Goal: Task Accomplishment & Management: Manage account settings

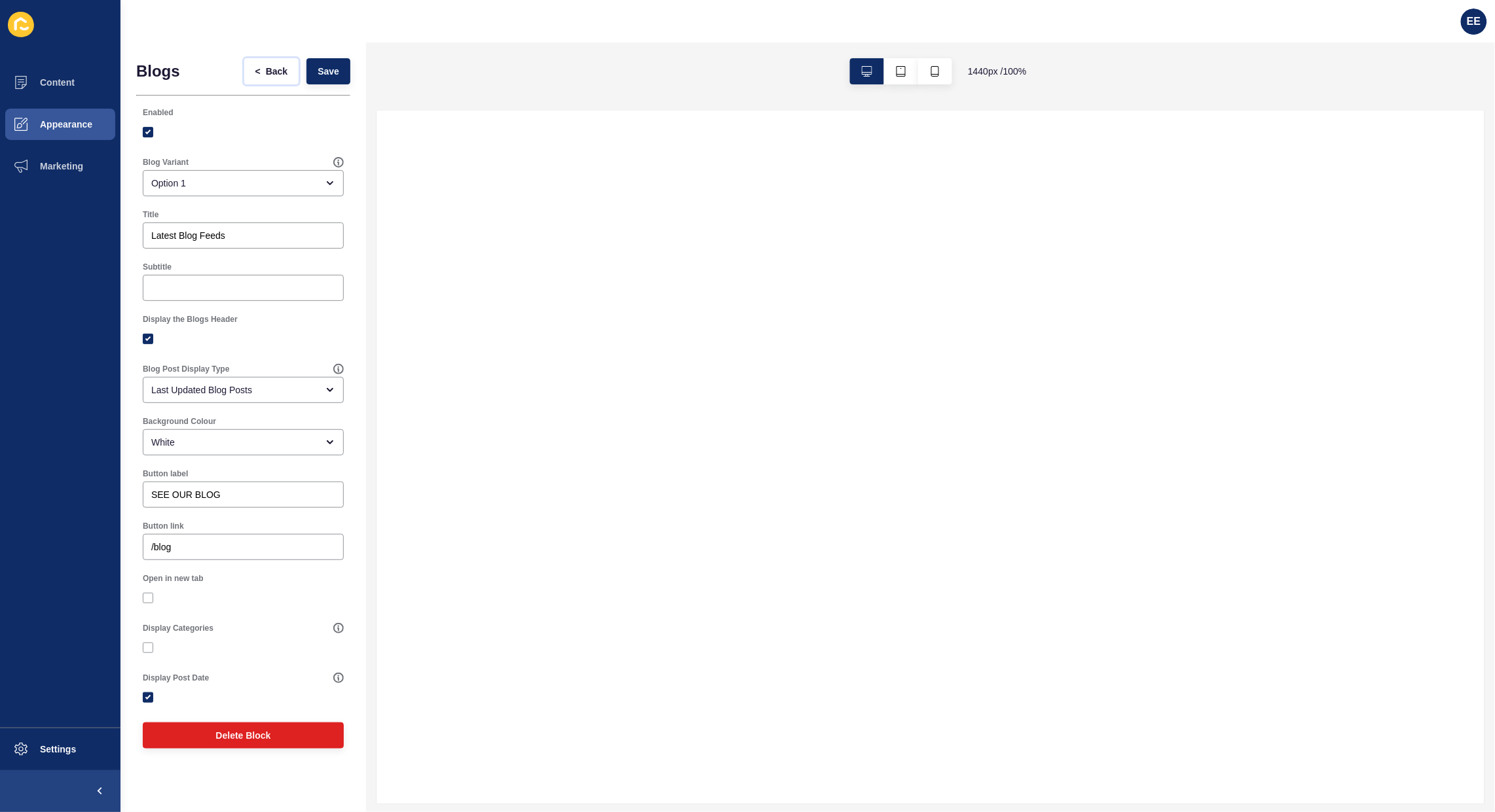
click at [256, 68] on span "<" at bounding box center [258, 71] width 5 height 13
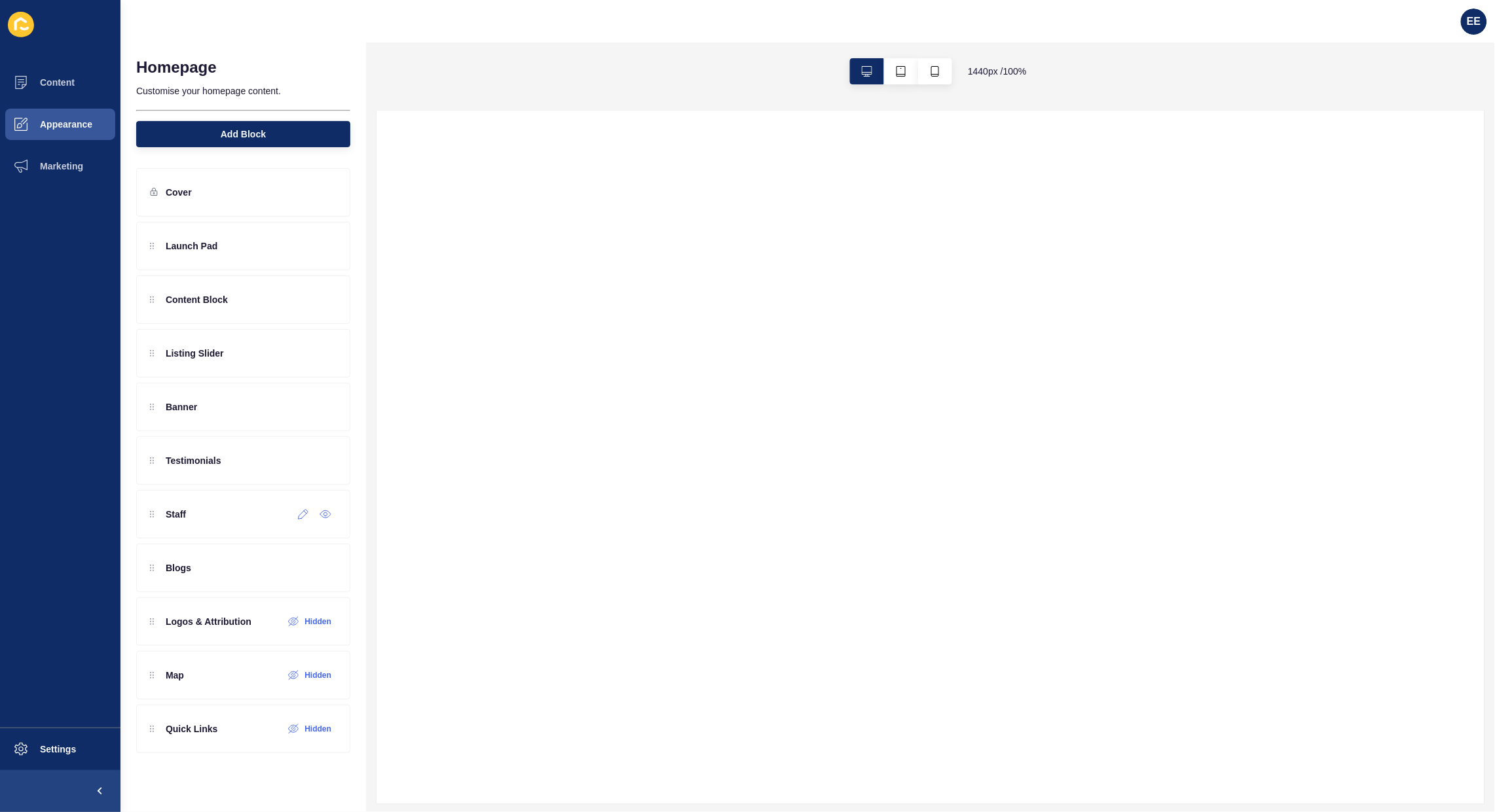
click at [302, 520] on icon at bounding box center [303, 515] width 11 height 10
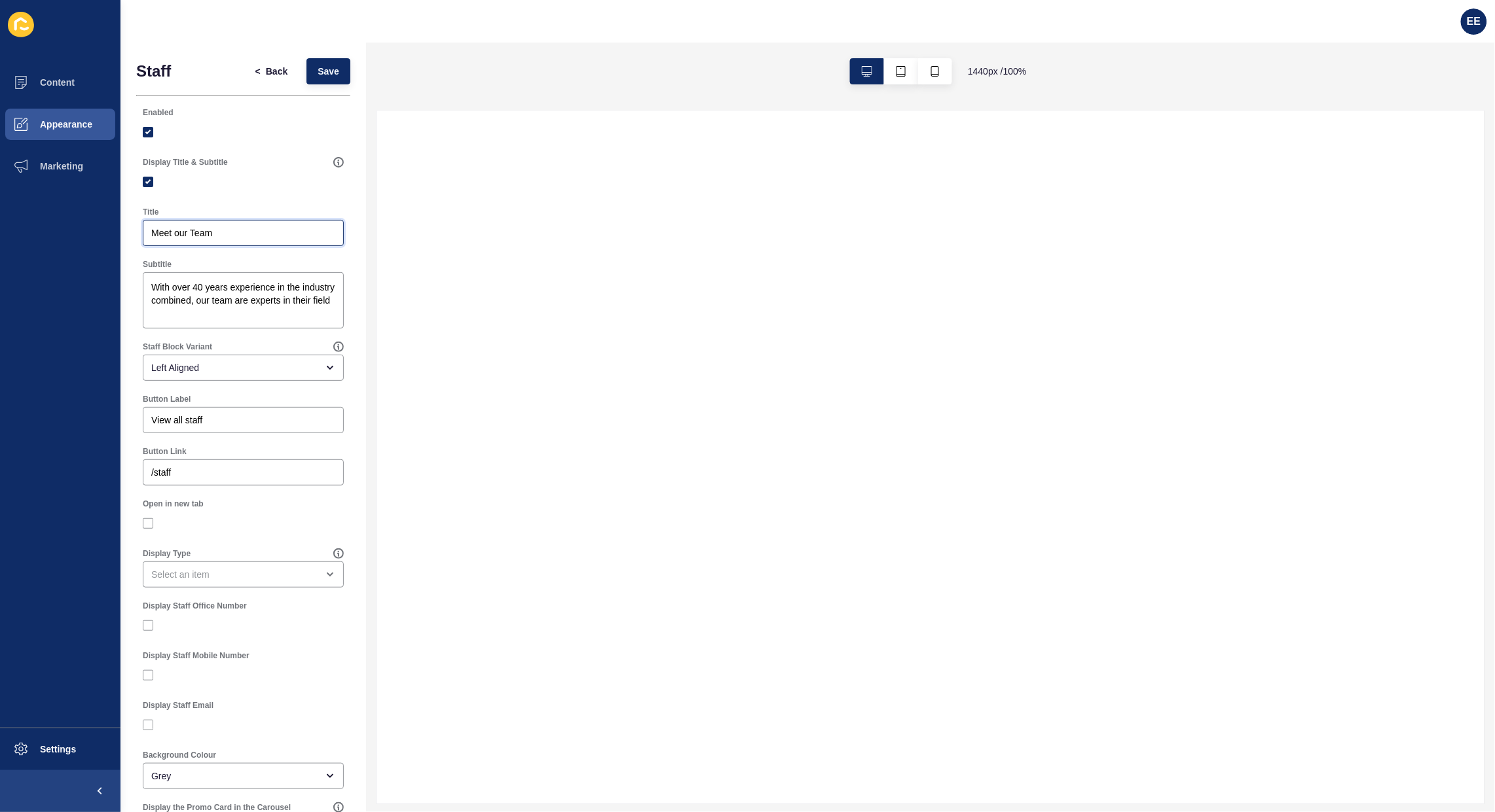
drag, startPoint x: 231, startPoint y: 234, endPoint x: 0, endPoint y: 234, distance: 231.0
click at [0, 234] on div "Content Appearance Marketing Settings EE Staff < Back Save Enabled Display Titl…" at bounding box center [747, 406] width 1495 height 812
type input "y"
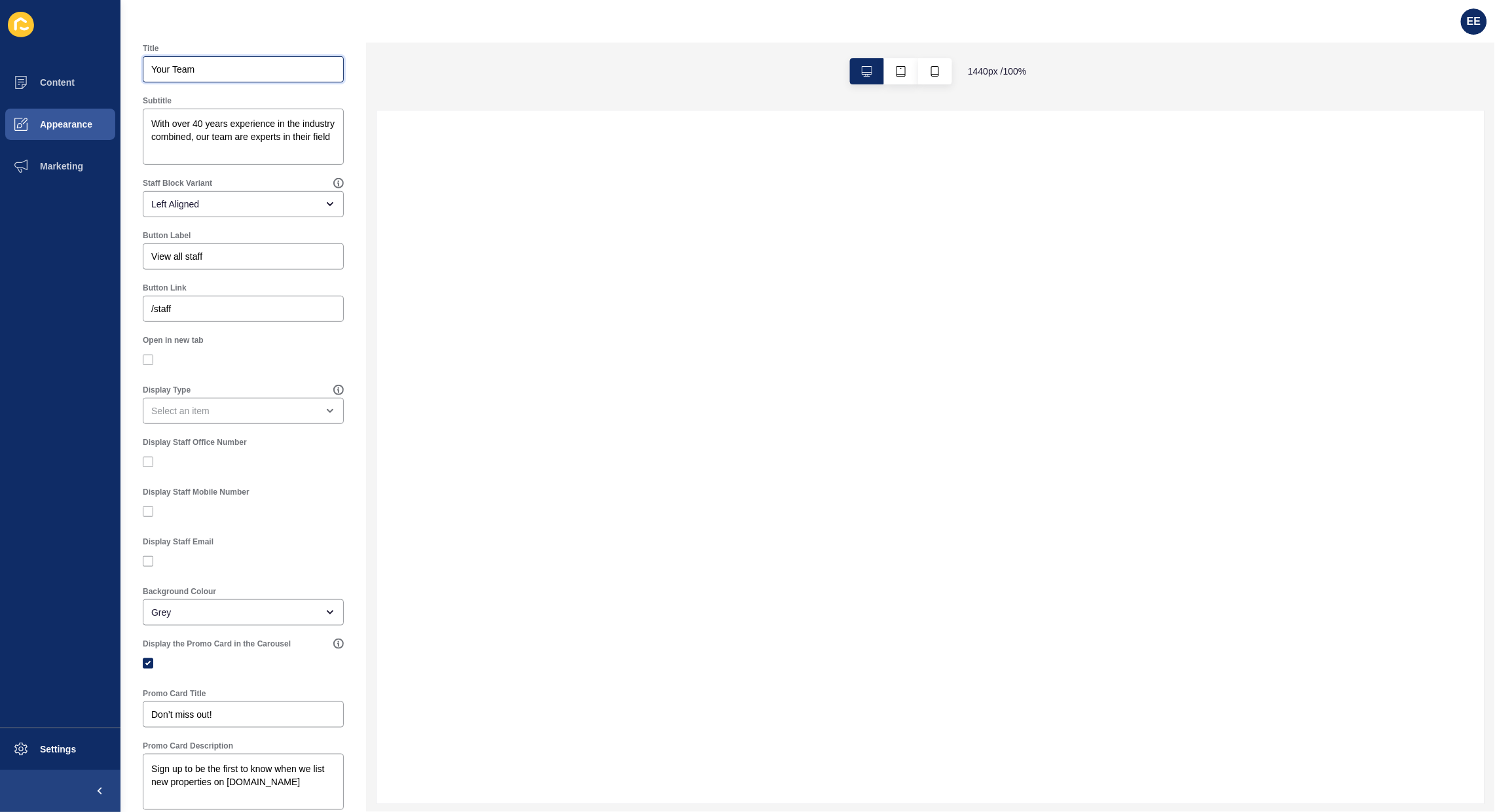
type input "Your Team"
click at [147, 663] on label at bounding box center [148, 663] width 10 height 10
click at [147, 663] on input "Display the Promo Card in the Carousel" at bounding box center [150, 664] width 9 height 9
checkbox input "false"
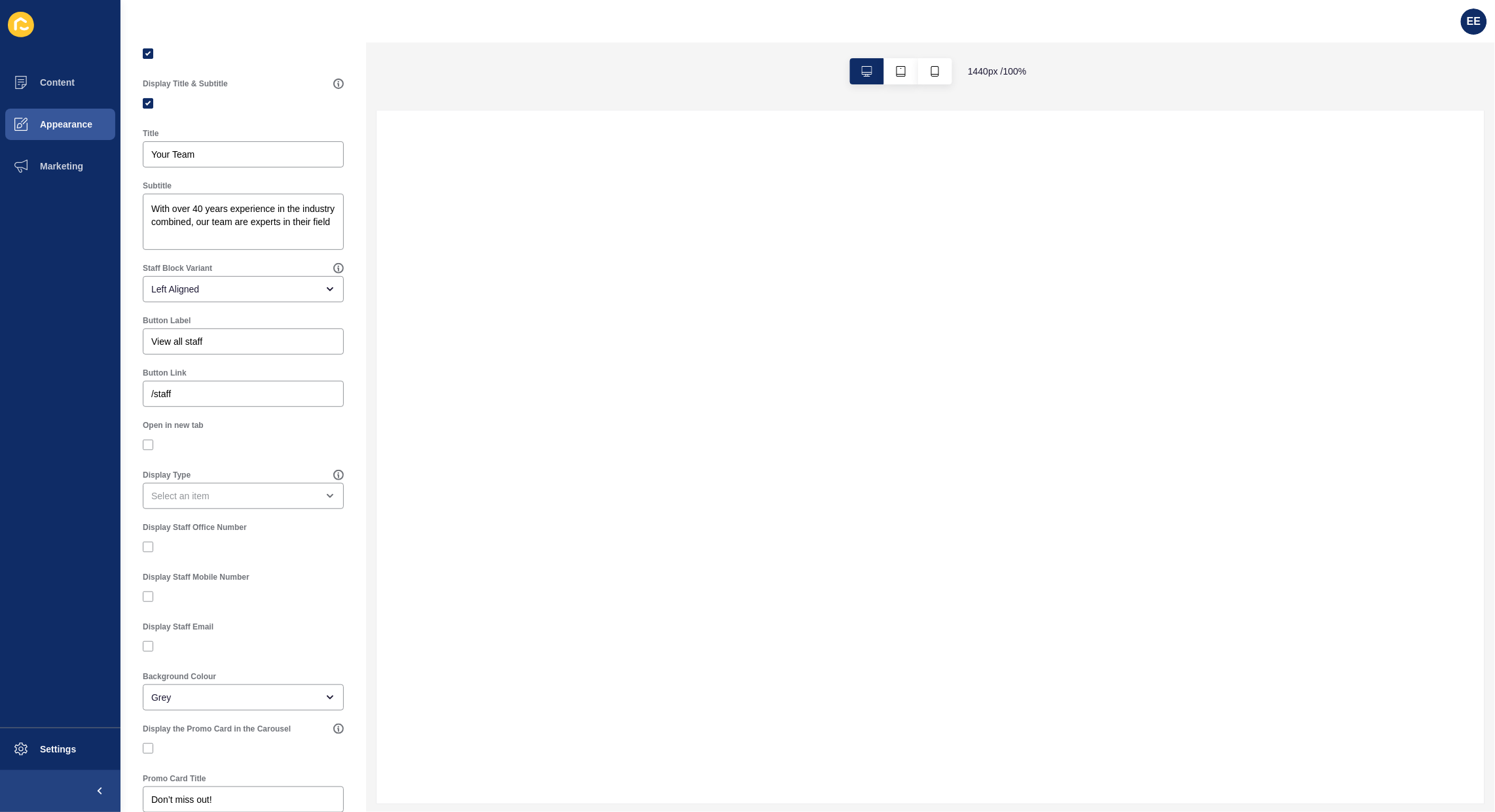
scroll to position [0, 0]
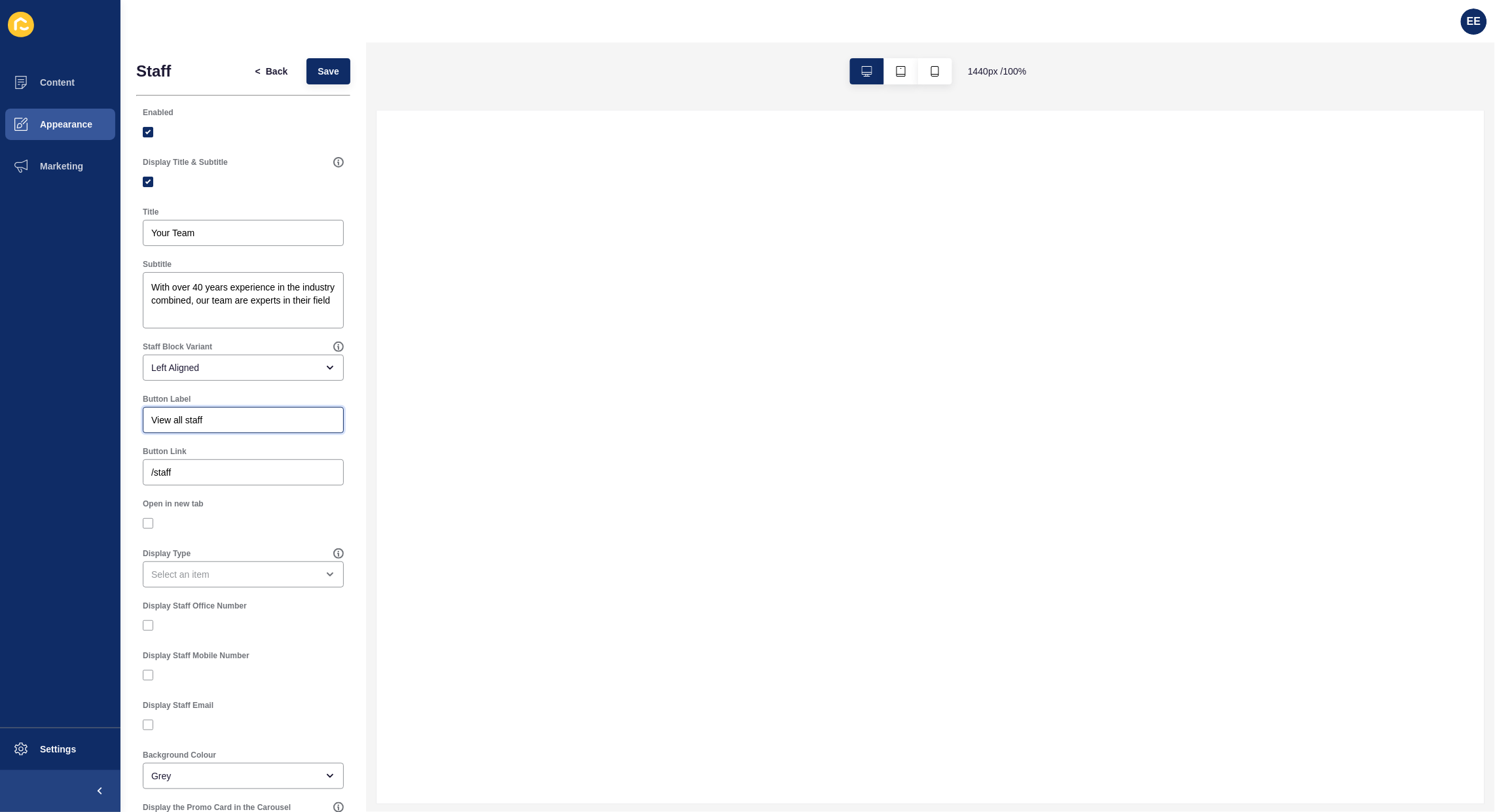
drag, startPoint x: 230, startPoint y: 424, endPoint x: 0, endPoint y: 424, distance: 230.0
click at [0, 424] on div "Content Appearance Marketing Settings EE Staff < Back Save Enabled Display Titl…" at bounding box center [747, 406] width 1495 height 812
type input "VIEW ALL TEAM MEMBERS"
click at [317, 70] on span "Save" at bounding box center [328, 71] width 22 height 13
drag, startPoint x: 254, startPoint y: 316, endPoint x: 208, endPoint y: 302, distance: 48.1
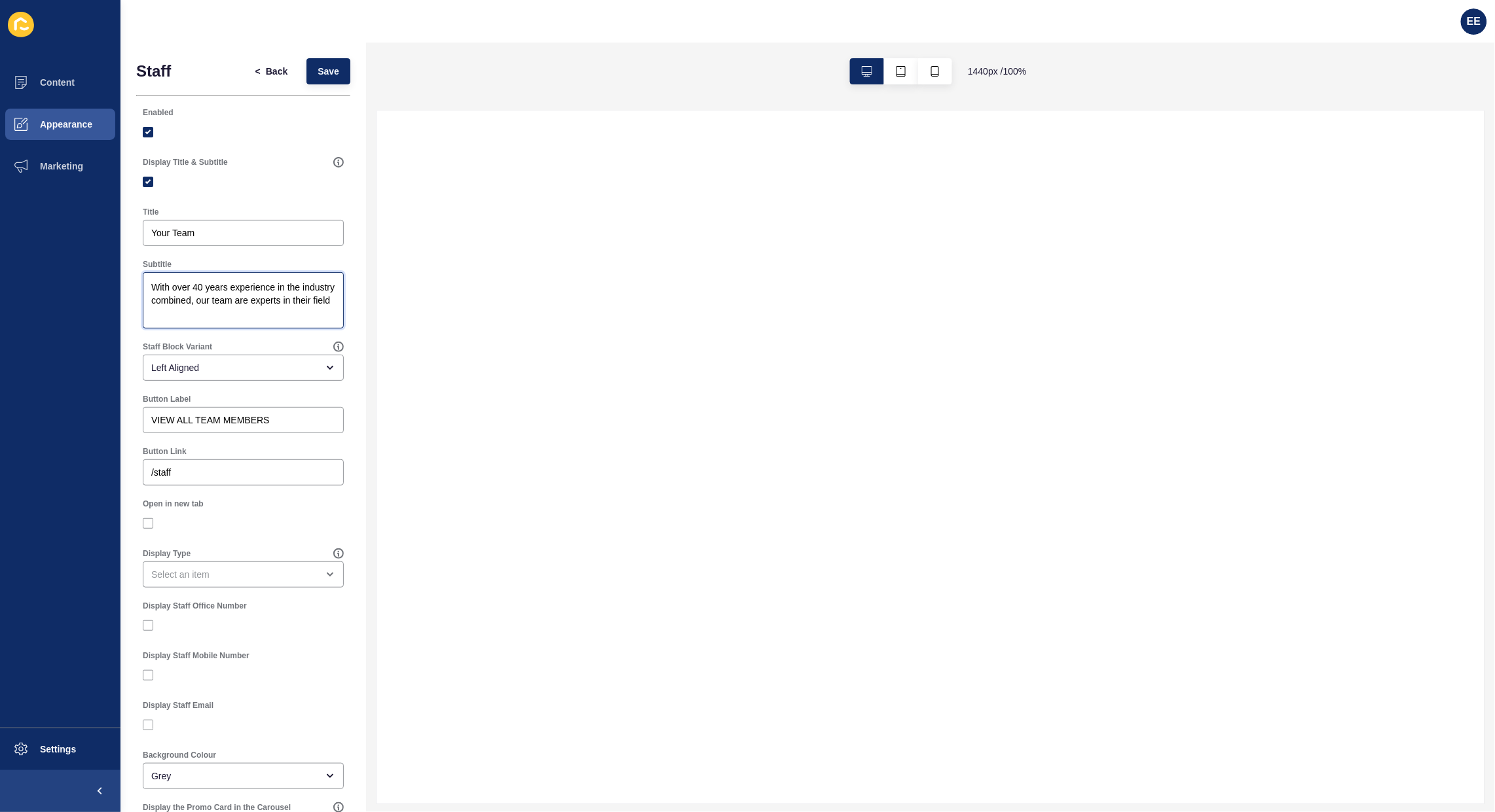
click at [254, 316] on textarea "With over 40 years experience in the industry combined, our team are experts in…" at bounding box center [243, 300] width 197 height 52
drag, startPoint x: 208, startPoint y: 302, endPoint x: 0, endPoint y: 210, distance: 227.4
click at [0, 210] on div "Content Appearance Marketing Settings EE Staff < Back Save Enabled Display Titl…" at bounding box center [747, 406] width 1495 height 812
click at [324, 60] on button "Save" at bounding box center [328, 71] width 43 height 26
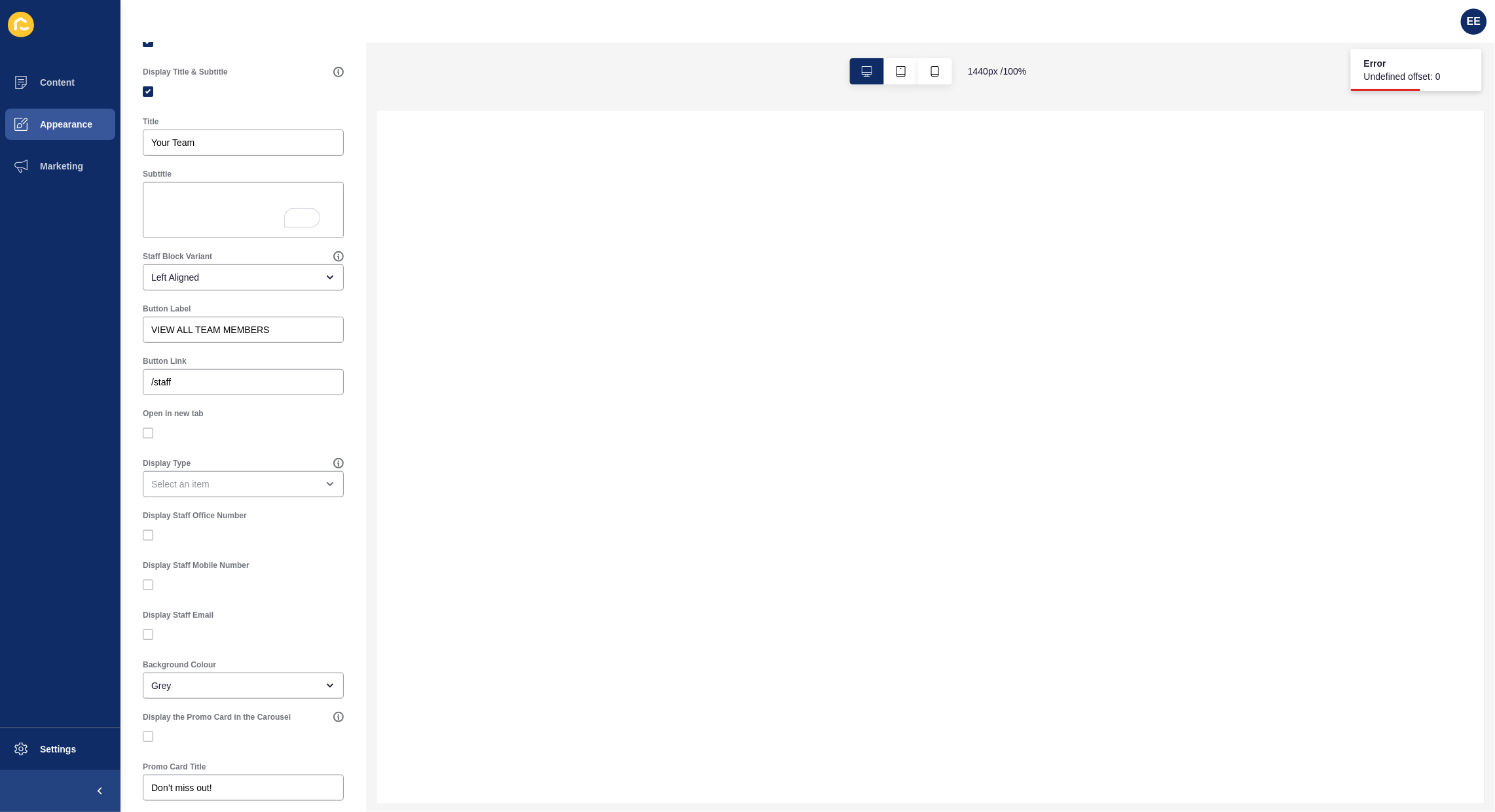
scroll to position [163, 0]
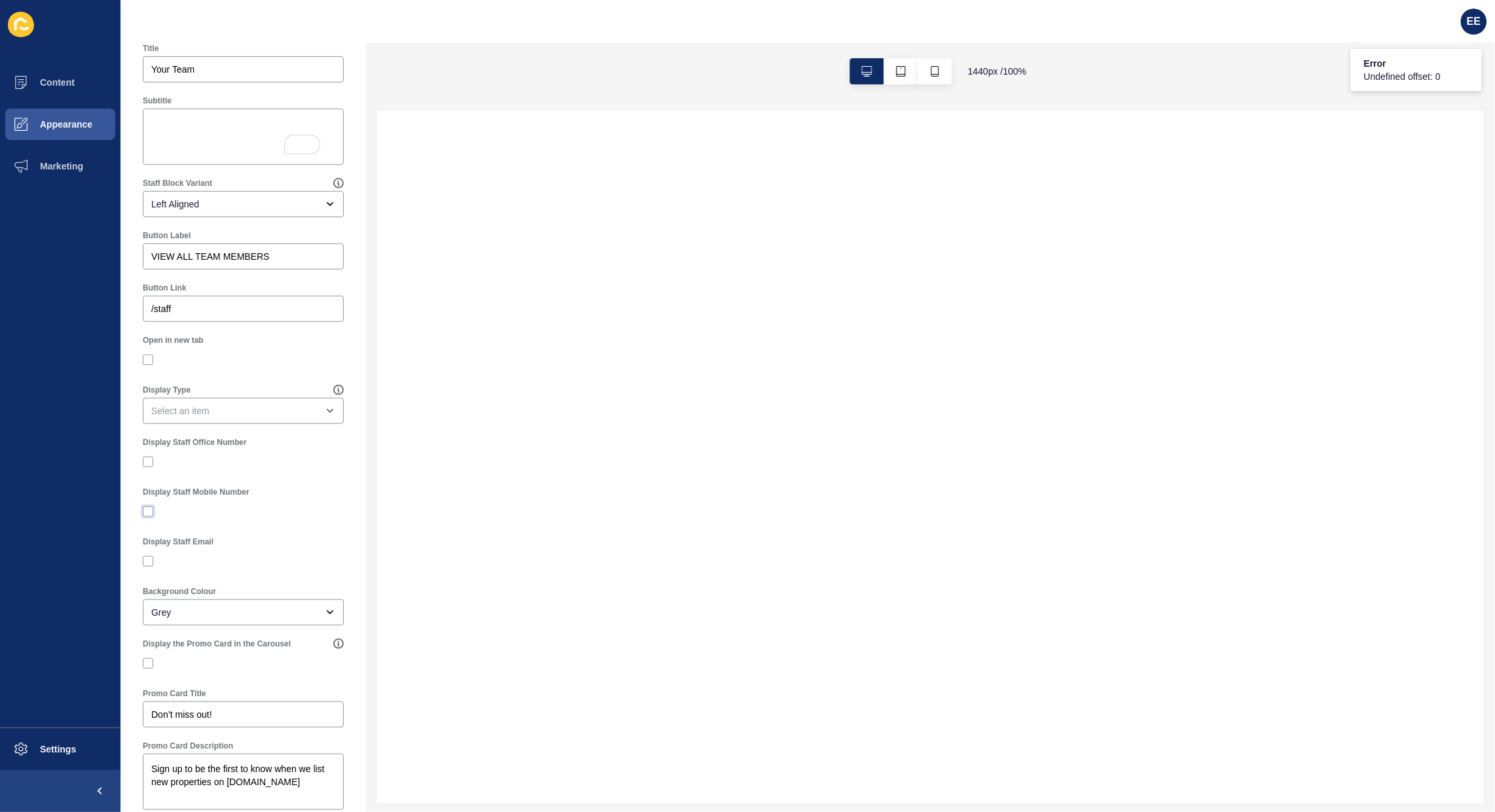
click at [143, 510] on label at bounding box center [148, 512] width 10 height 10
click at [145, 510] on input "Display Staff Mobile Number" at bounding box center [150, 512] width 9 height 9
checkbox input "true"
click at [147, 567] on label at bounding box center [148, 562] width 10 height 10
click at [147, 566] on input "Display Staff Email" at bounding box center [150, 562] width 9 height 9
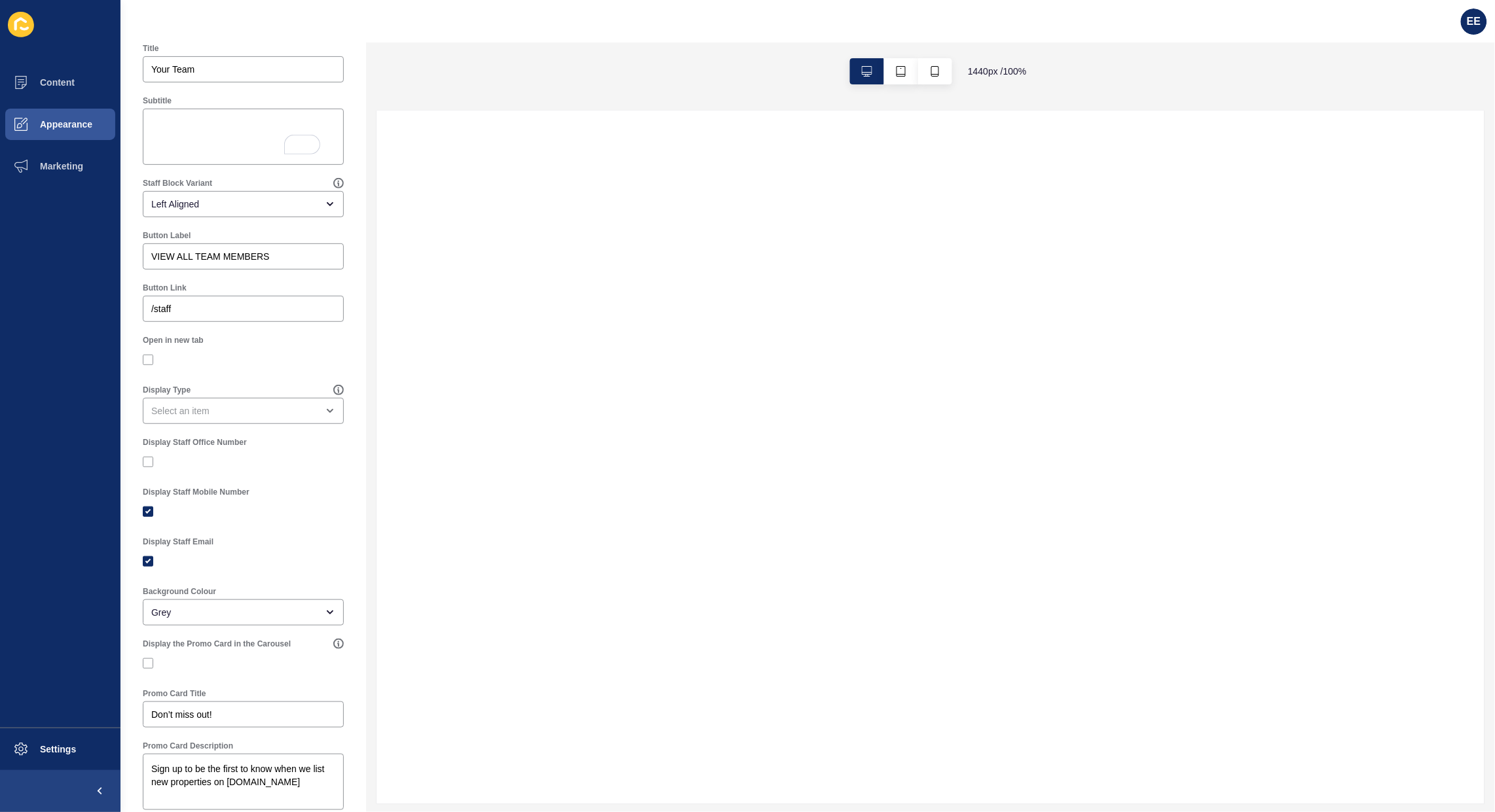
checkbox input "true"
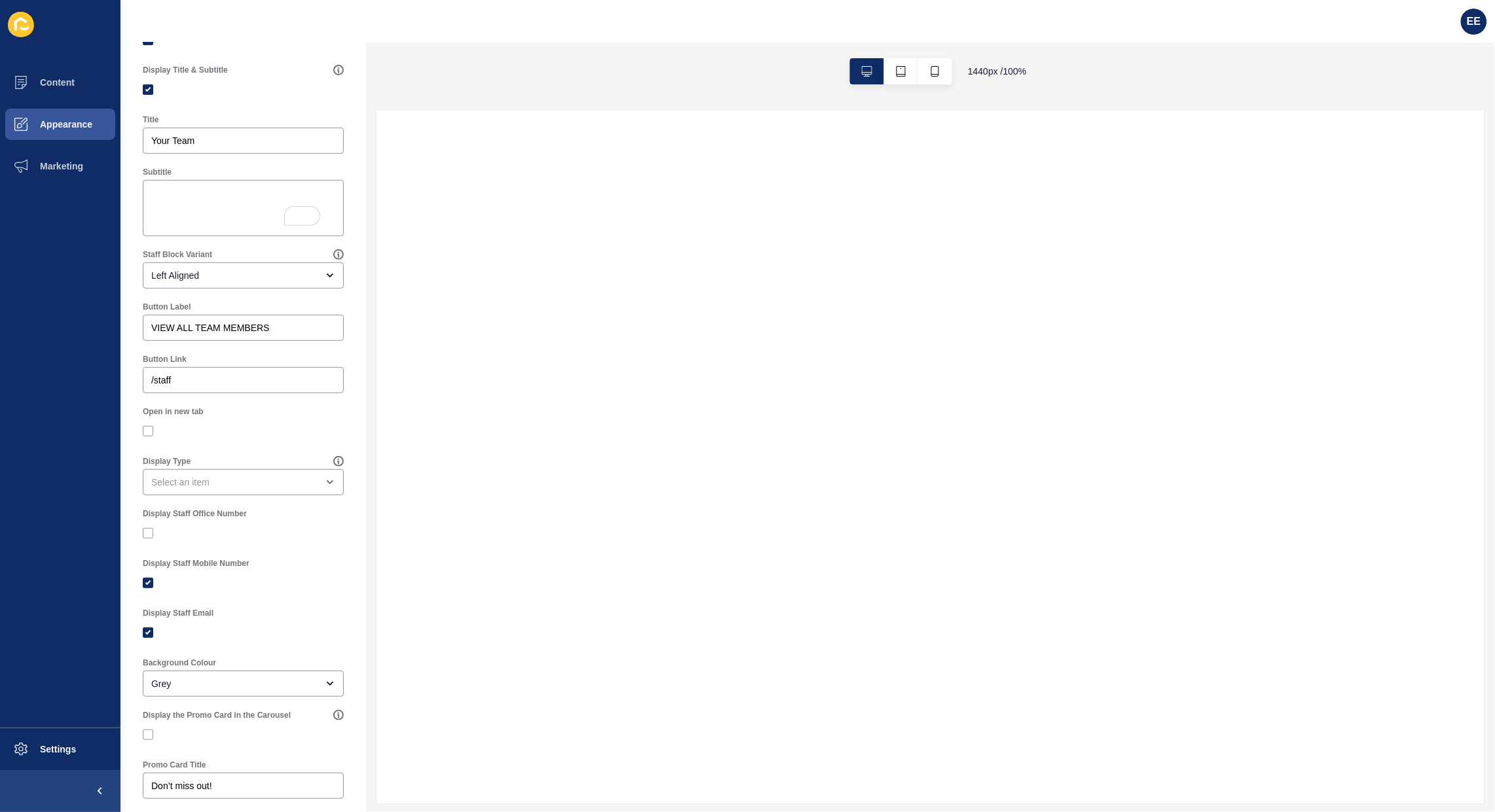
scroll to position [0, 0]
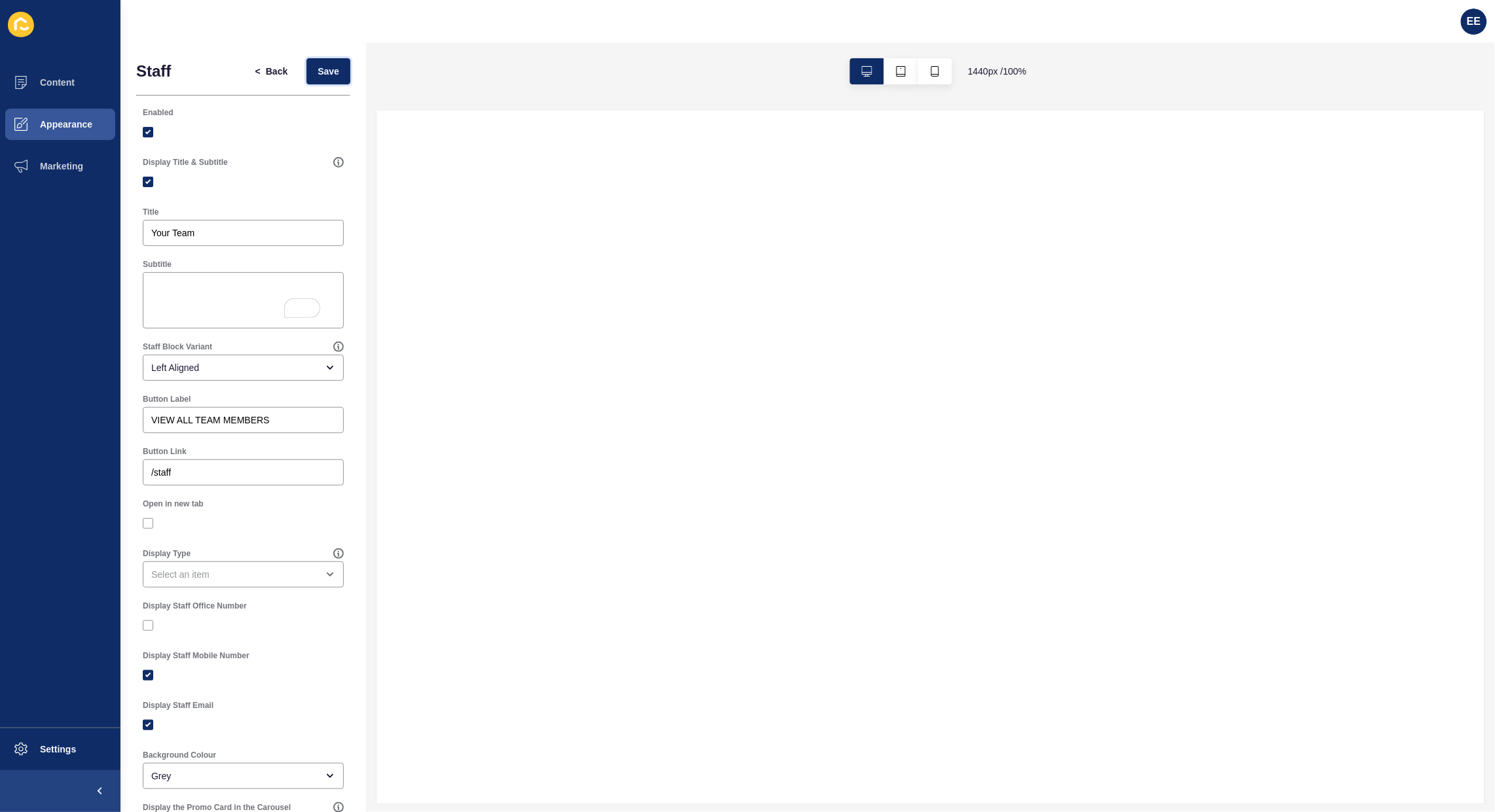
click at [322, 70] on span "Save" at bounding box center [328, 71] width 22 height 13
drag, startPoint x: 324, startPoint y: 77, endPoint x: 771, endPoint y: 0, distance: 453.6
click at [324, 77] on span "Save" at bounding box center [328, 71] width 22 height 13
click at [61, 77] on span "Content" at bounding box center [37, 83] width 77 height 10
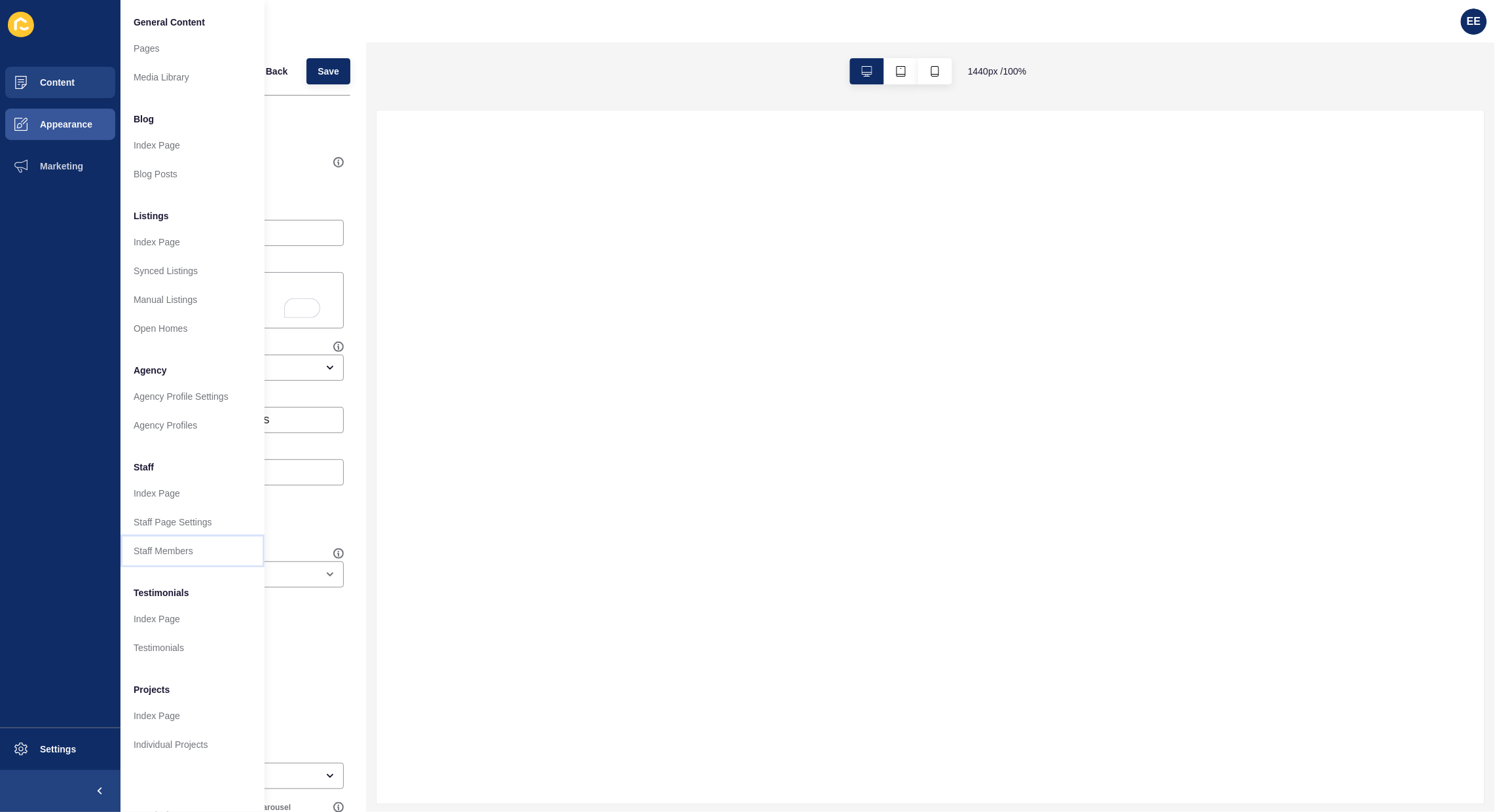
click at [188, 551] on link "Staff Members" at bounding box center [193, 550] width 144 height 29
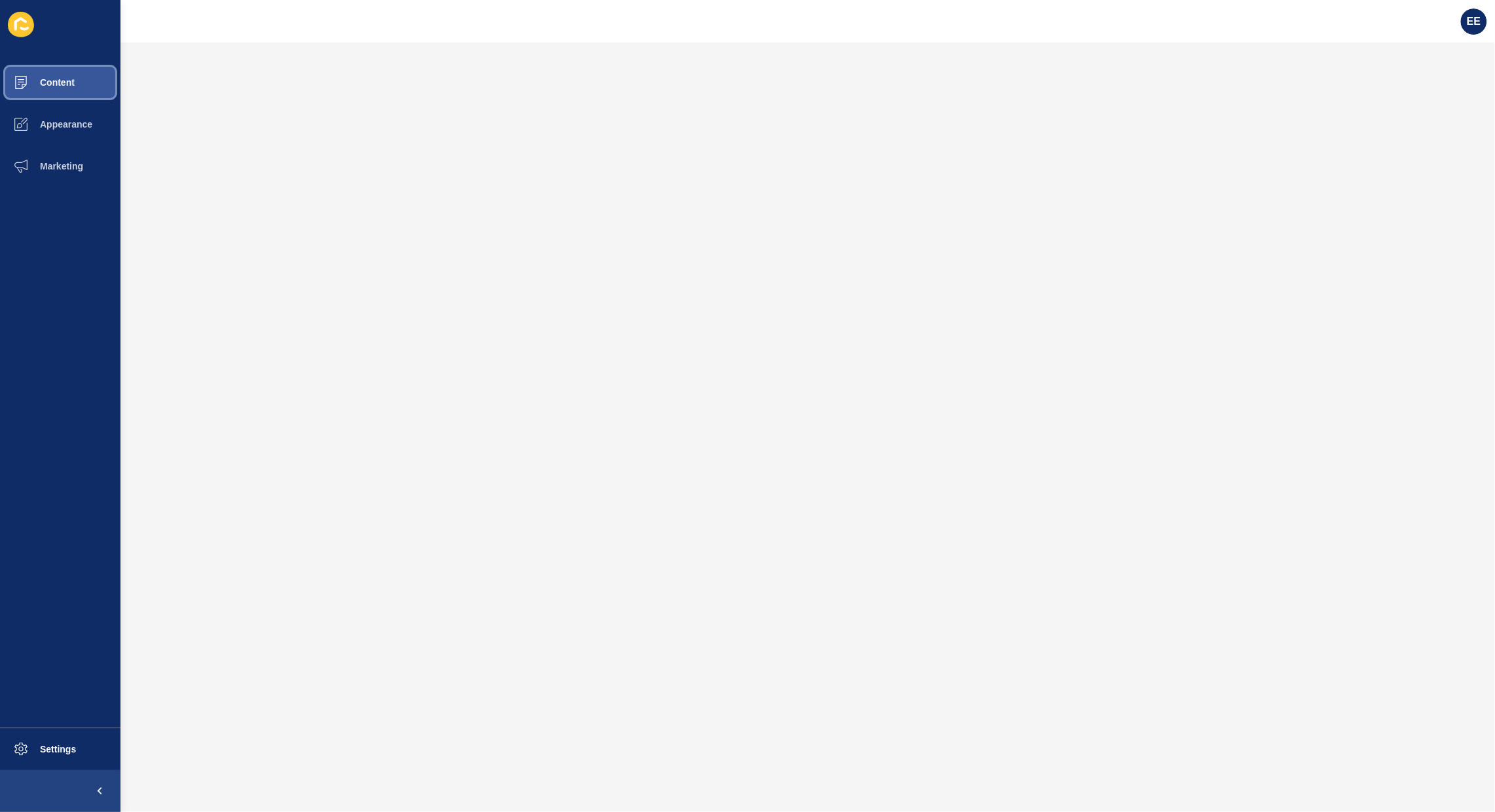
click at [59, 79] on span "Content" at bounding box center [37, 83] width 77 height 10
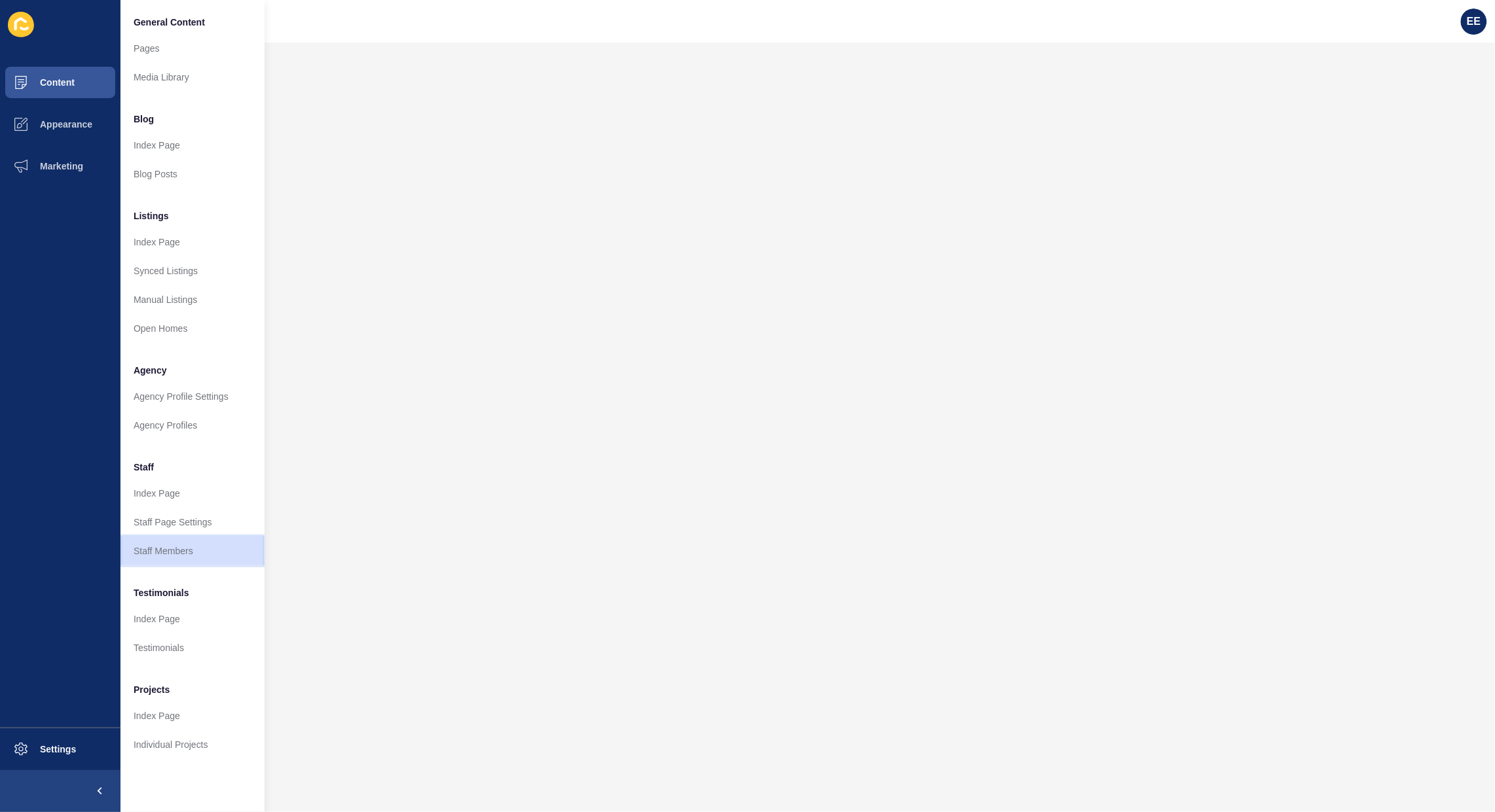
click at [164, 544] on link "Staff Members" at bounding box center [193, 550] width 144 height 29
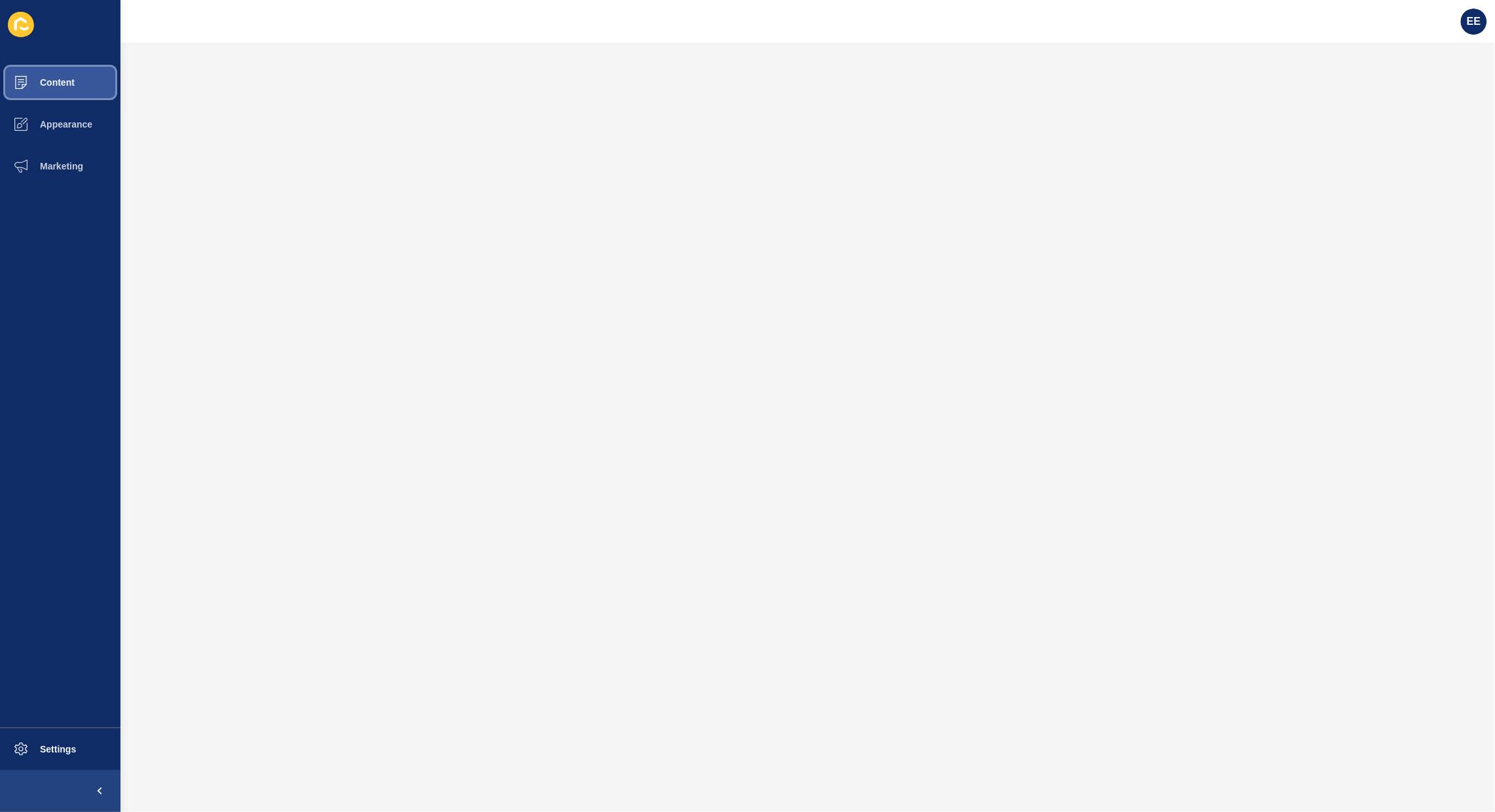
click at [72, 90] on button "Content" at bounding box center [60, 83] width 121 height 42
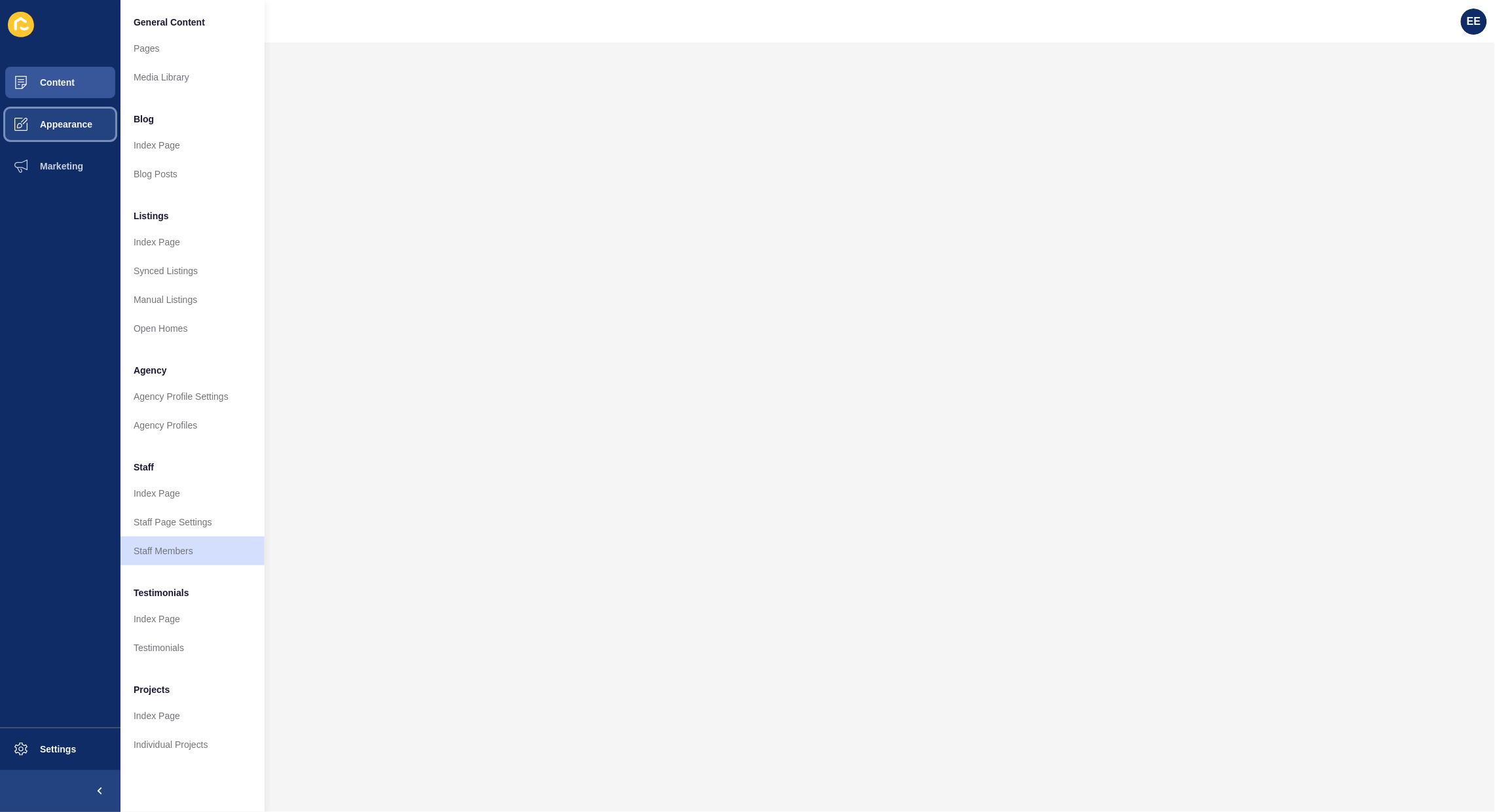
click at [70, 128] on span "Appearance" at bounding box center [45, 124] width 94 height 10
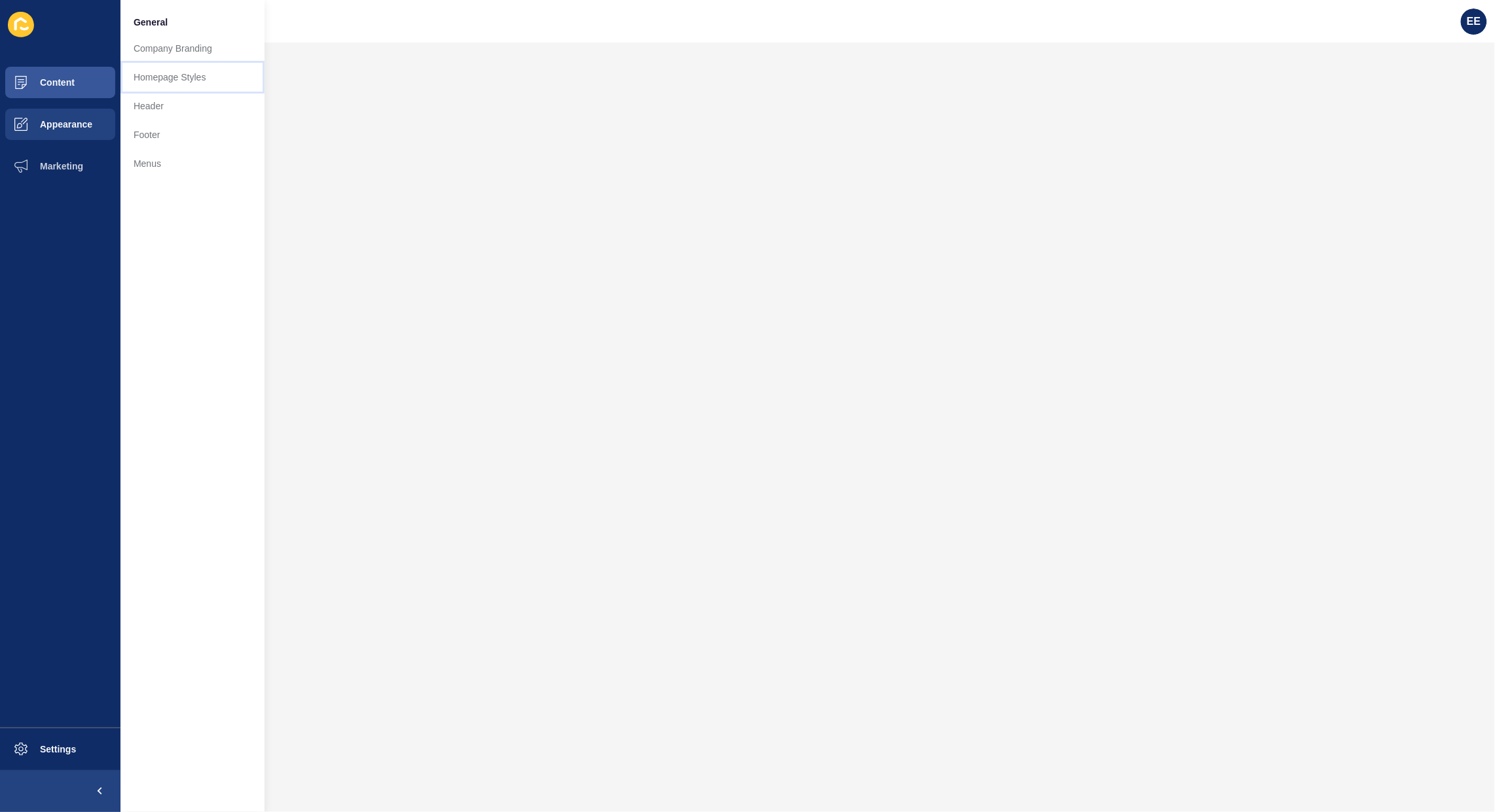
click at [164, 73] on link "Homepage Styles" at bounding box center [193, 77] width 144 height 29
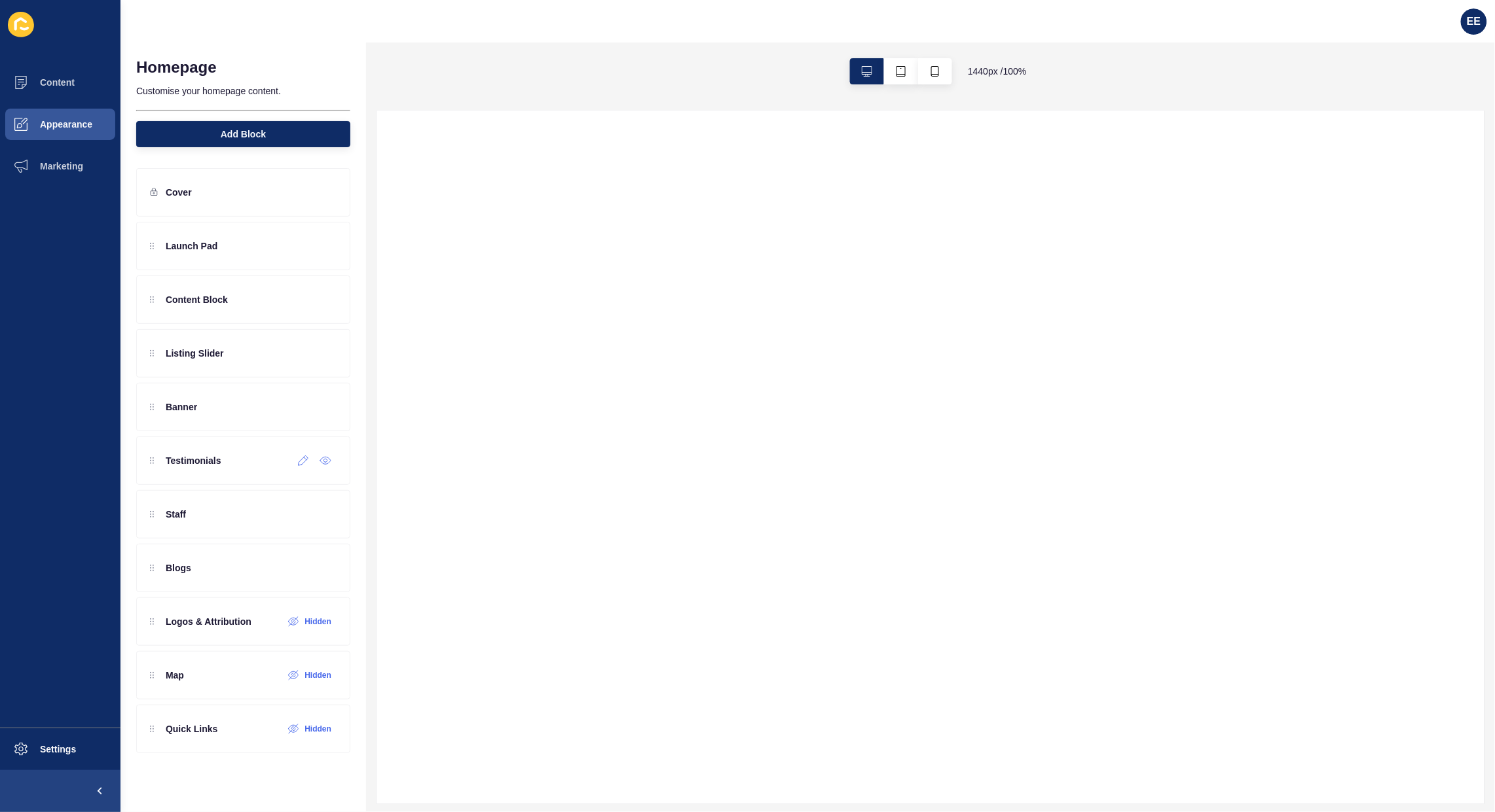
click at [298, 469] on div at bounding box center [303, 461] width 22 height 21
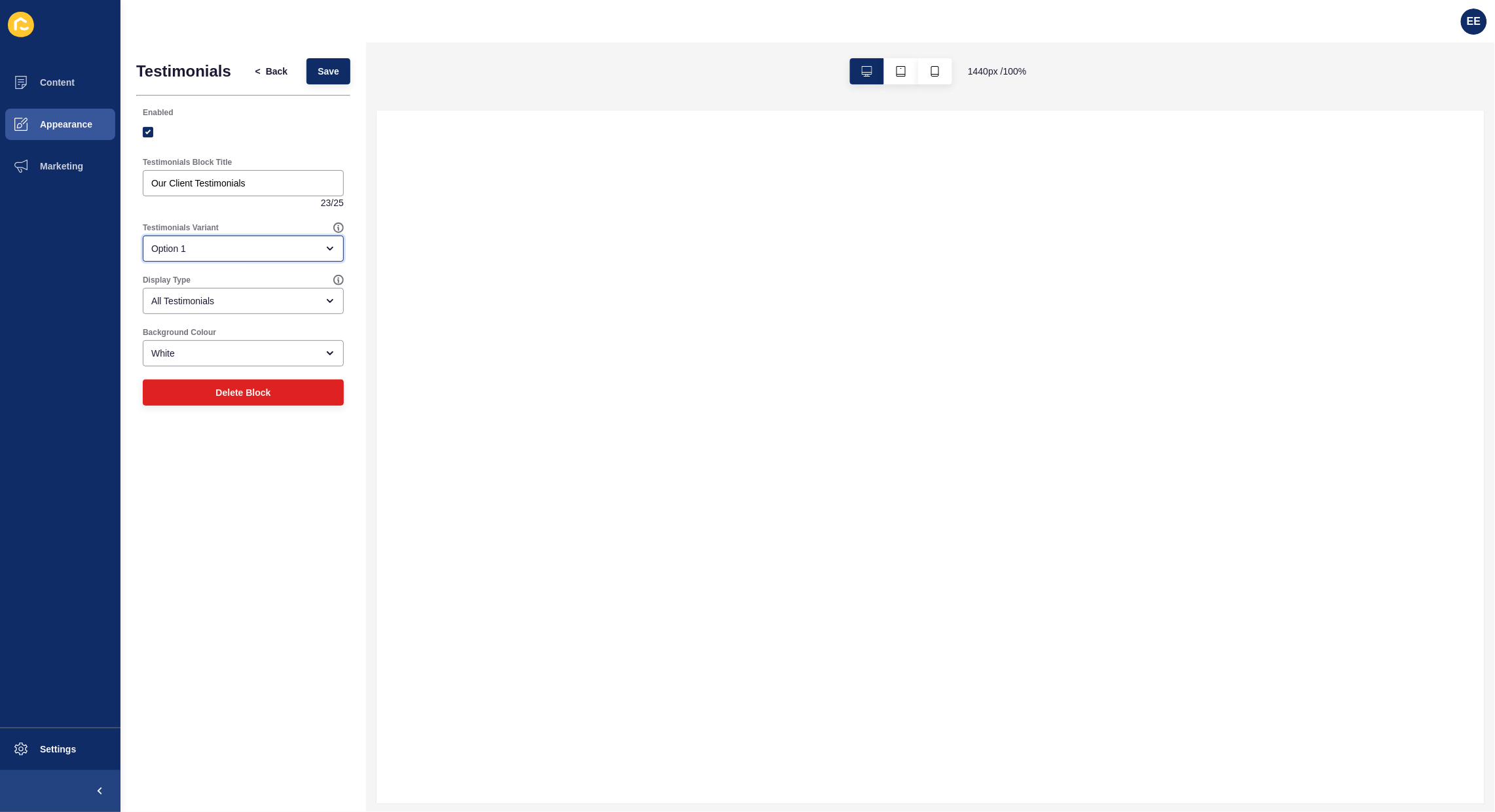
click at [230, 254] on div "Option 1" at bounding box center [234, 249] width 165 height 13
drag, startPoint x: 224, startPoint y: 309, endPoint x: 317, endPoint y: 295, distance: 94.0
click at [226, 309] on span "Option 2" at bounding box center [243, 310] width 180 height 13
type input "Option 2"
drag, startPoint x: 197, startPoint y: 182, endPoint x: 73, endPoint y: 187, distance: 124.1
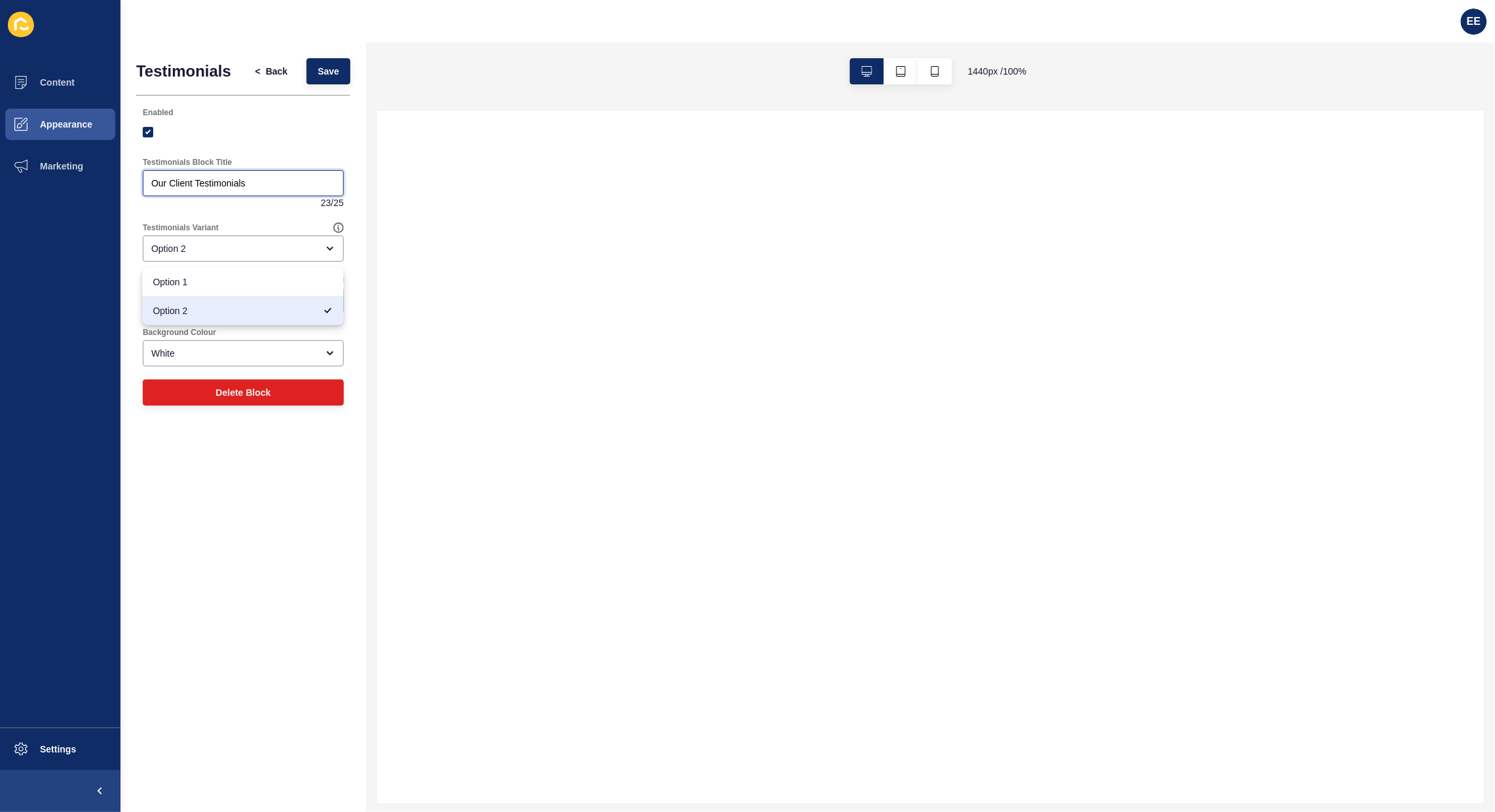
click at [74, 185] on div "Content Appearance Marketing Settings EE Testimonials < Back Save Enabled Testi…" at bounding box center [747, 406] width 1495 height 812
type input "Testimonials"
click at [335, 70] on span "Save" at bounding box center [328, 71] width 22 height 13
click at [332, 70] on span "Save" at bounding box center [328, 71] width 22 height 13
click at [259, 70] on span "<" at bounding box center [258, 71] width 5 height 13
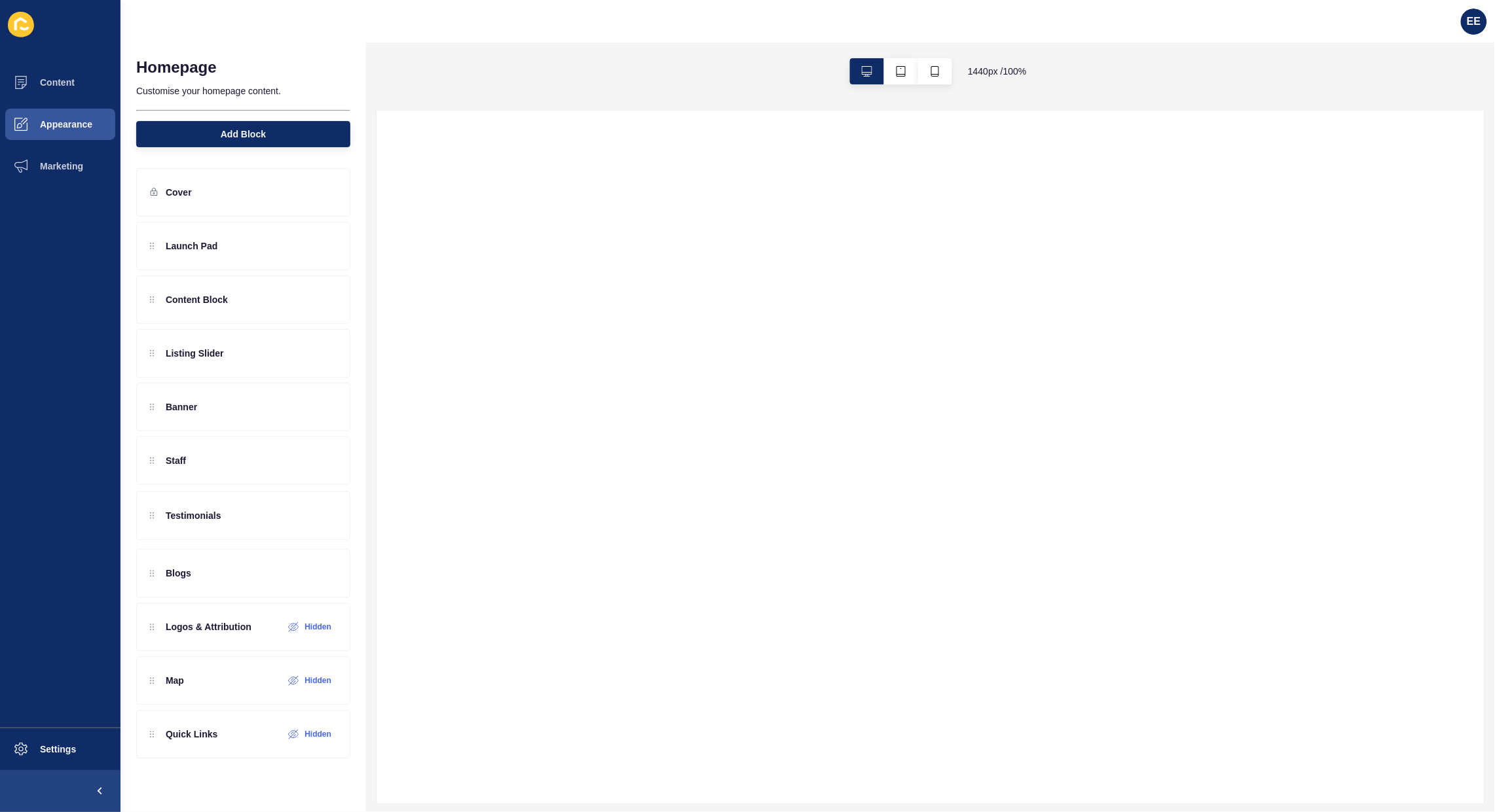
drag, startPoint x: 224, startPoint y: 466, endPoint x: 272, endPoint y: 515, distance: 68.6
click at [218, 518] on div "Launch Pad Content Block Listing Slider Banner Testimonials Staff Blogs Logos &…" at bounding box center [244, 461] width 214 height 478
click at [324, 408] on icon at bounding box center [325, 407] width 12 height 10
drag, startPoint x: 218, startPoint y: 409, endPoint x: 239, endPoint y: 570, distance: 162.4
click at [239, 571] on div "Launch Pad Content Block Listing Slider Banner Hidden Staff Testimonials Blogs …" at bounding box center [244, 461] width 214 height 478
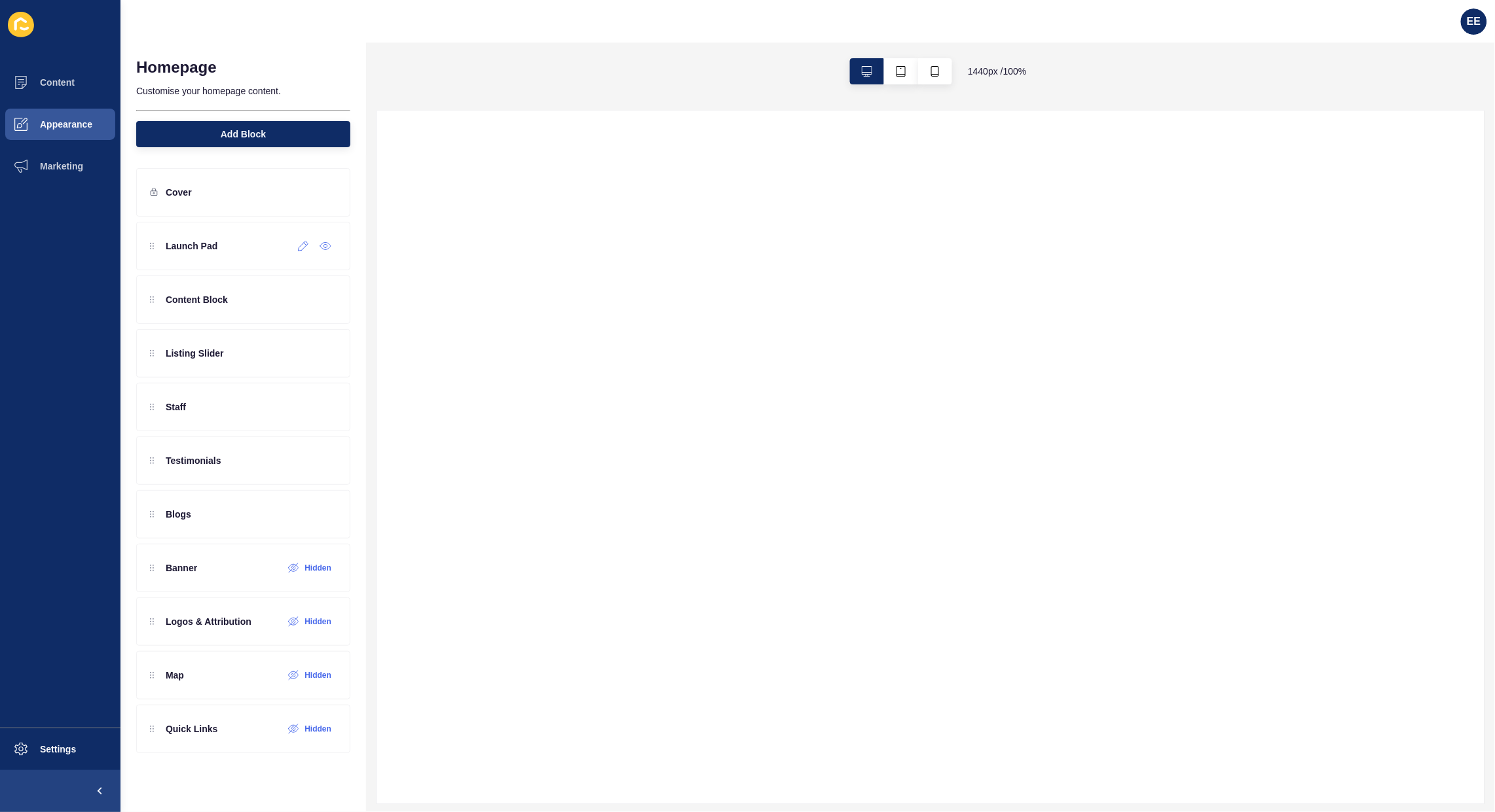
click at [322, 245] on icon at bounding box center [325, 246] width 12 height 10
drag, startPoint x: 239, startPoint y: 248, endPoint x: 214, endPoint y: 532, distance: 285.1
click at [214, 532] on div "Launch Pad Hidden Content Block Listing Slider Staff Testimonials Blogs Banner …" at bounding box center [244, 461] width 214 height 478
drag, startPoint x: 200, startPoint y: 302, endPoint x: 218, endPoint y: 239, distance: 65.5
click at [218, 239] on div "Content Block Listing Slider Staff Testimonials Blogs Launch Pad Hidden Banner …" at bounding box center [244, 461] width 214 height 478
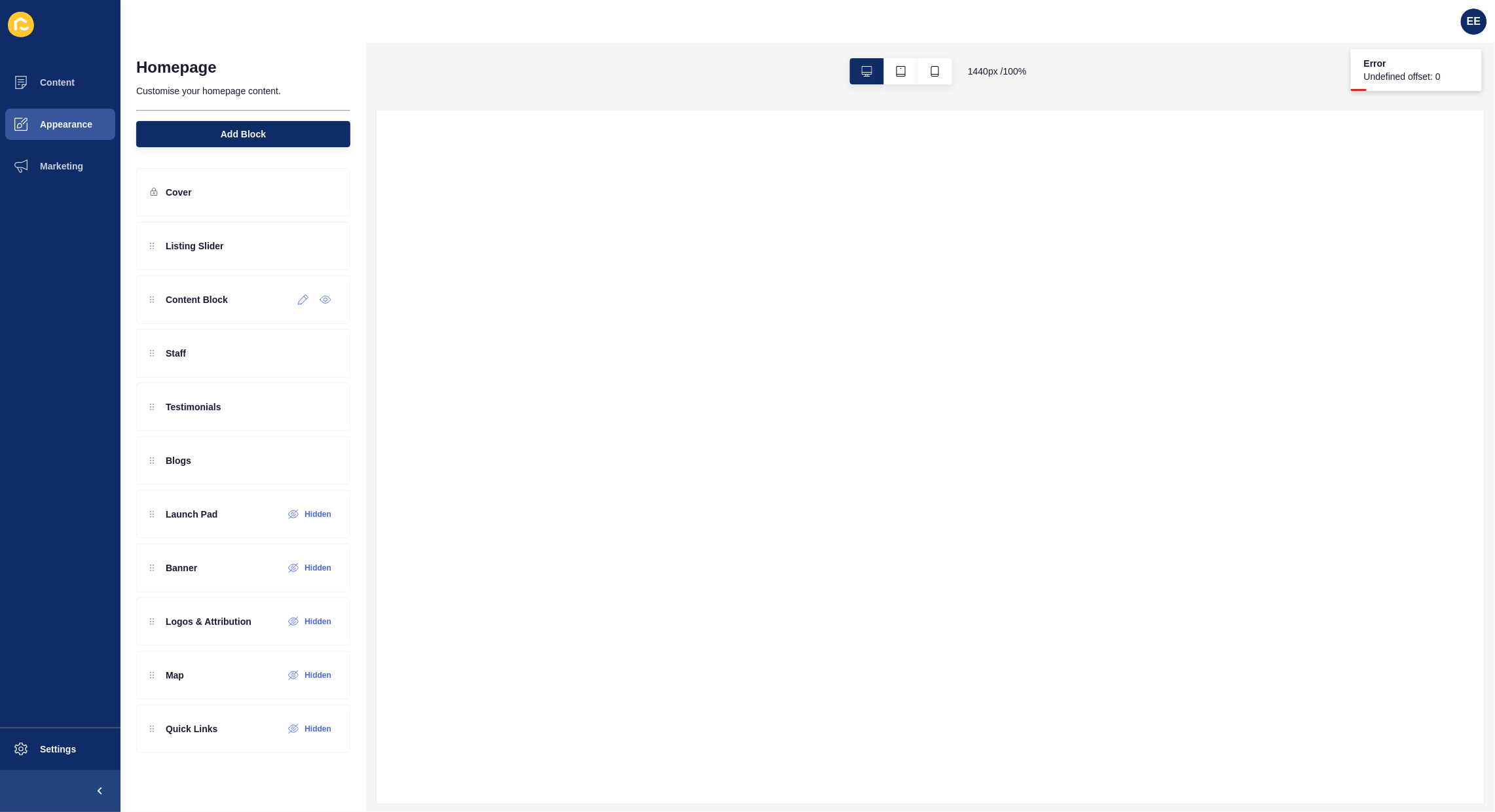
click at [301, 304] on icon at bounding box center [303, 300] width 11 height 10
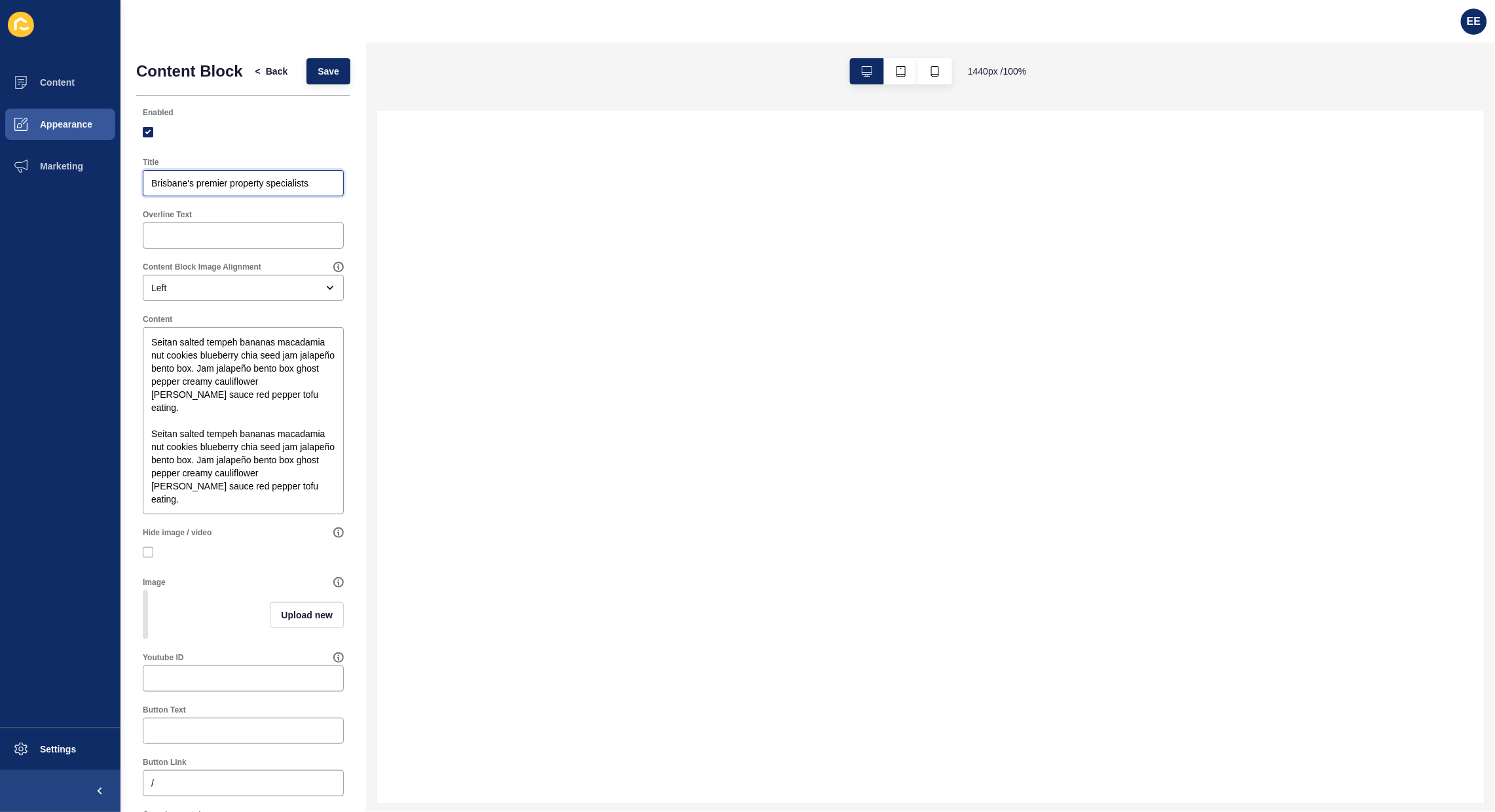
click at [244, 190] on input "Brisbane's premier property specialists" at bounding box center [244, 183] width 184 height 13
paste input "20+ Years Of Selling and more than 200 years combined experience on the Sunshin…"
type input "20+ Years Of Selling and more than 200 years combined experience on the Sunshin…"
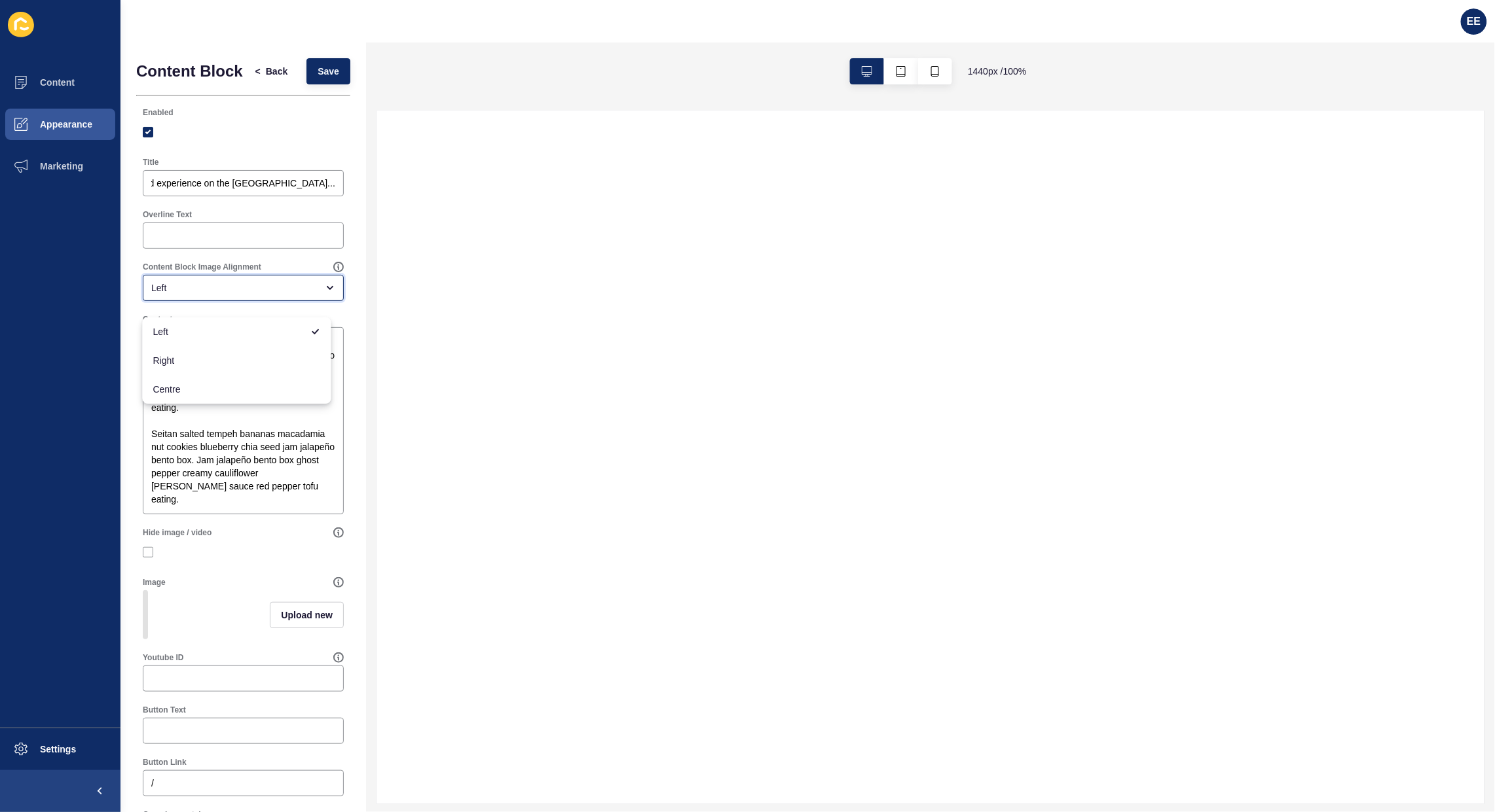
click at [309, 301] on div "Left" at bounding box center [243, 288] width 201 height 26
click at [273, 364] on span "Right" at bounding box center [237, 360] width 168 height 13
type input "Right"
click at [176, 437] on textarea "Seitan salted tempeh bananas macadamia nut cookies blueberry chia seed jam jala…" at bounding box center [243, 421] width 197 height 183
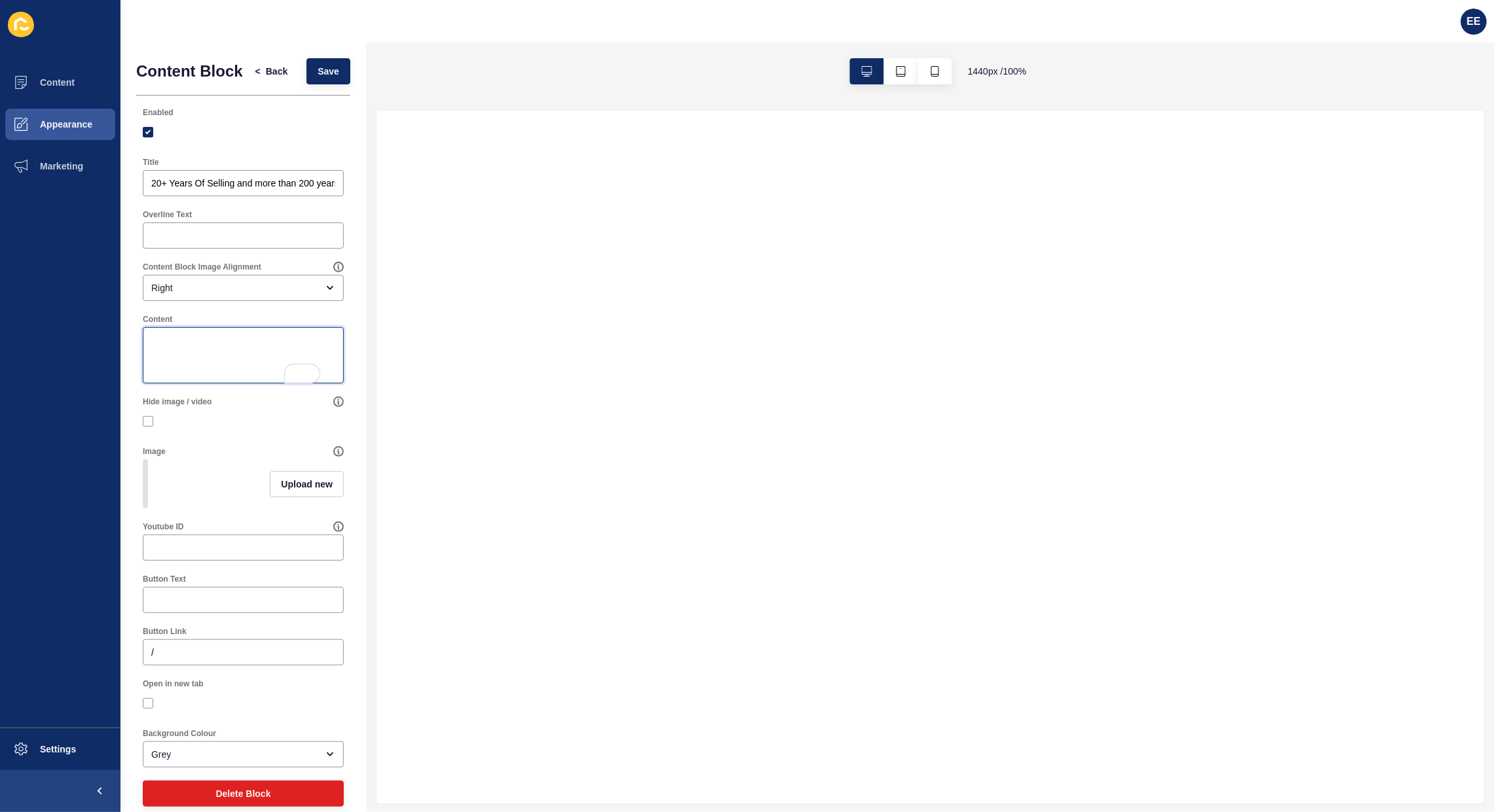
paste textarea "Utilizing the very latest technology and combining this with arguably the best …"
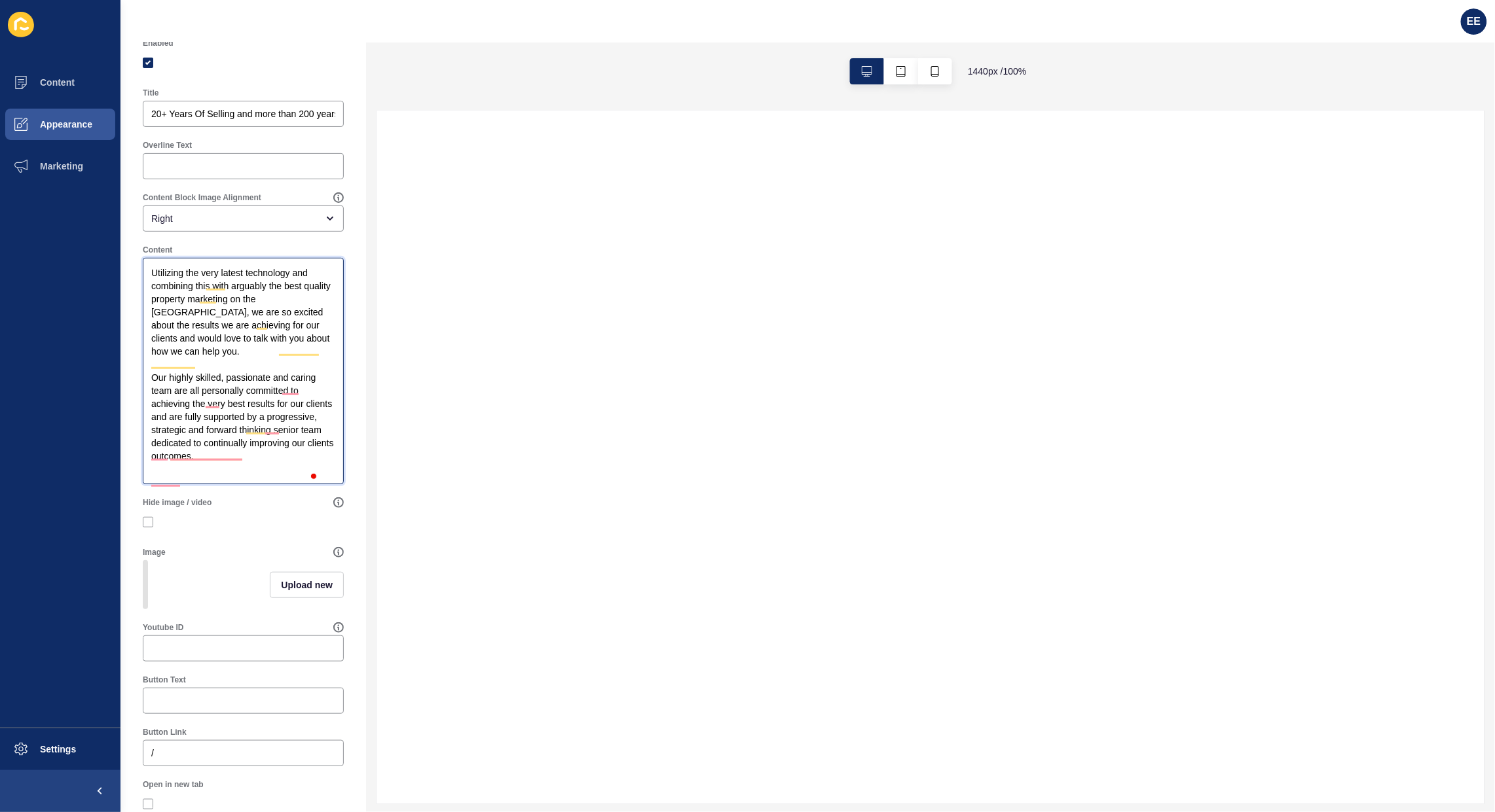
scroll to position [210, 0]
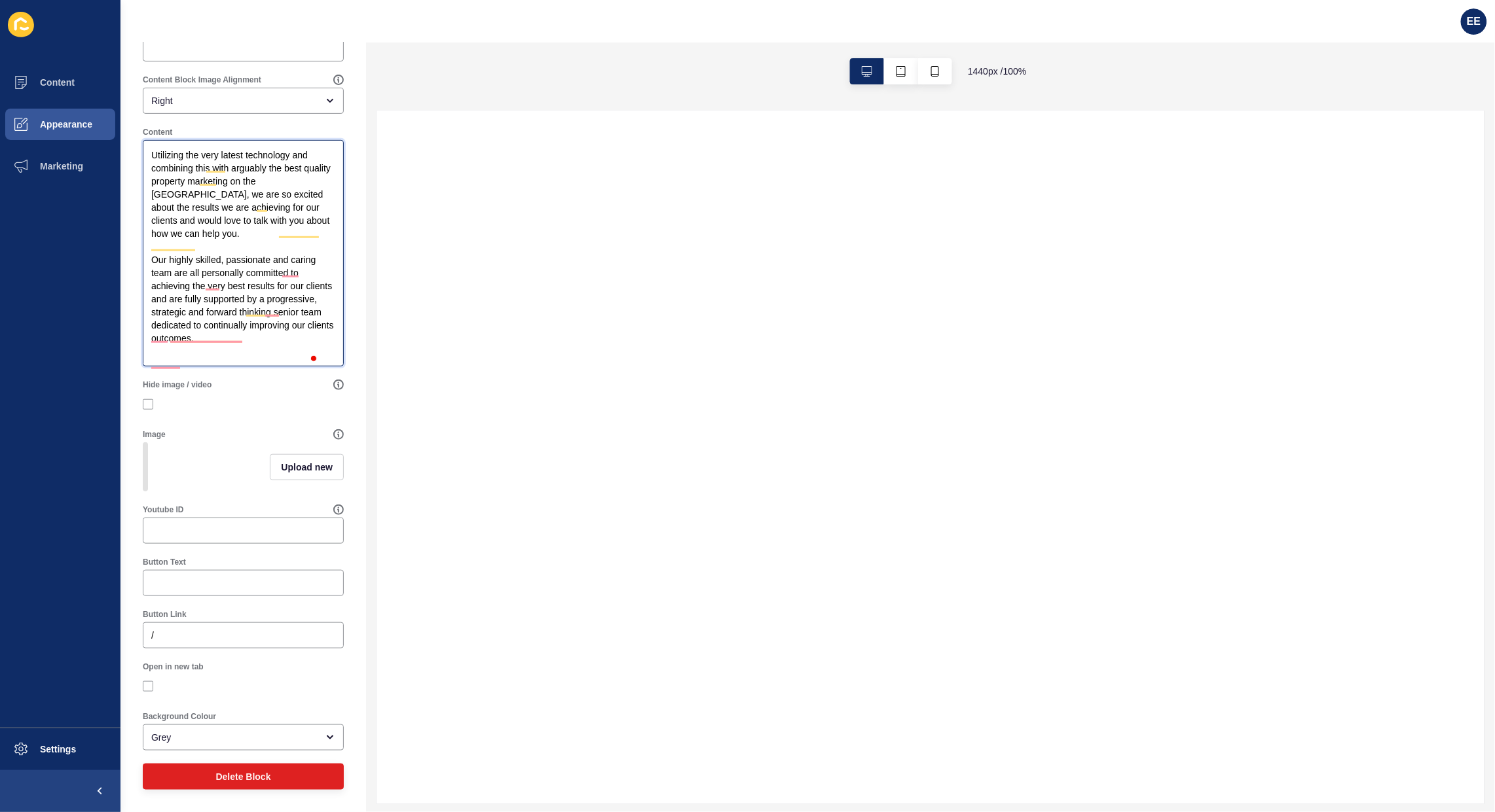
type textarea "Utilizing the very latest technology and combining this with arguably the best …"
click at [297, 463] on span "Upload new" at bounding box center [306, 467] width 51 height 13
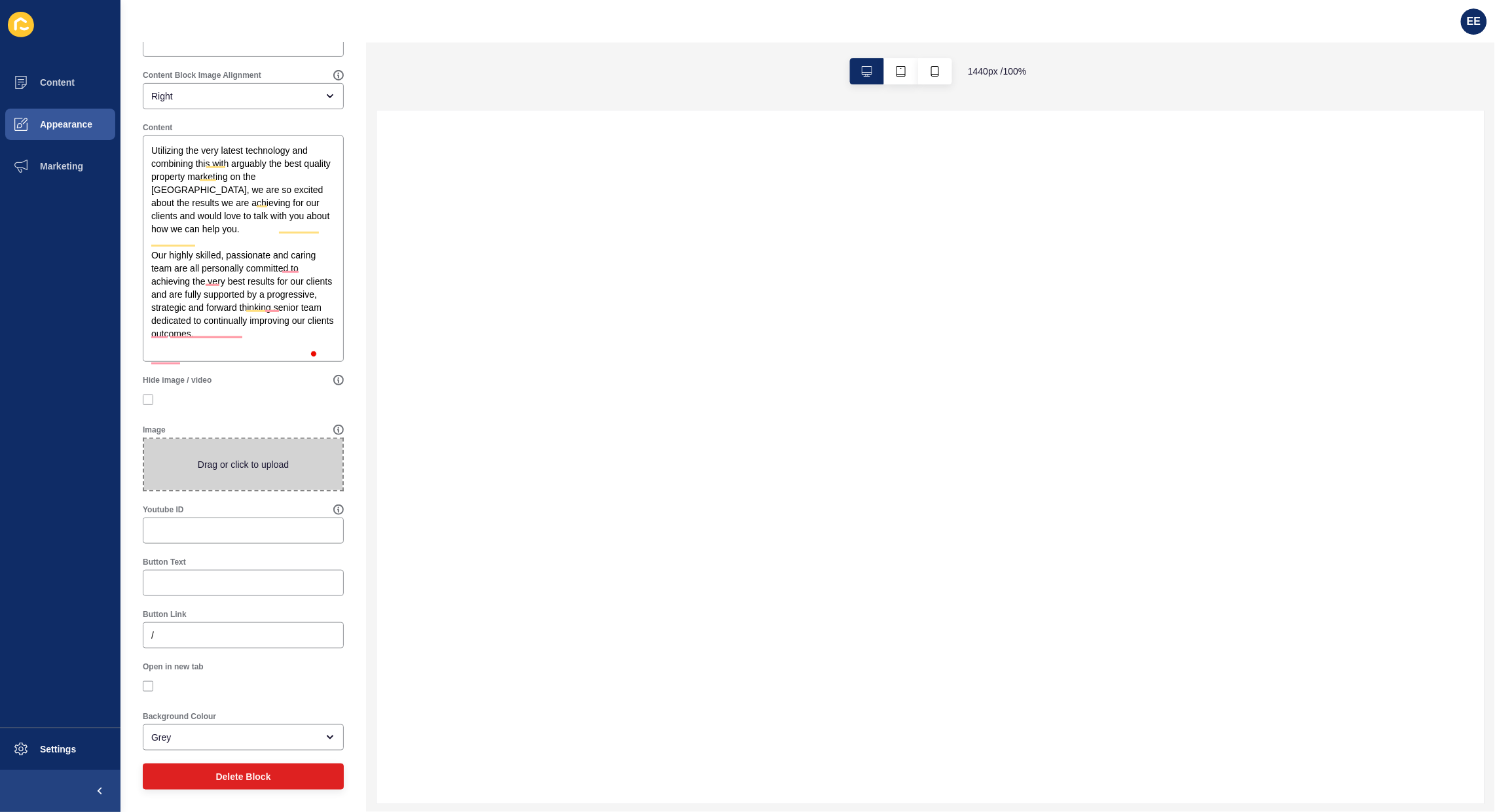
click at [210, 463] on span at bounding box center [244, 464] width 198 height 51
click at [144, 439] on input "Drag or click to upload" at bounding box center [144, 439] width 0 height 0
type input "C:\fakepath\aura_bg2-992x661.jpeg"
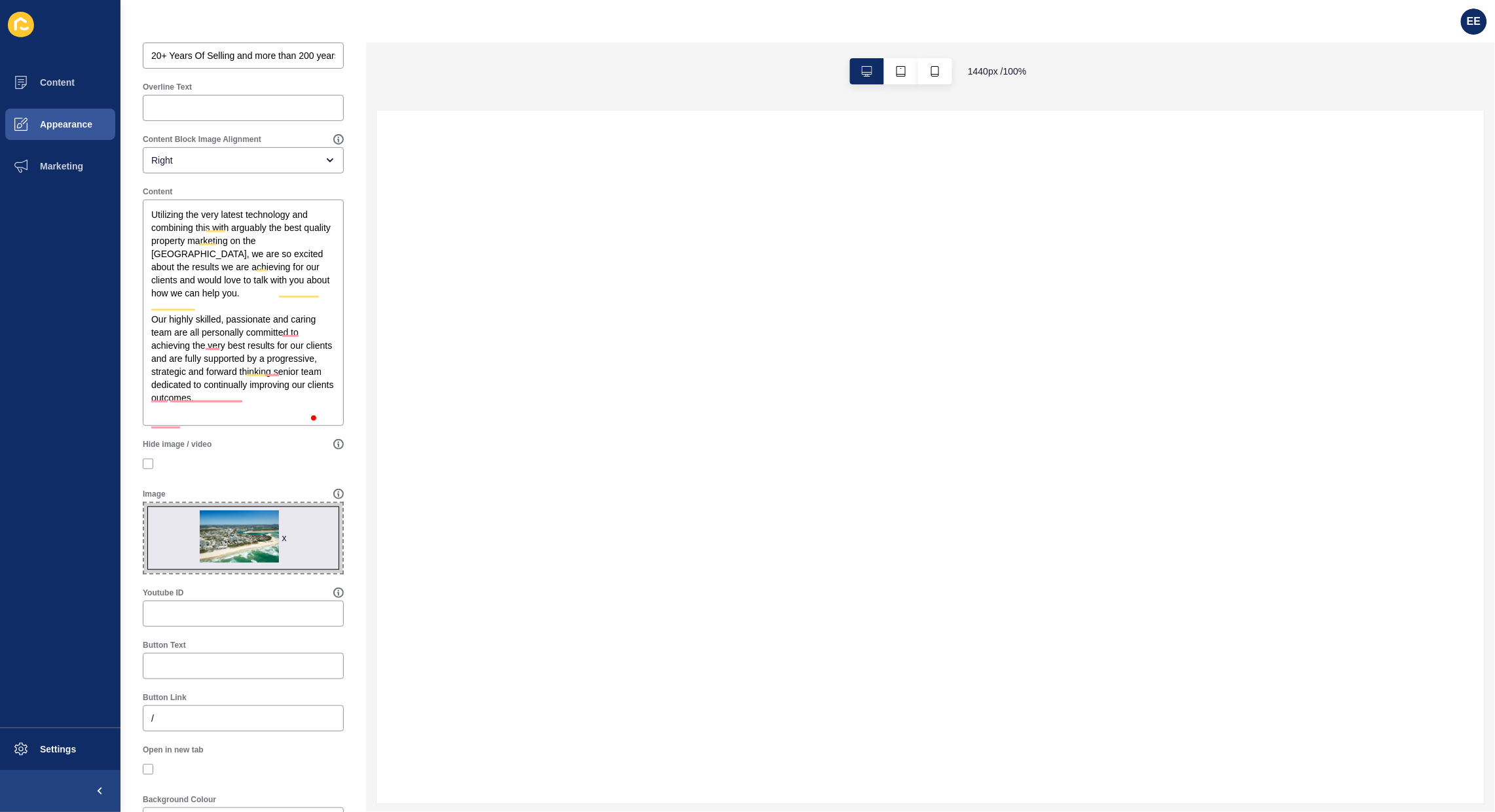
scroll to position [0, 0]
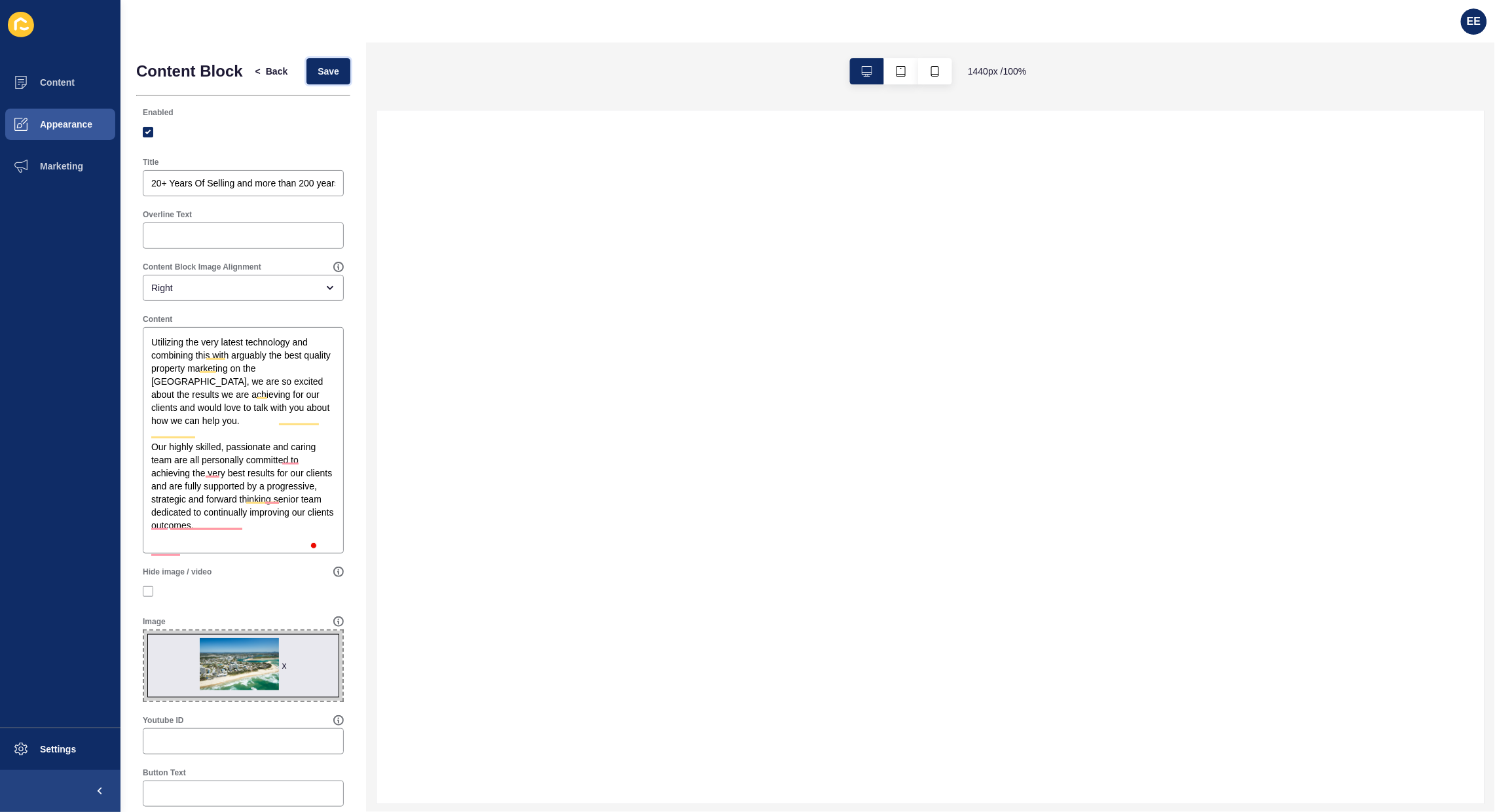
click at [306, 77] on button "Save" at bounding box center [328, 71] width 43 height 26
click at [63, 121] on span "Appearance" at bounding box center [45, 124] width 94 height 10
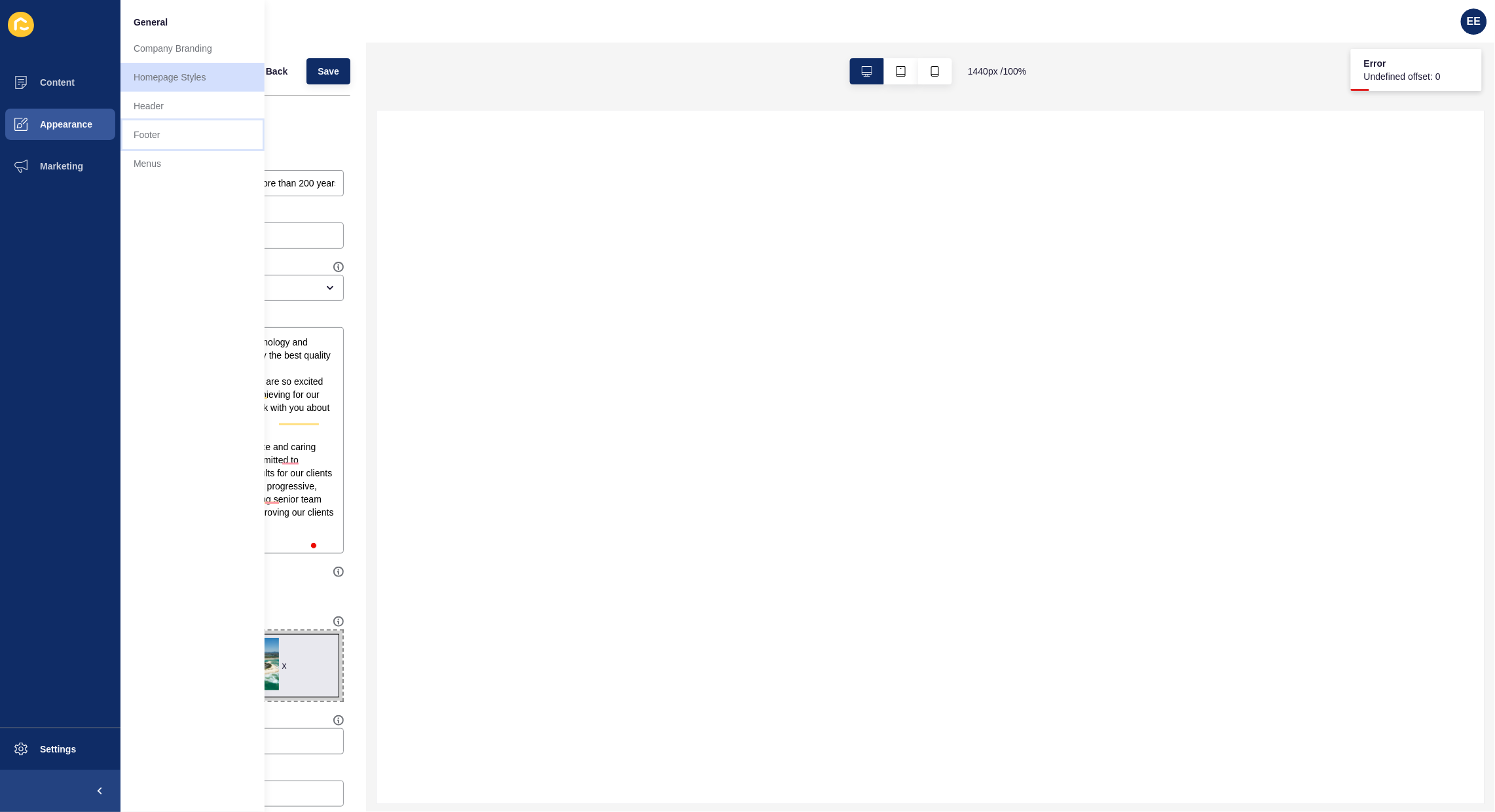
click at [161, 136] on link "Footer" at bounding box center [193, 135] width 144 height 29
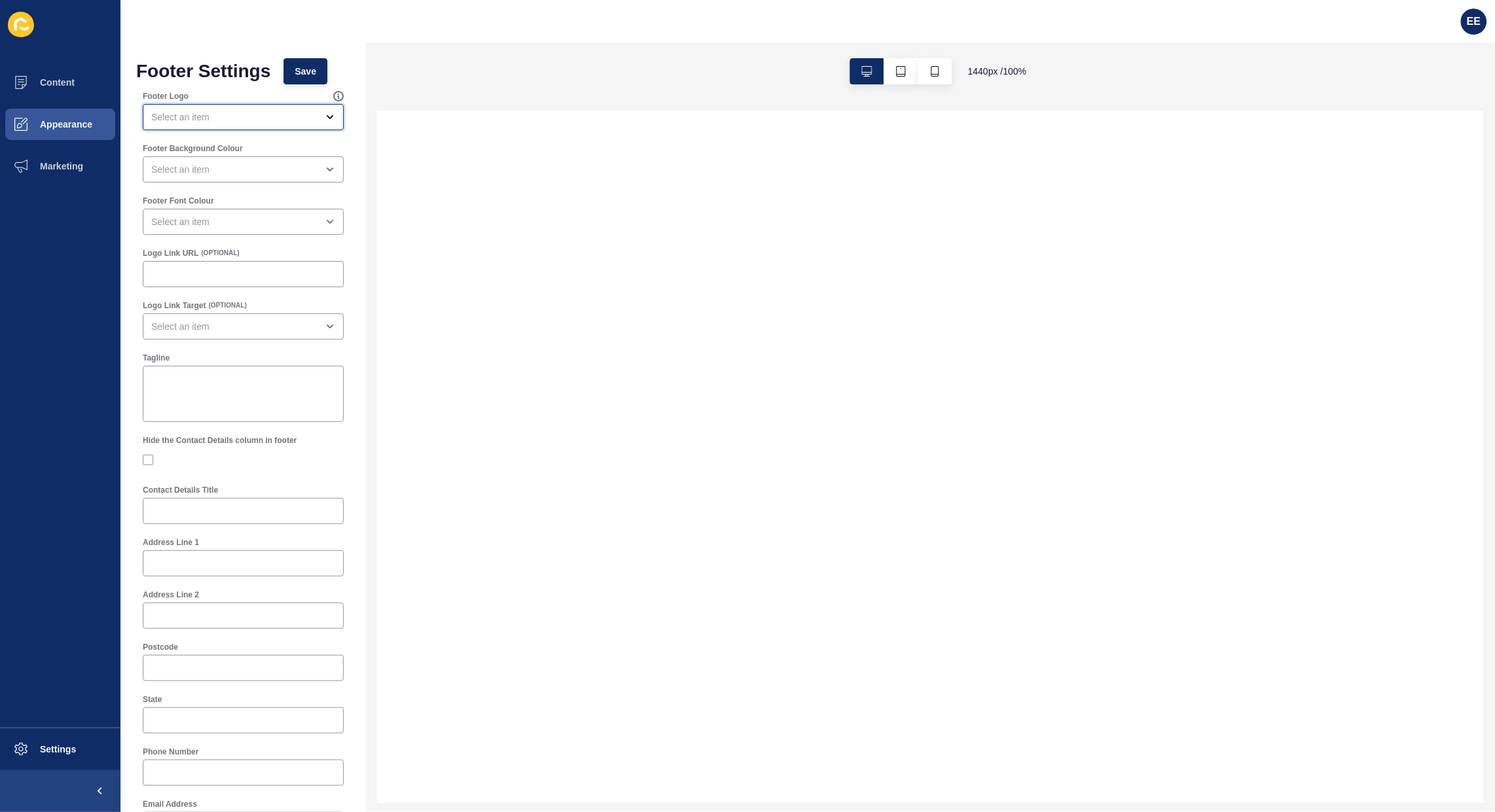
click at [246, 104] on div "open menu" at bounding box center [243, 117] width 201 height 26
drag, startPoint x: 237, startPoint y: 154, endPoint x: 300, endPoint y: 154, distance: 63.0
click at [240, 152] on span "Primary Logo" at bounding box center [237, 150] width 168 height 13
type input "Primary Logo"
click at [201, 170] on div "open menu" at bounding box center [234, 169] width 165 height 13
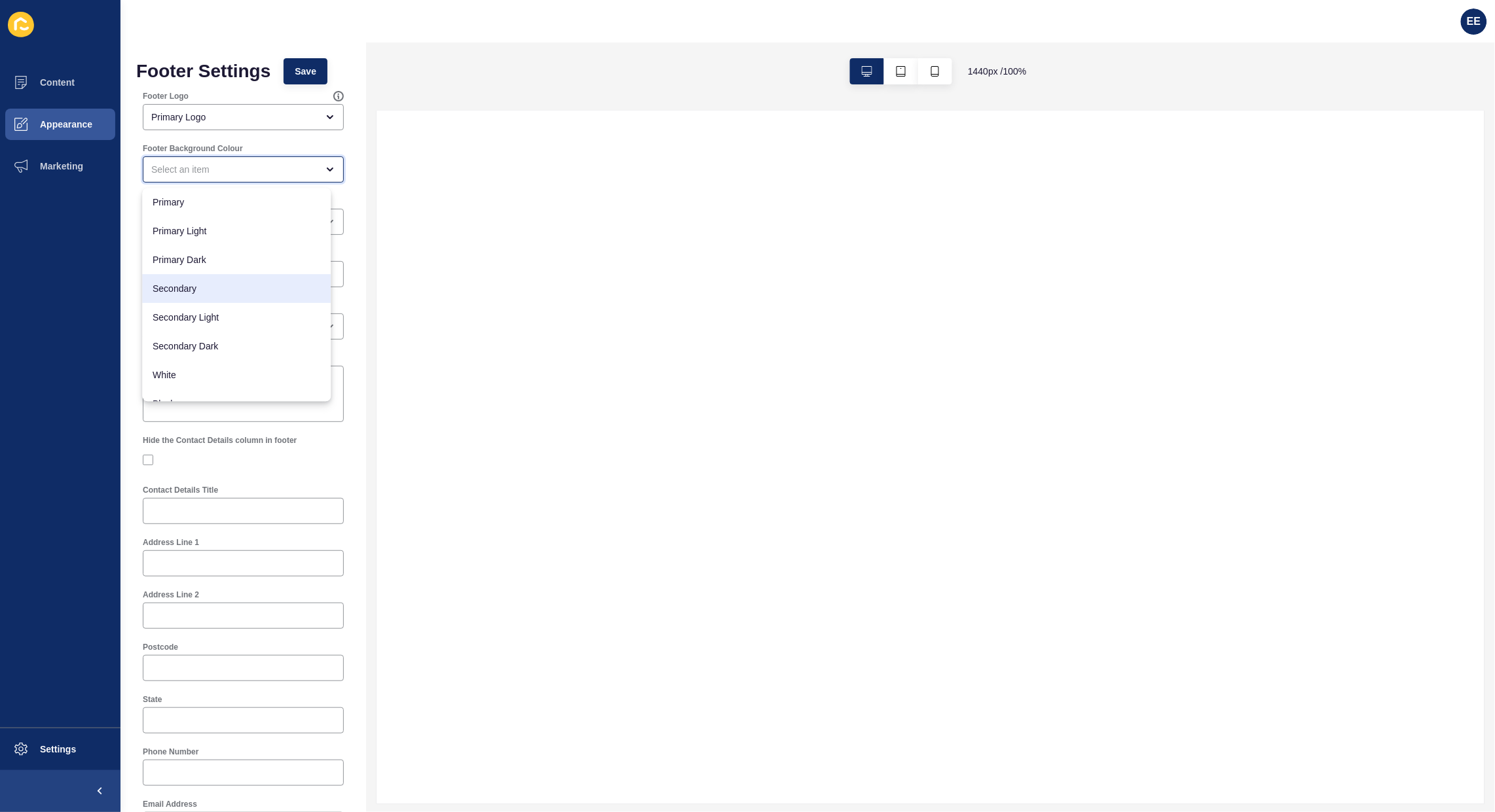
click at [205, 282] on div "Secondary" at bounding box center [237, 289] width 189 height 29
type input "Secondary"
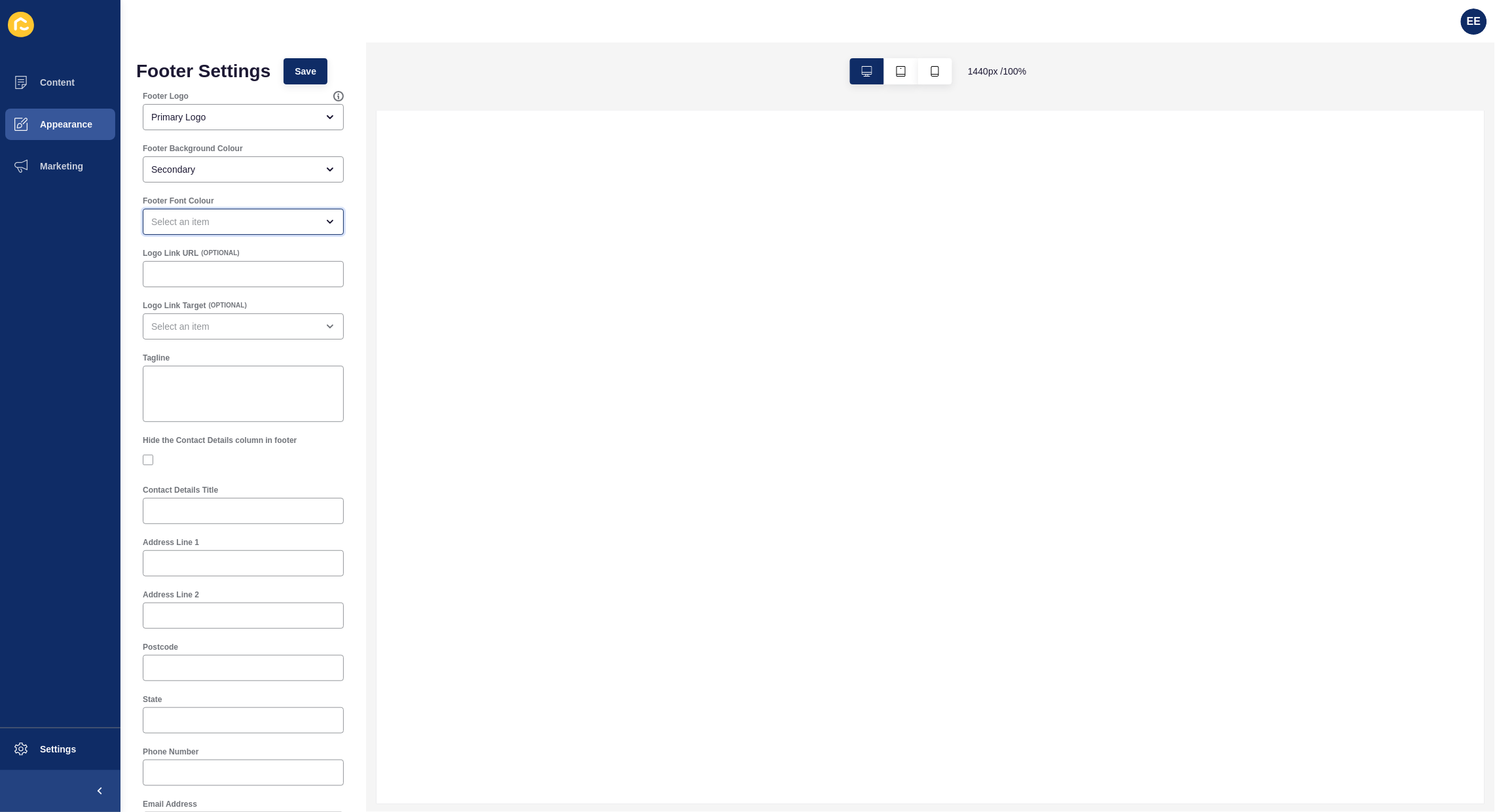
click at [195, 224] on div "open menu" at bounding box center [234, 222] width 165 height 13
click at [194, 416] on div "White" at bounding box center [237, 428] width 189 height 29
type input "White"
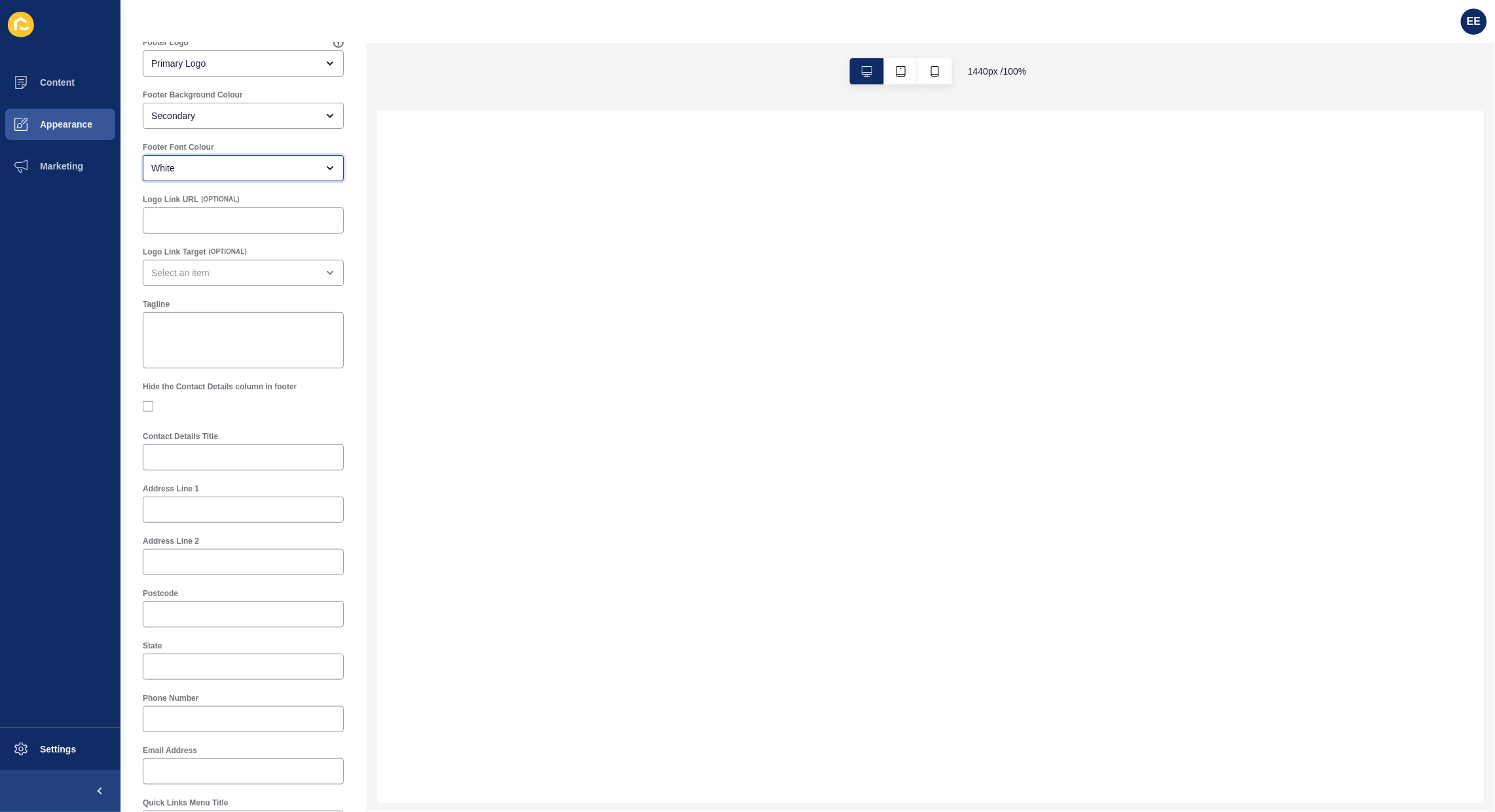
scroll to position [82, 0]
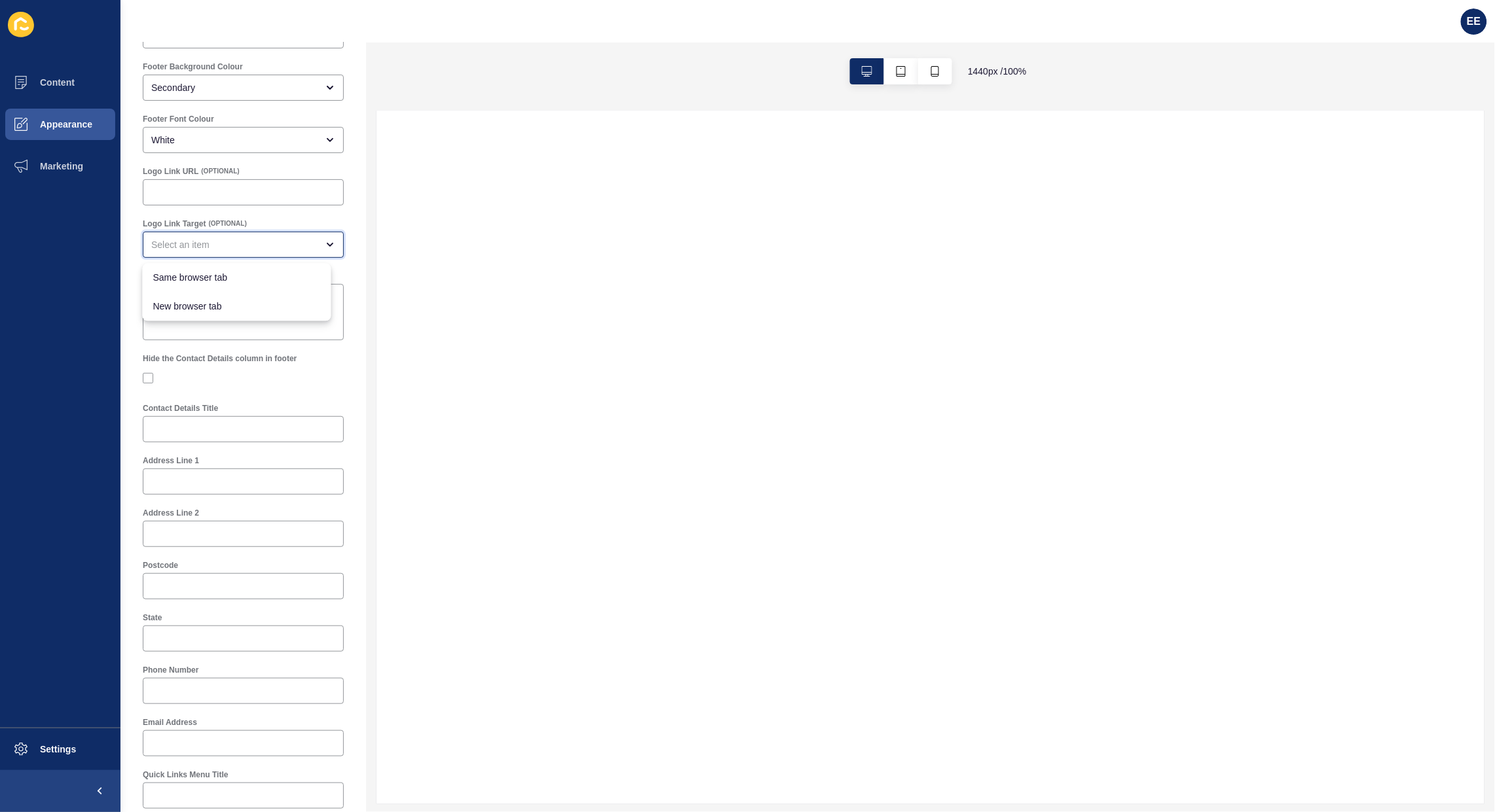
click at [226, 258] on div "Logo Link Target (OPTIONAL)" at bounding box center [244, 238] width 204 height 42
click at [218, 279] on span "Same browser tab" at bounding box center [237, 277] width 168 height 13
type input "Same browser tab"
click at [217, 434] on input "Contact Details Title" at bounding box center [244, 429] width 184 height 13
paste input "contact"
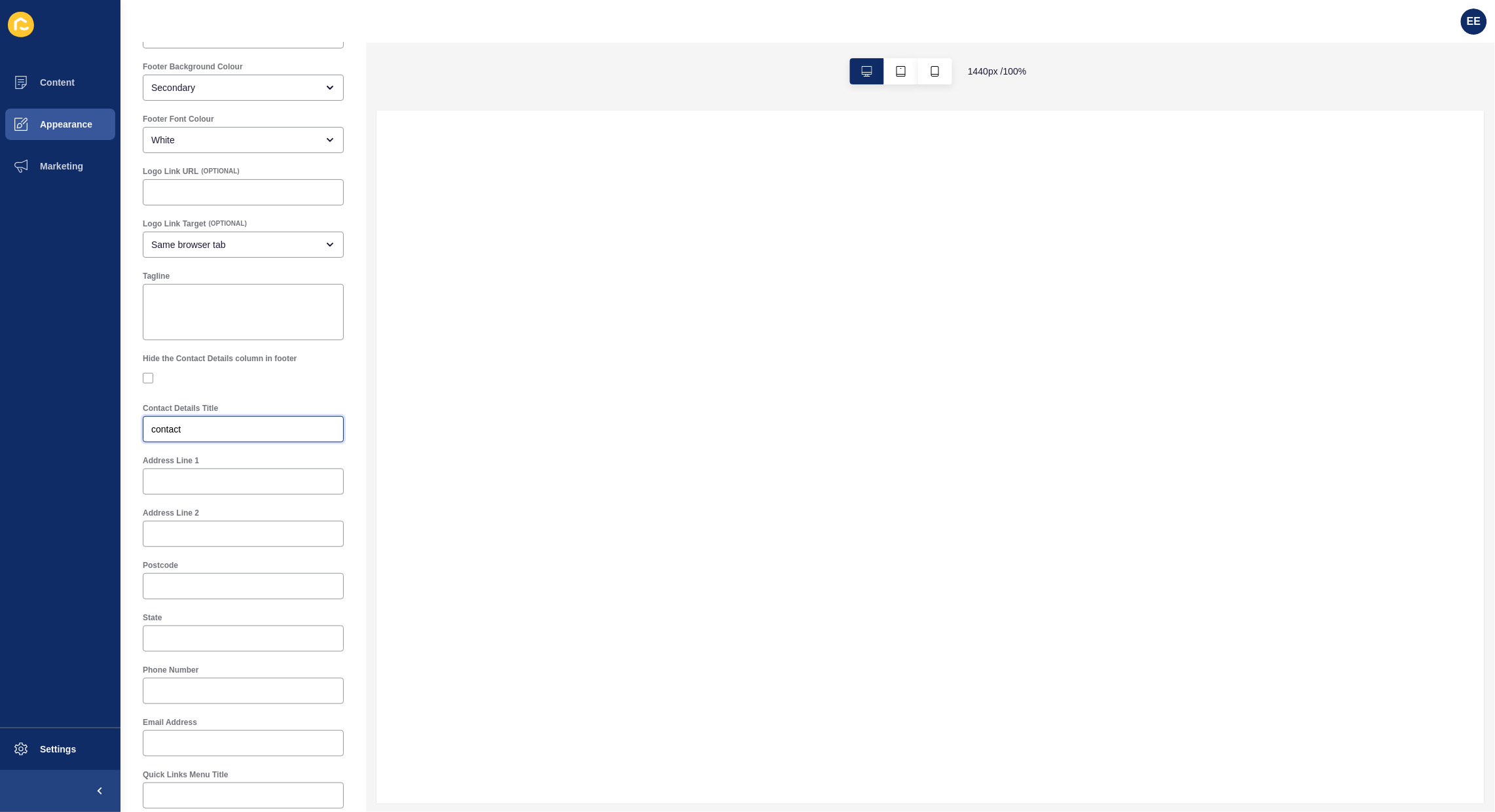
type input "contact"
click at [184, 692] on input "Phone Number" at bounding box center [244, 690] width 184 height 13
paste input "[PHONE_NUMBER]"
type input "[PHONE_NUMBER]"
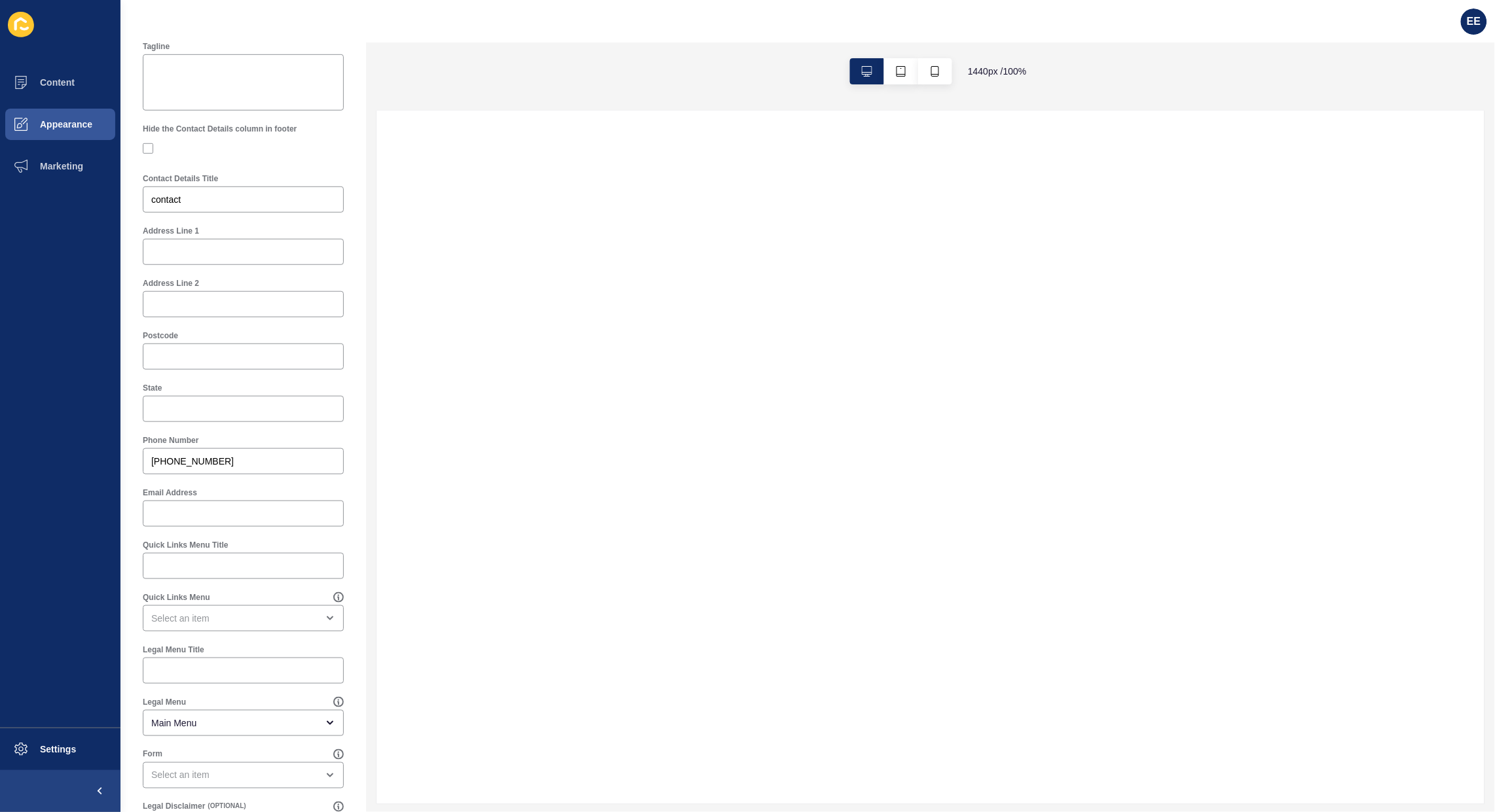
scroll to position [327, 0]
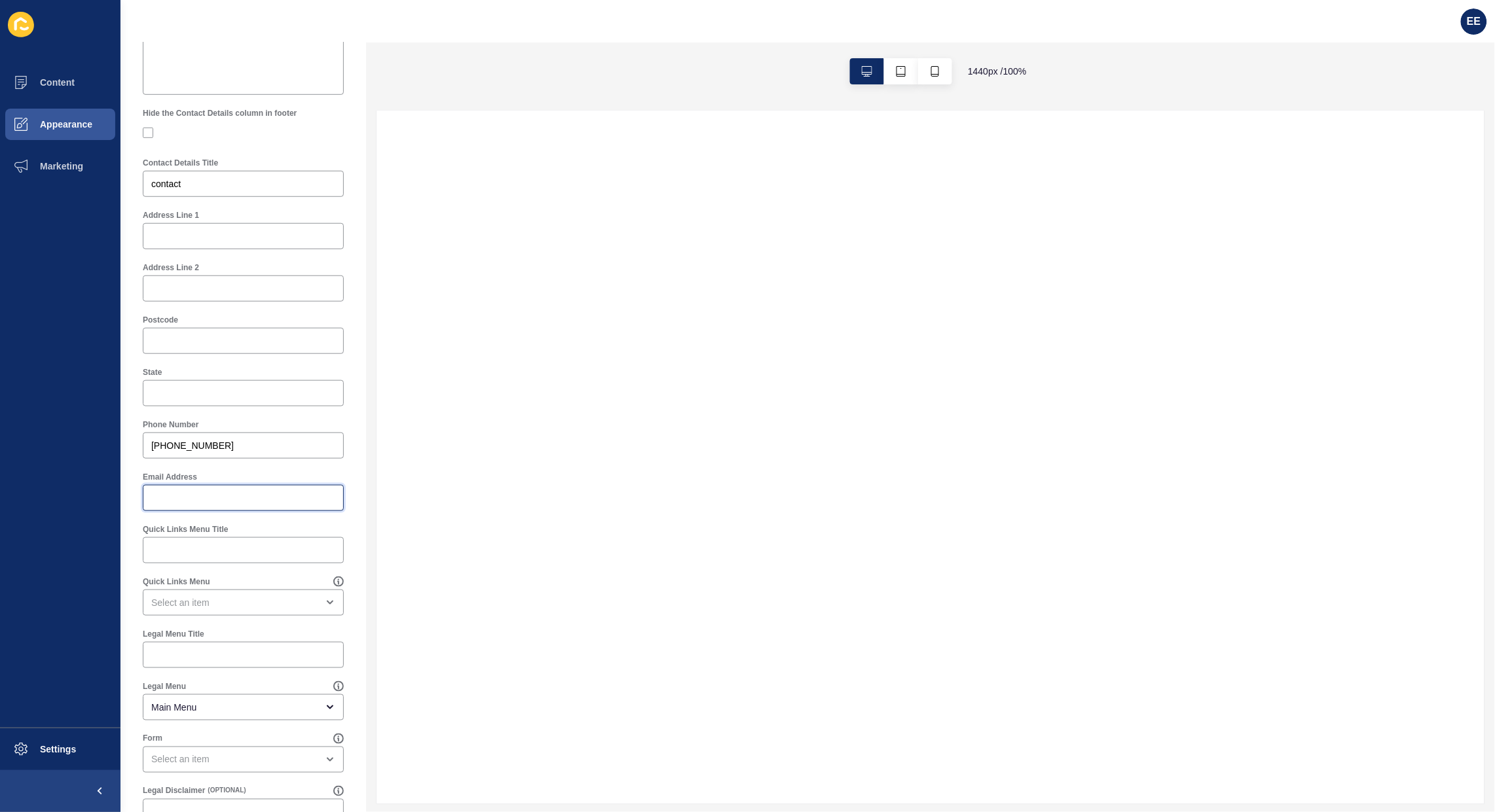
click at [176, 502] on input "Email Address" at bounding box center [244, 497] width 184 height 13
paste input "[EMAIL_ADDRESS][DOMAIN_NAME]"
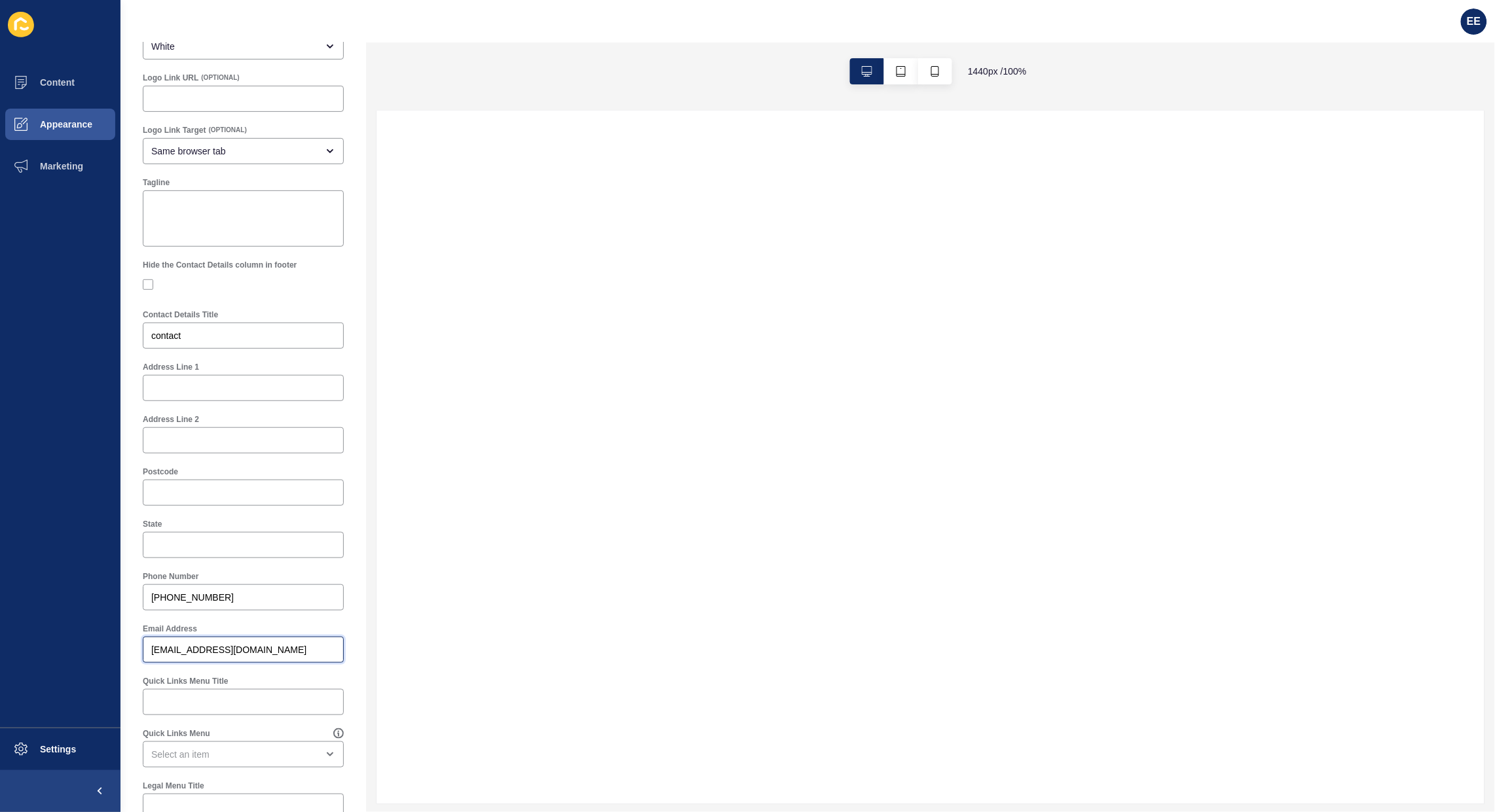
scroll to position [0, 0]
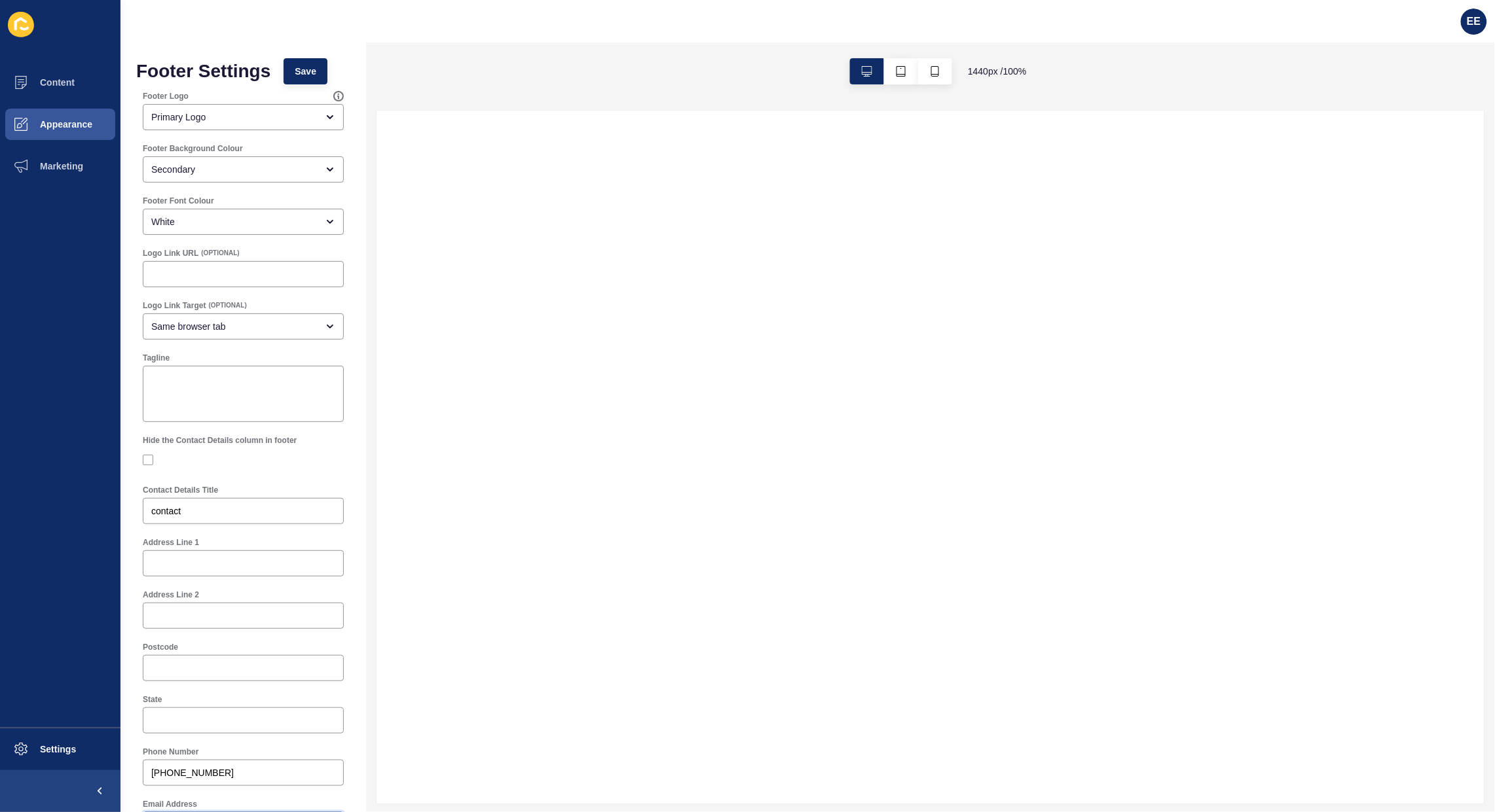
type input "[EMAIL_ADDRESS][DOMAIN_NAME]"
click at [302, 73] on span "Save" at bounding box center [305, 71] width 22 height 13
drag, startPoint x: 297, startPoint y: 72, endPoint x: 722, endPoint y: 2, distance: 430.7
click at [304, 72] on span "Save" at bounding box center [305, 71] width 22 height 13
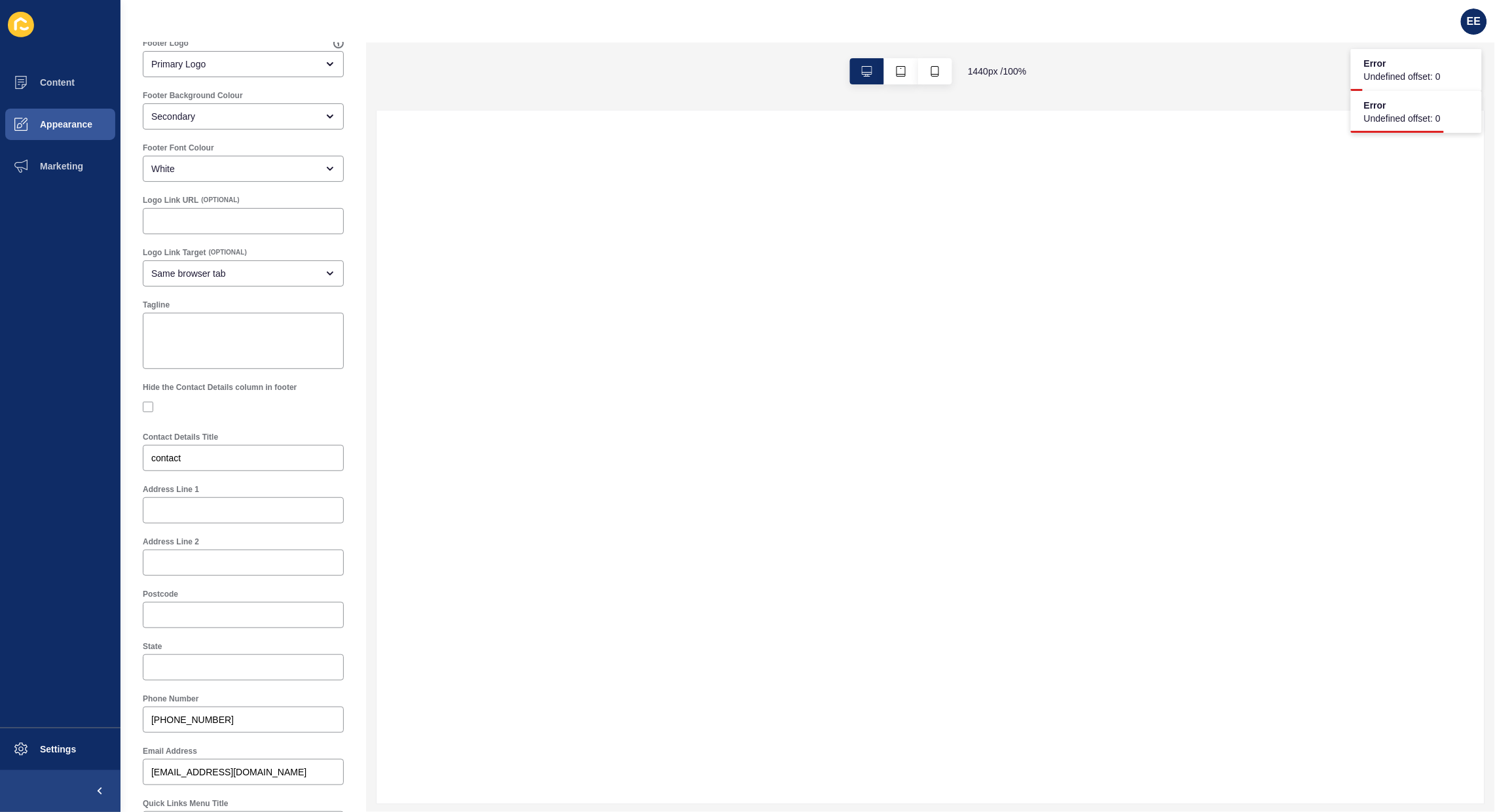
scroll to position [82, 0]
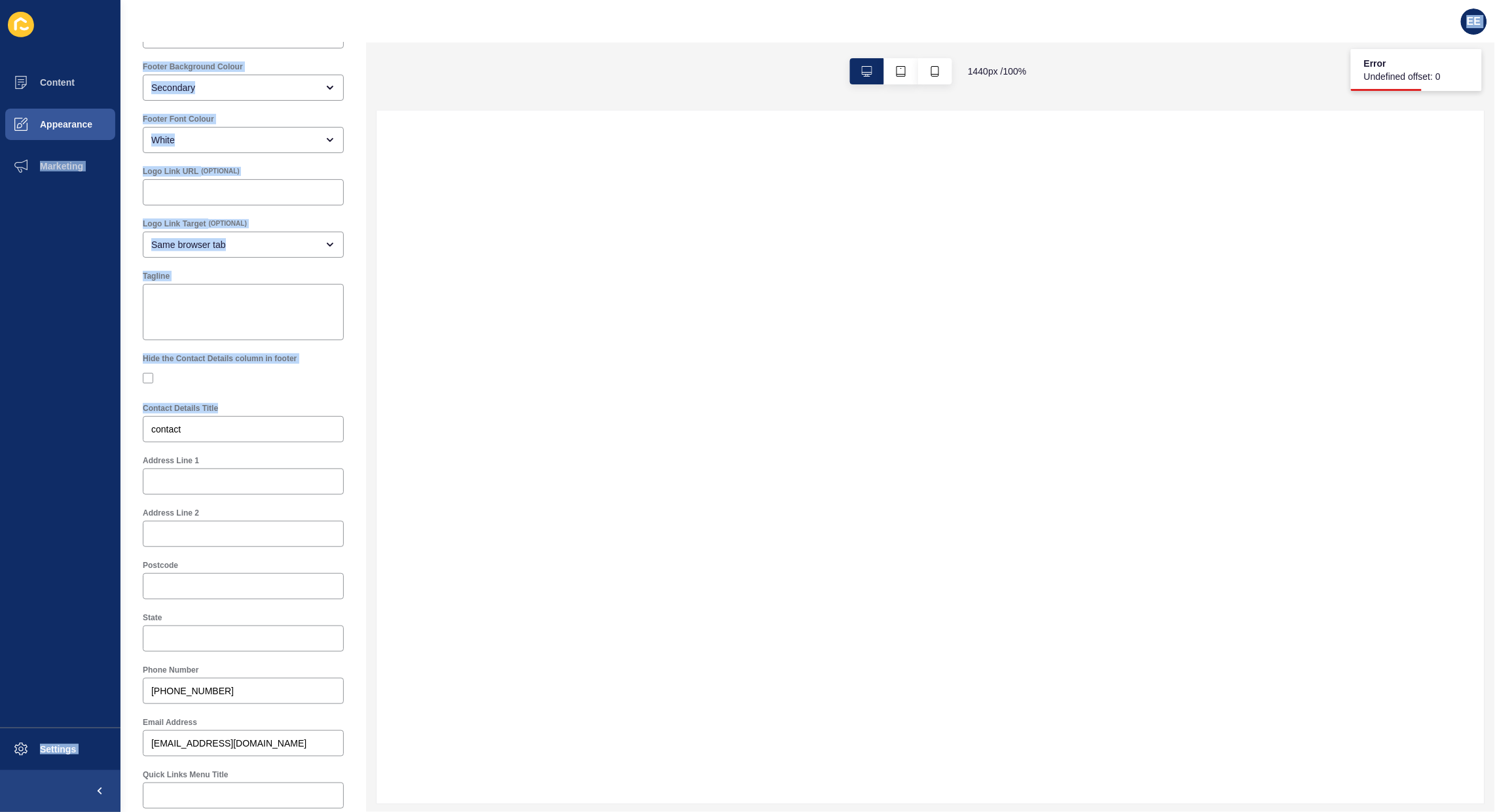
drag, startPoint x: 77, startPoint y: 441, endPoint x: 64, endPoint y: 441, distance: 13.0
click at [70, 441] on div "Content Appearance Marketing Settings EE Footer Settings Save Footer Logo Prima…" at bounding box center [747, 406] width 1495 height 812
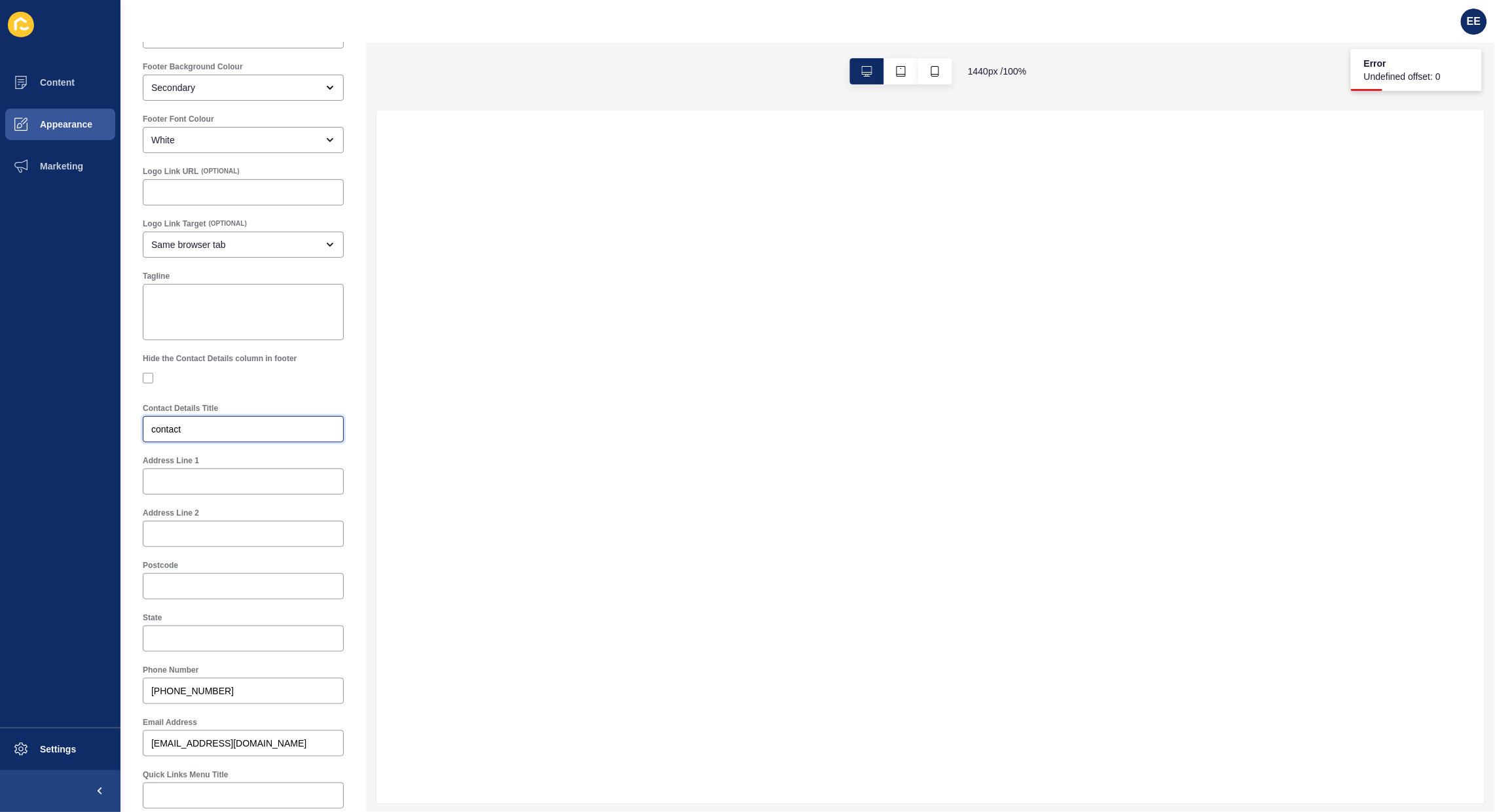
click at [205, 432] on input "contact" at bounding box center [244, 429] width 184 height 13
drag, startPoint x: 192, startPoint y: 430, endPoint x: 83, endPoint y: 430, distance: 109.0
click at [83, 430] on div "Content Appearance Marketing Settings EE Footer Settings Save Footer Logo Prima…" at bounding box center [747, 406] width 1495 height 812
type input "c"
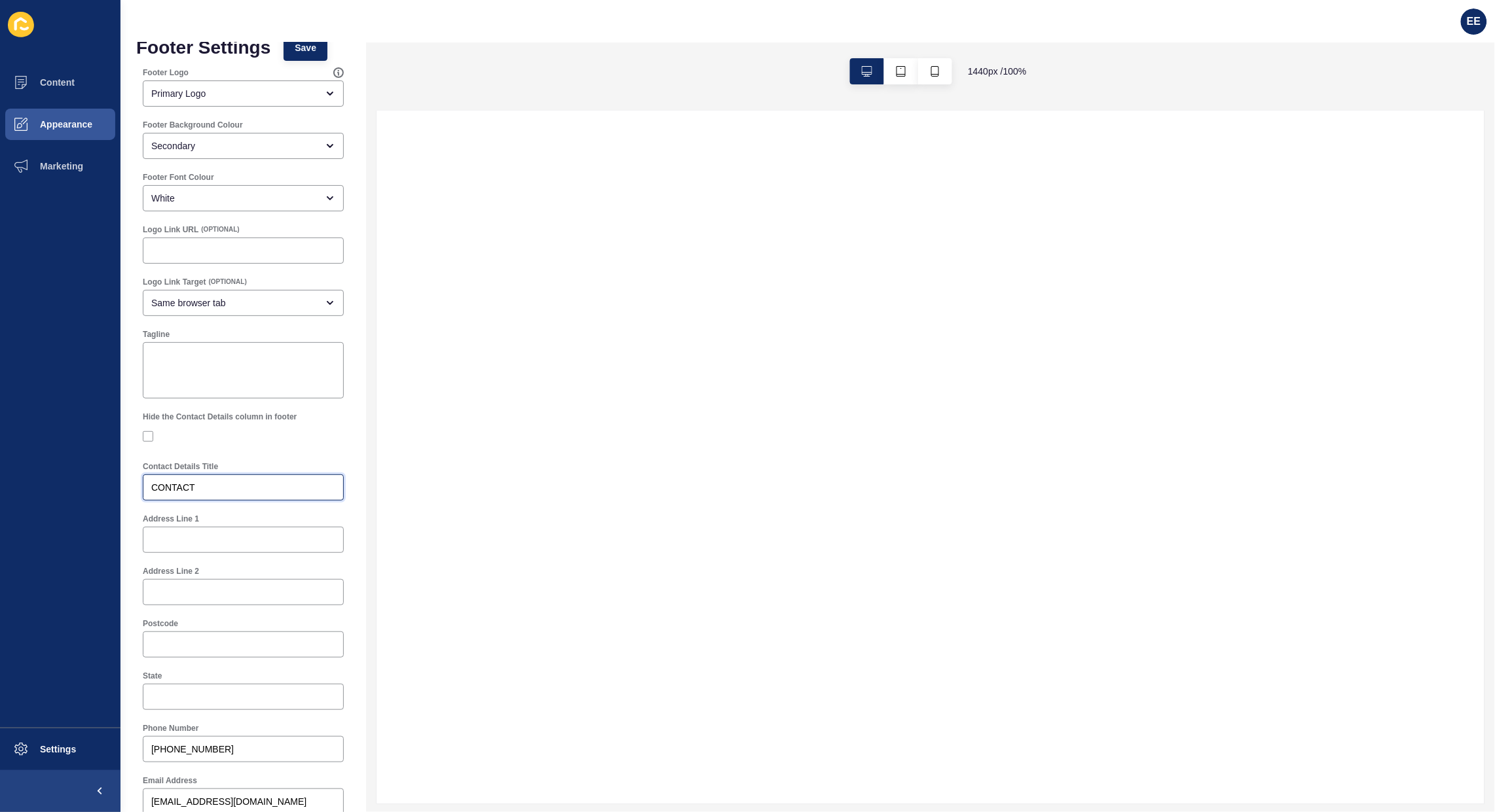
scroll to position [0, 0]
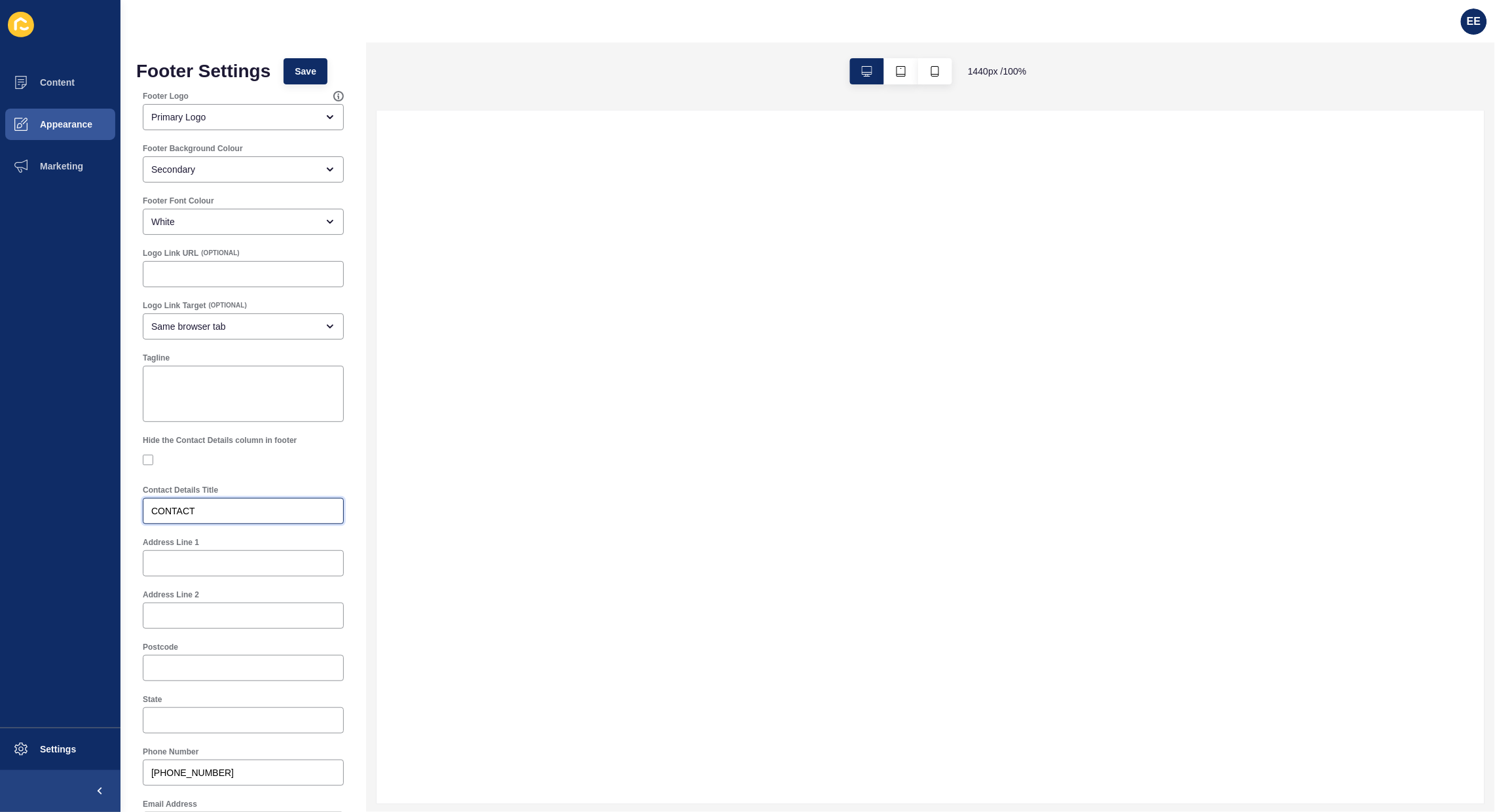
type input "CONTACT"
click at [306, 68] on span "Save" at bounding box center [305, 71] width 22 height 13
click at [46, 170] on span "Marketing" at bounding box center [41, 166] width 85 height 10
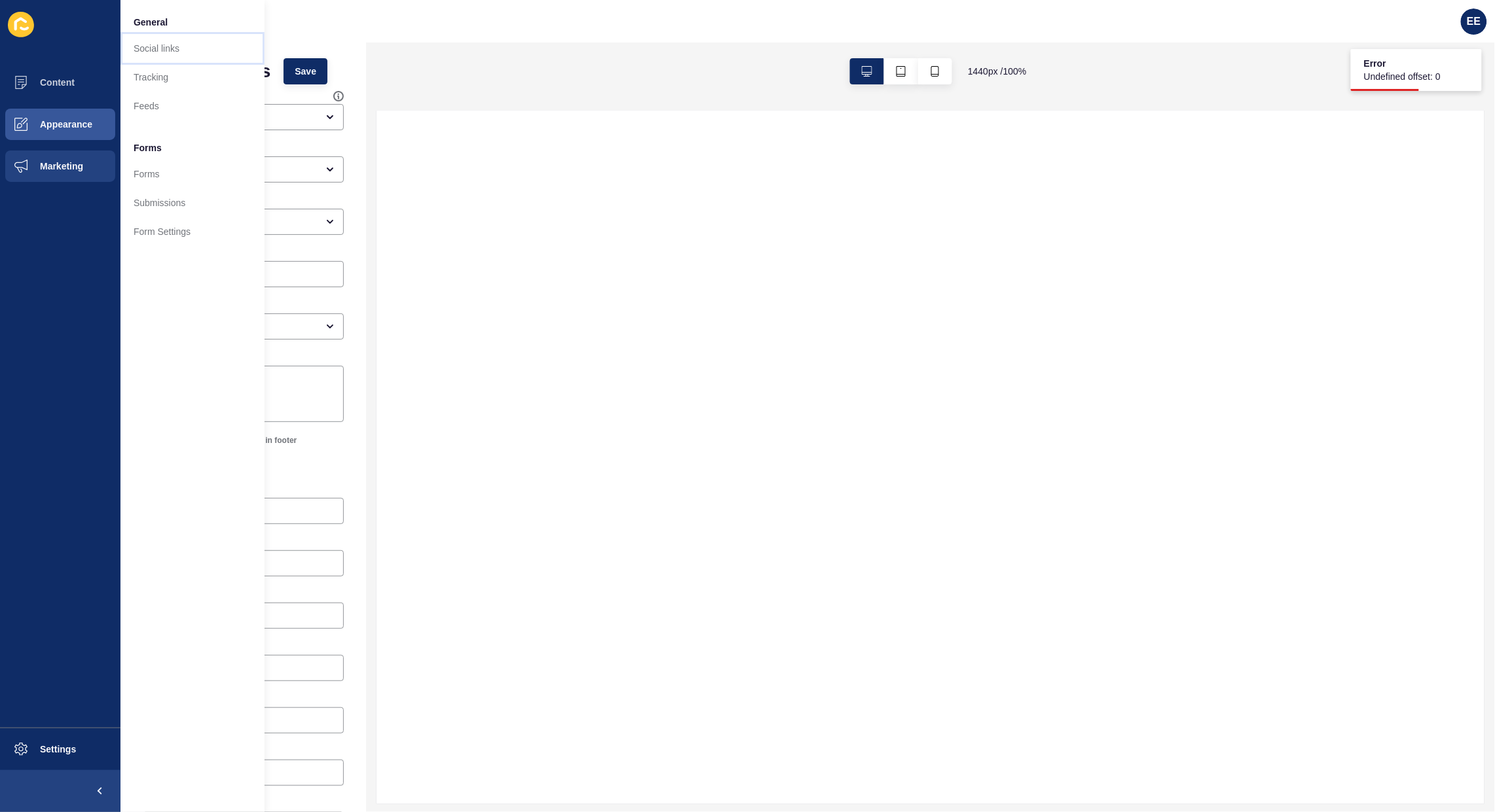
click at [164, 47] on link "Social links" at bounding box center [193, 48] width 144 height 29
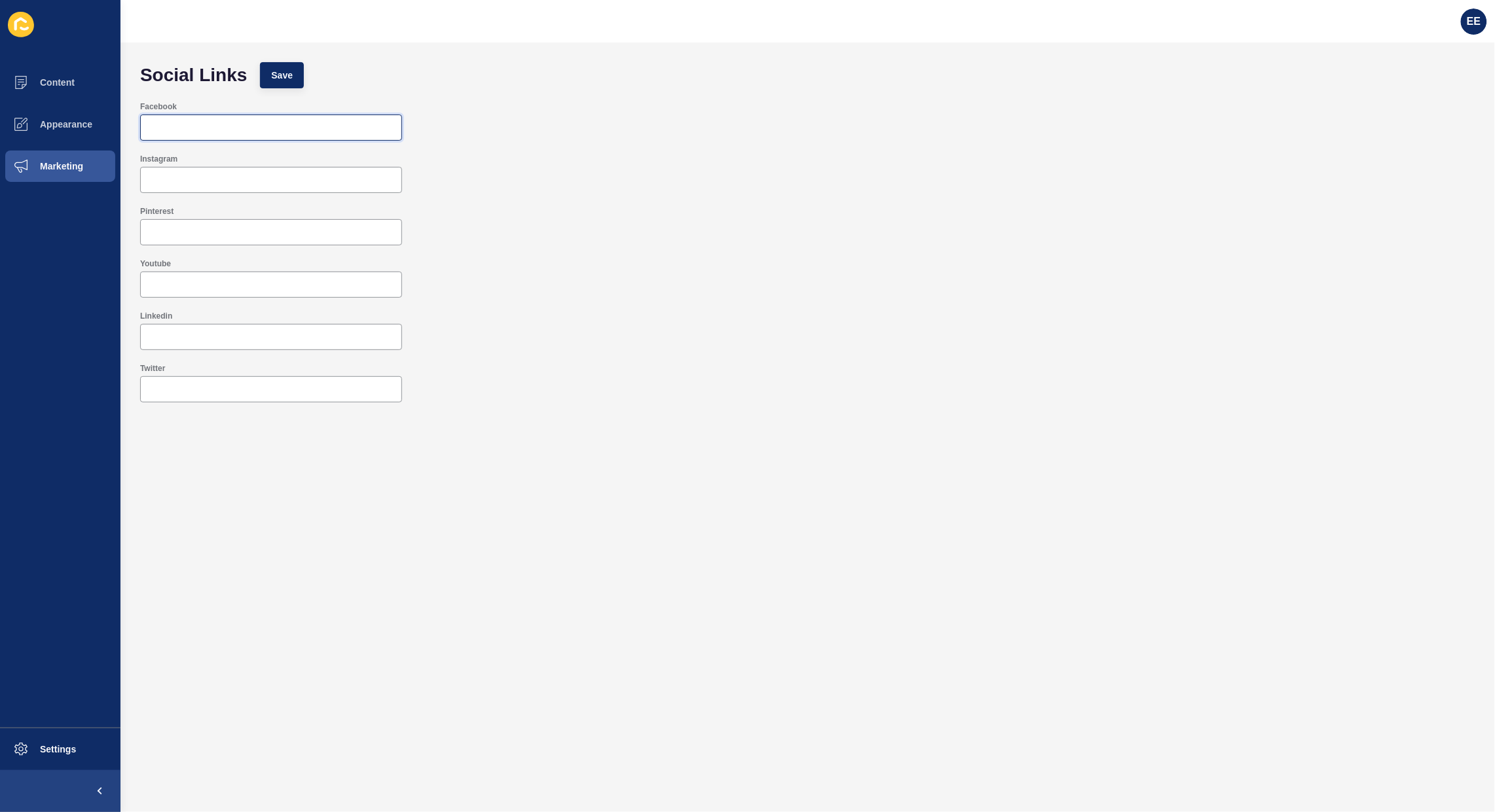
click at [364, 130] on input "Facebook" at bounding box center [271, 127] width 245 height 13
paste input "https://www.facebook.com/AuraPropertyGroup"
type input "https://www.facebook.com/AuraPropertyGroup"
click at [185, 292] on div at bounding box center [270, 284] width 262 height 26
paste input "https://www.youtube.com/channel/UCwy9puhVovSliVtVkaquyrw/videos"
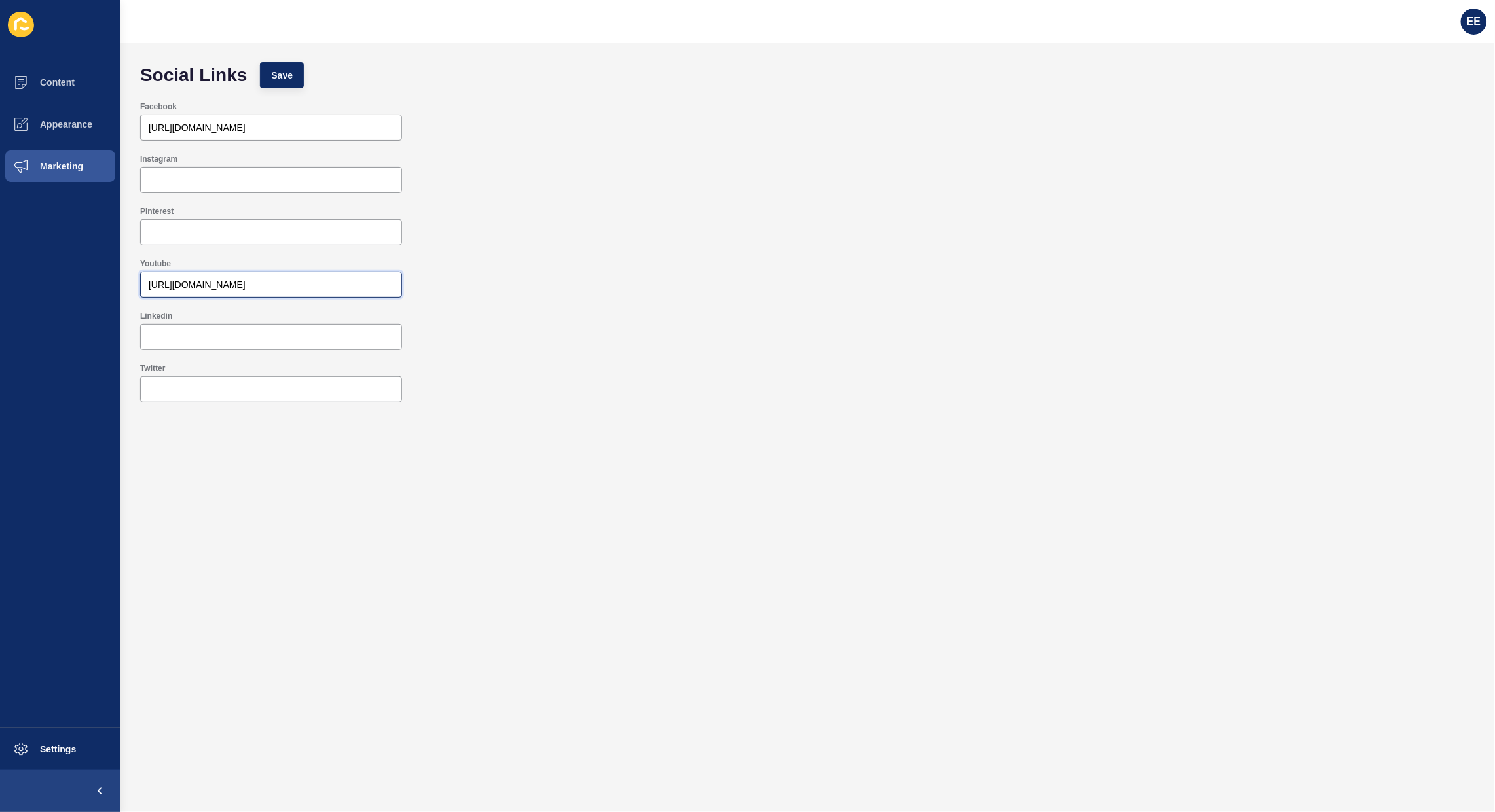
scroll to position [0, 72]
type input "https://www.youtube.com/channel/UCwy9puhVovSliVtVkaquyrw/videos"
click at [282, 69] on button "Save" at bounding box center [282, 76] width 43 height 26
click at [74, 126] on span "Appearance" at bounding box center [45, 124] width 94 height 10
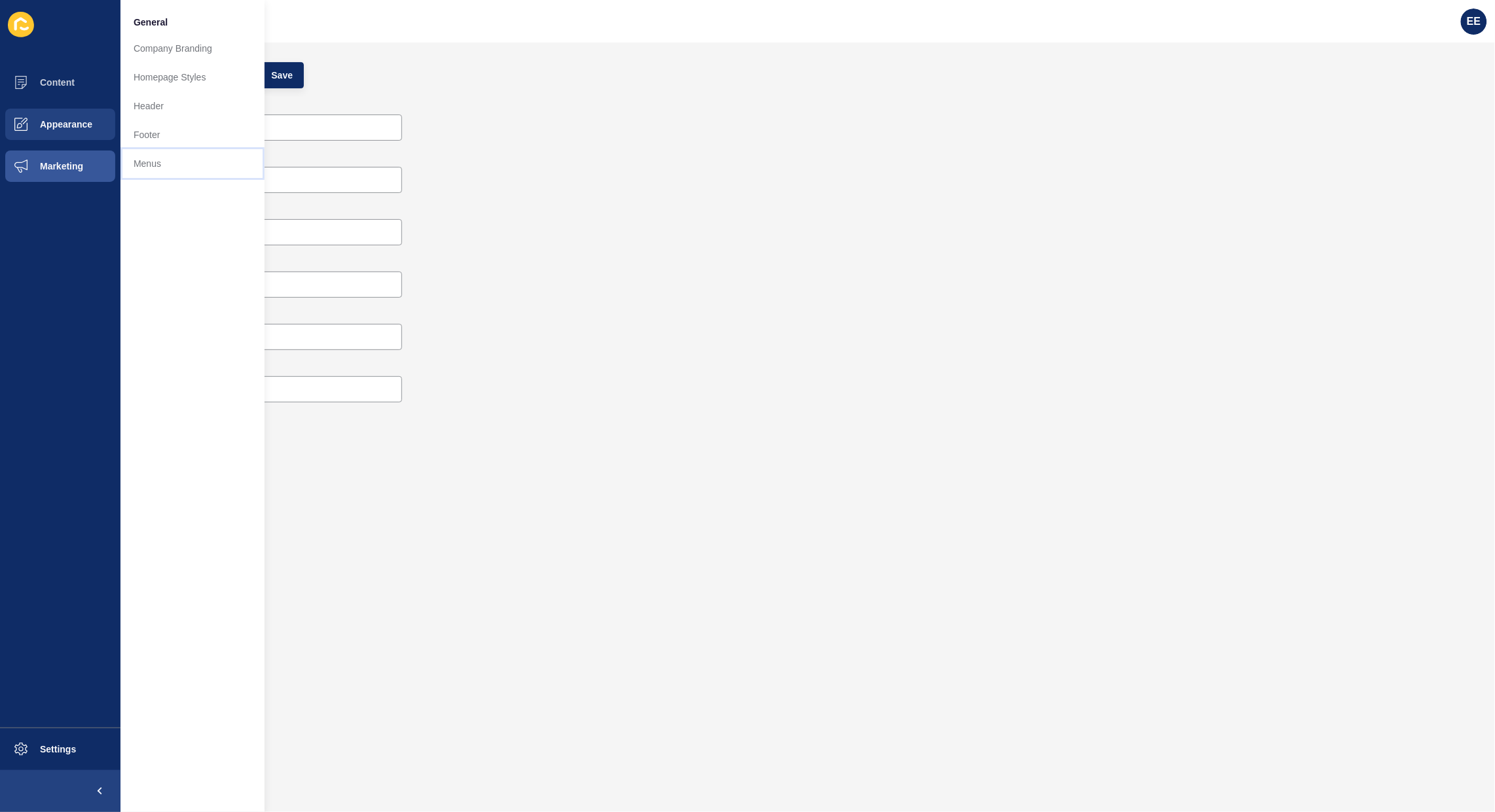
click at [151, 167] on link "Menus" at bounding box center [193, 163] width 144 height 29
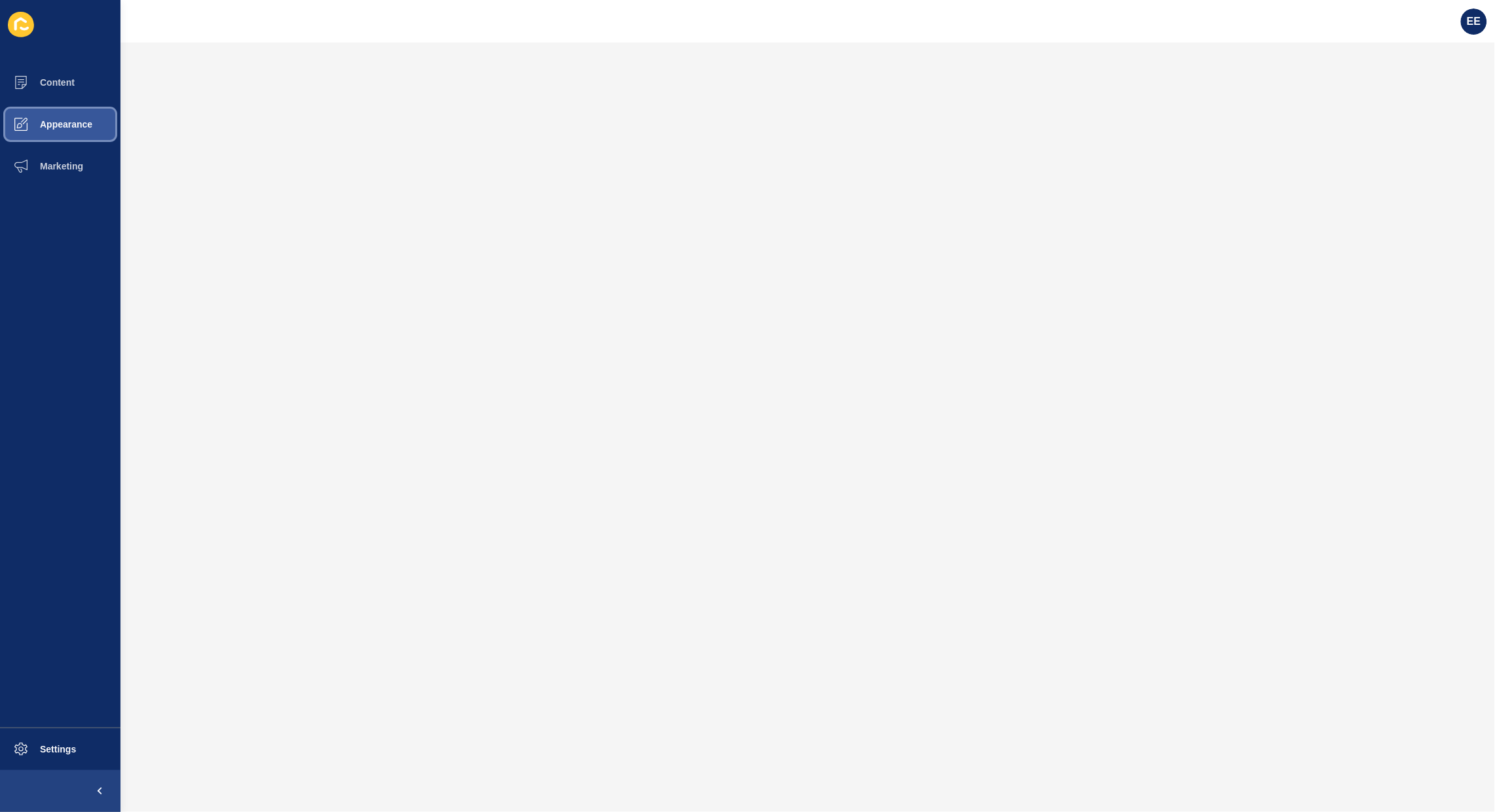
click at [63, 125] on span "Appearance" at bounding box center [45, 124] width 94 height 10
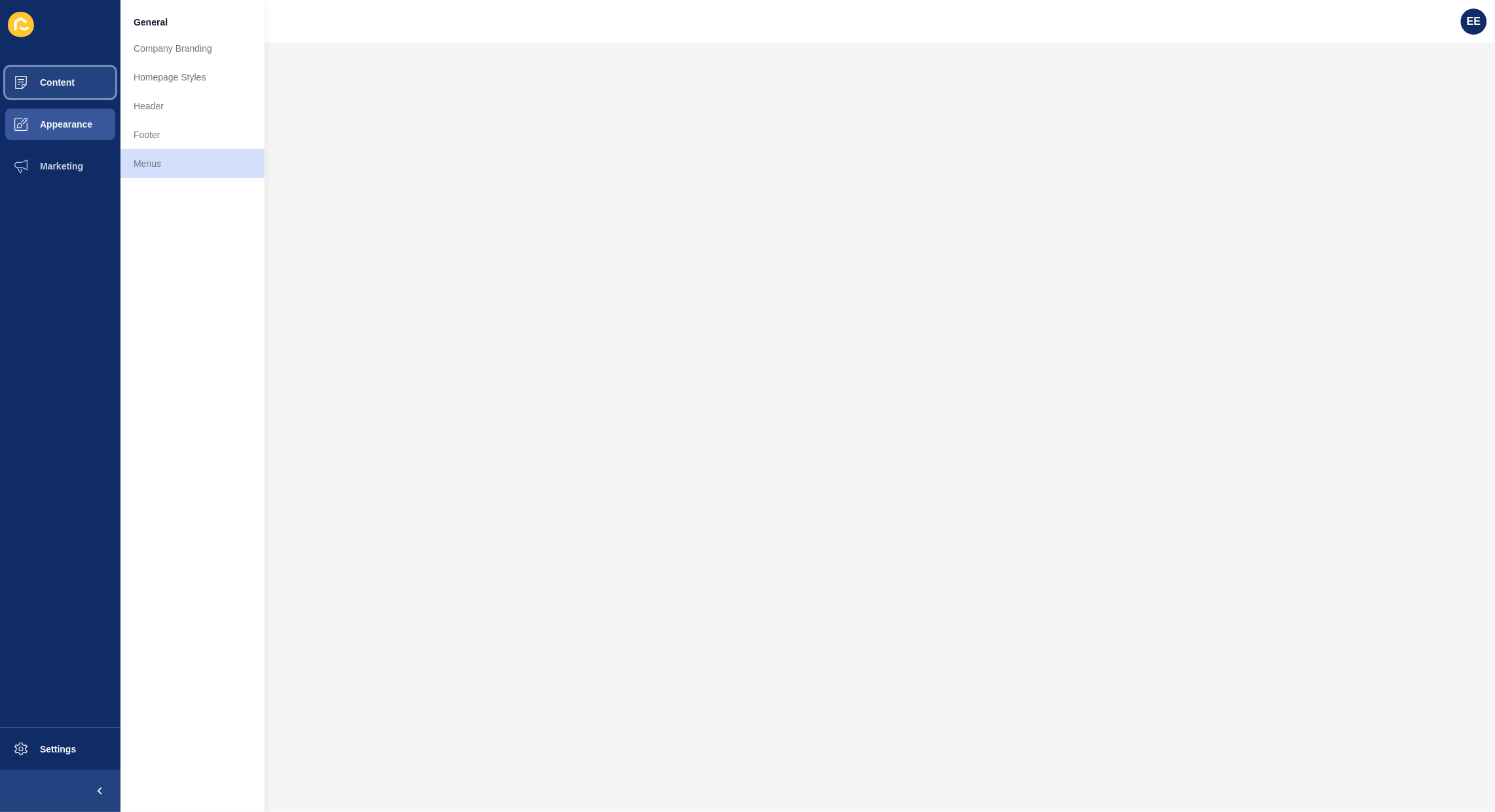
click at [51, 78] on span "Content" at bounding box center [37, 83] width 77 height 10
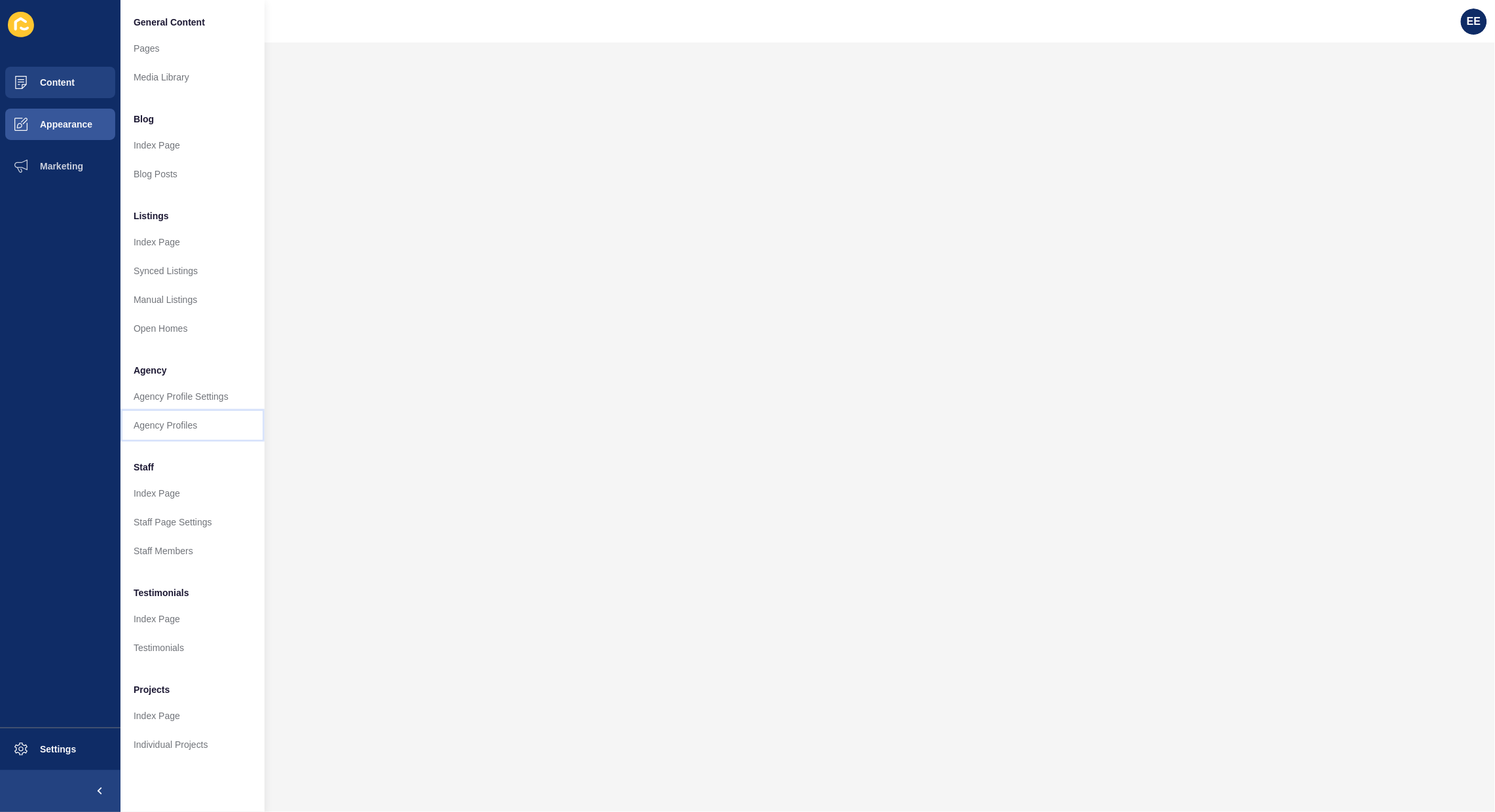
drag, startPoint x: 165, startPoint y: 423, endPoint x: 193, endPoint y: 426, distance: 28.2
click at [167, 423] on link "Agency Profiles" at bounding box center [193, 425] width 144 height 29
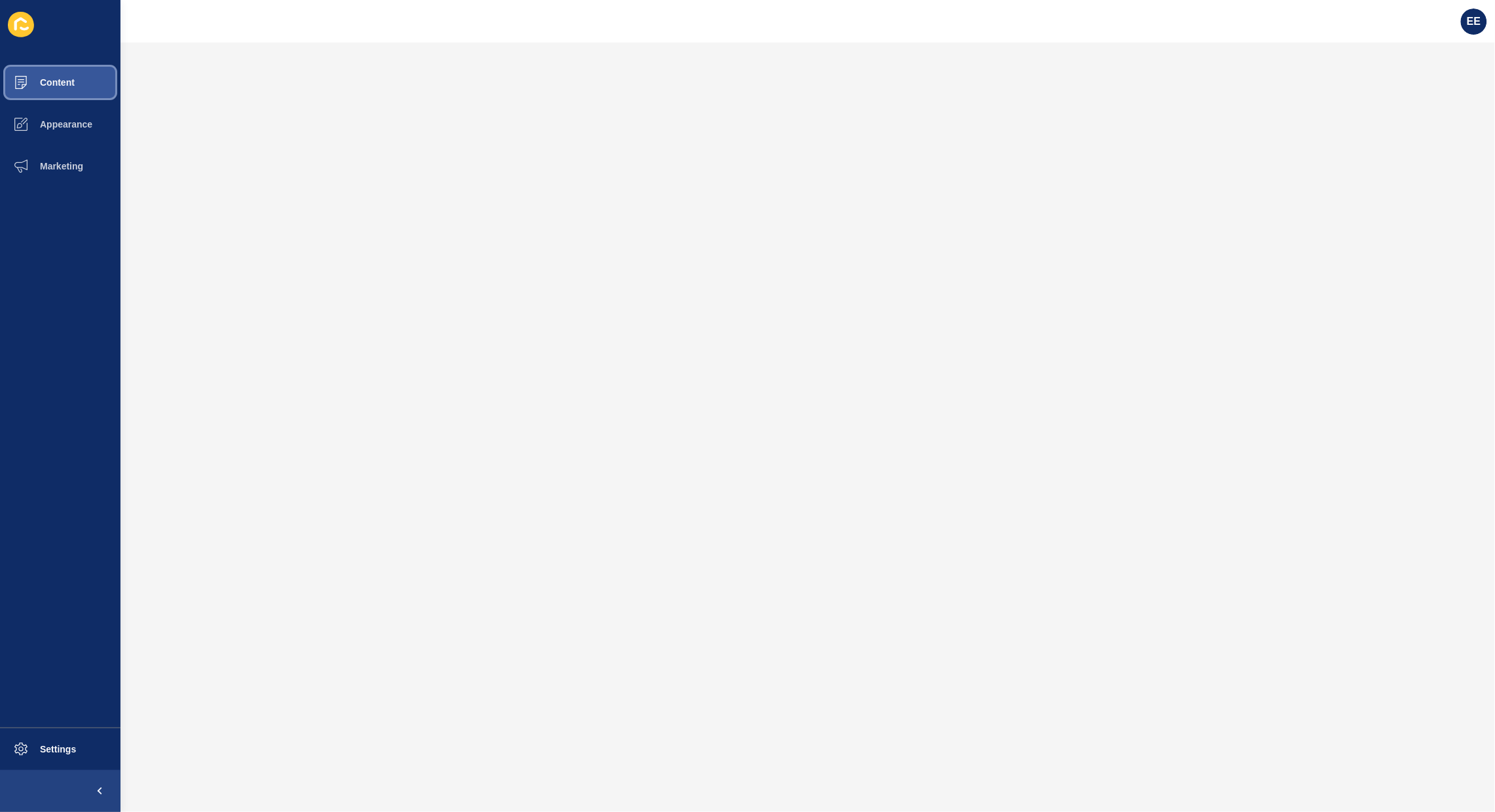
click at [69, 86] on span "Content" at bounding box center [37, 83] width 77 height 10
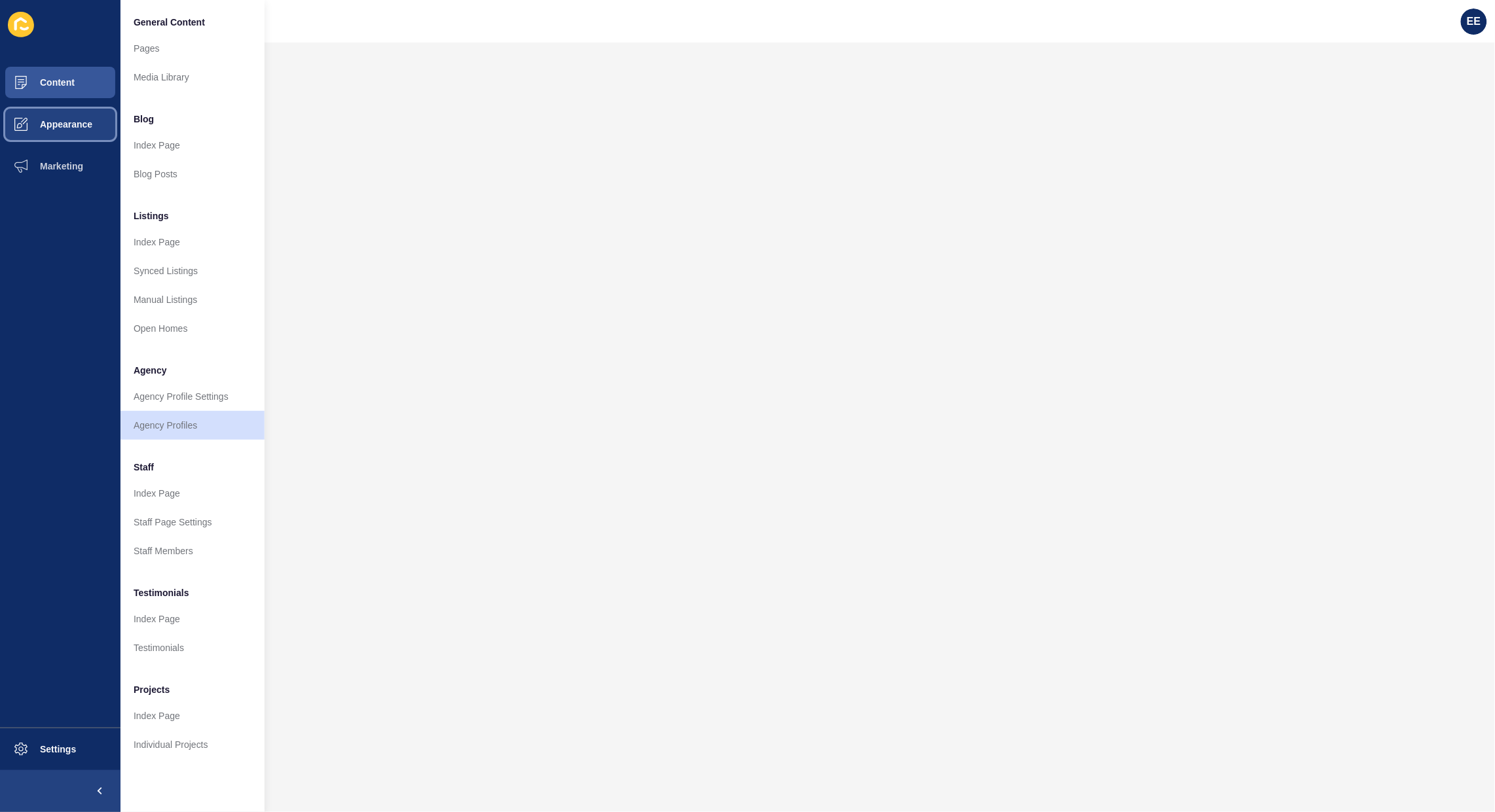
drag, startPoint x: 59, startPoint y: 123, endPoint x: 77, endPoint y: 115, distance: 19.7
click at [59, 123] on span "Appearance" at bounding box center [45, 124] width 94 height 10
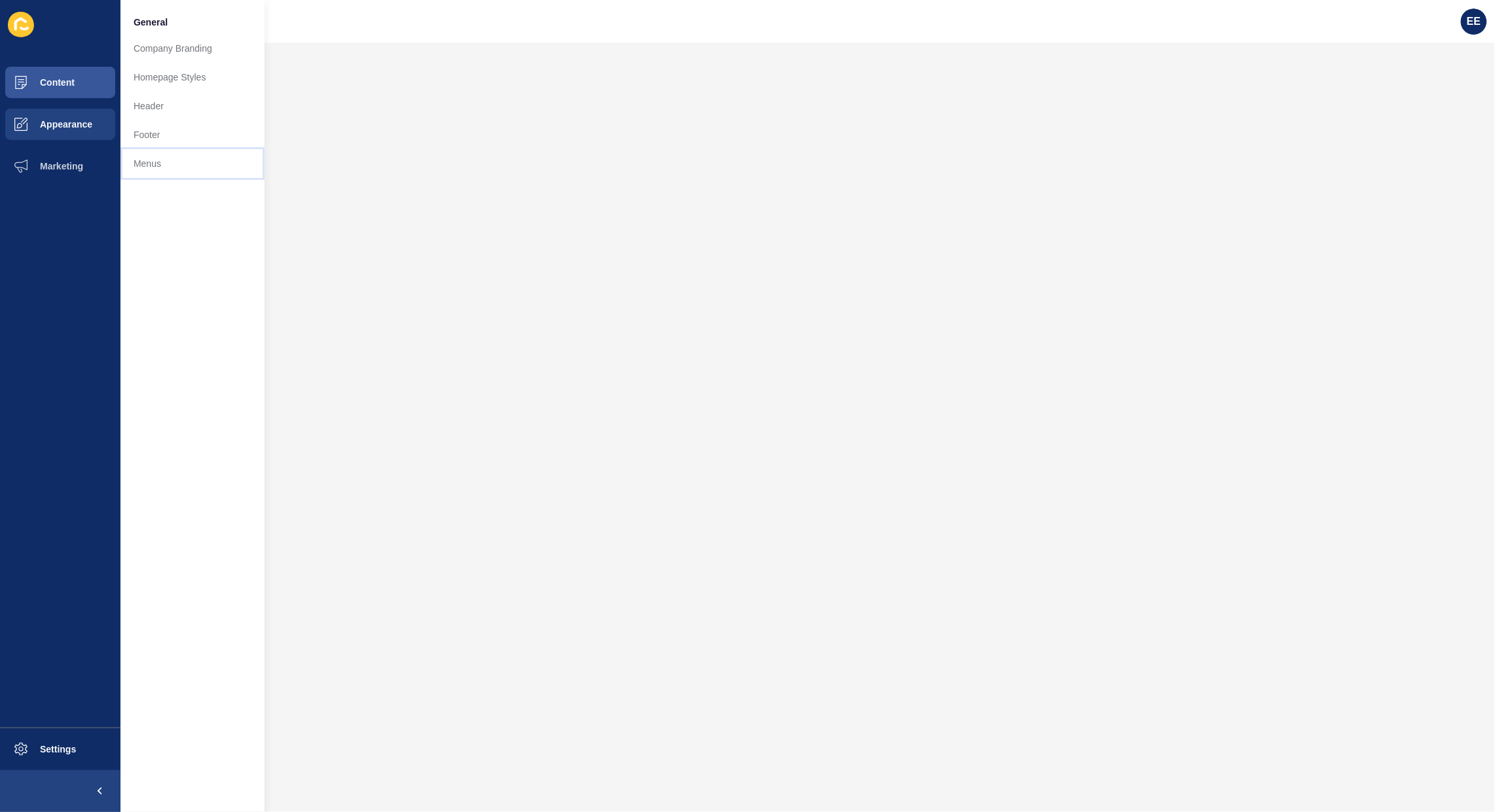
click at [157, 163] on link "Menus" at bounding box center [193, 163] width 144 height 29
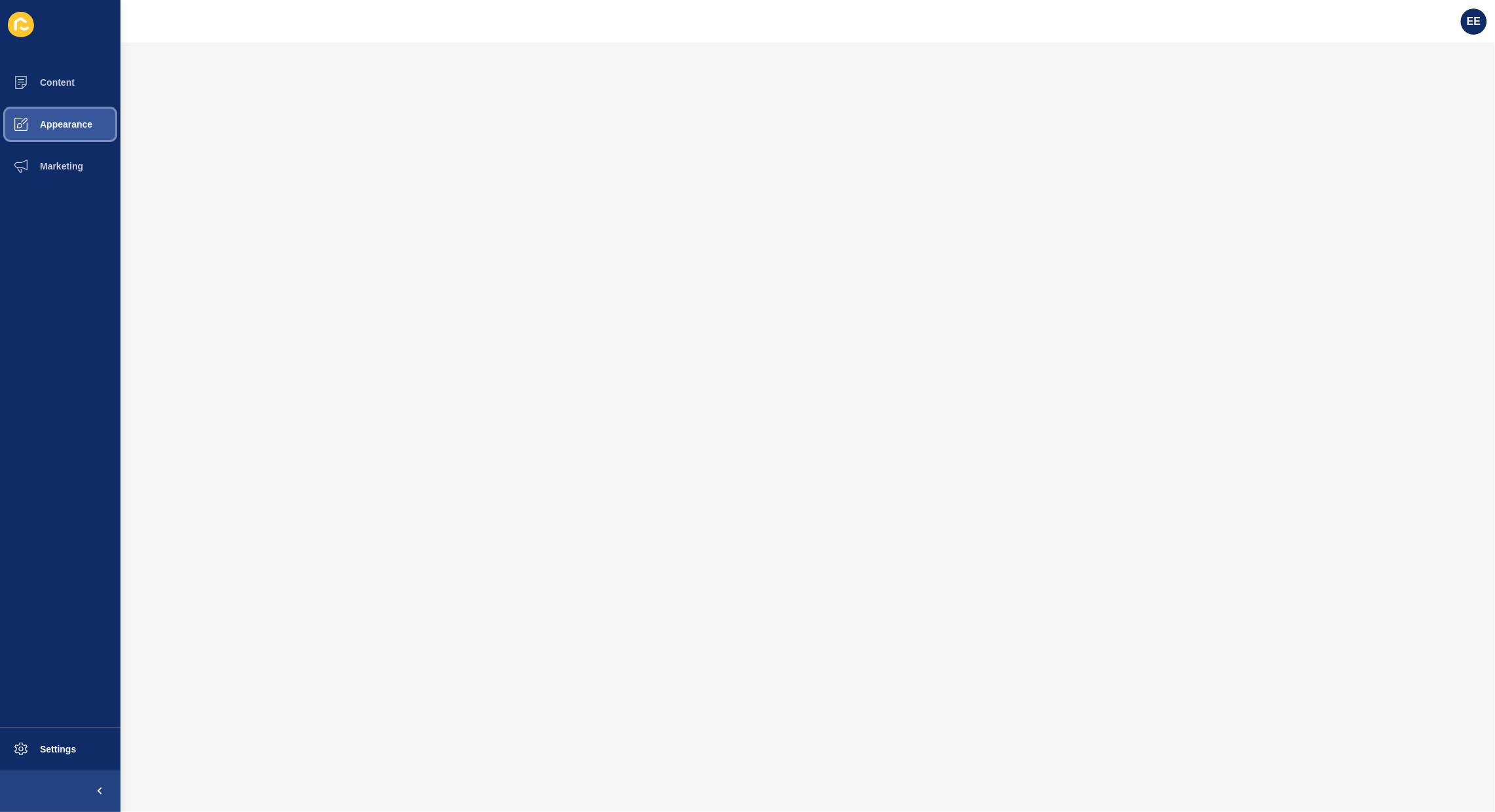
click at [59, 121] on span "Appearance" at bounding box center [45, 124] width 94 height 10
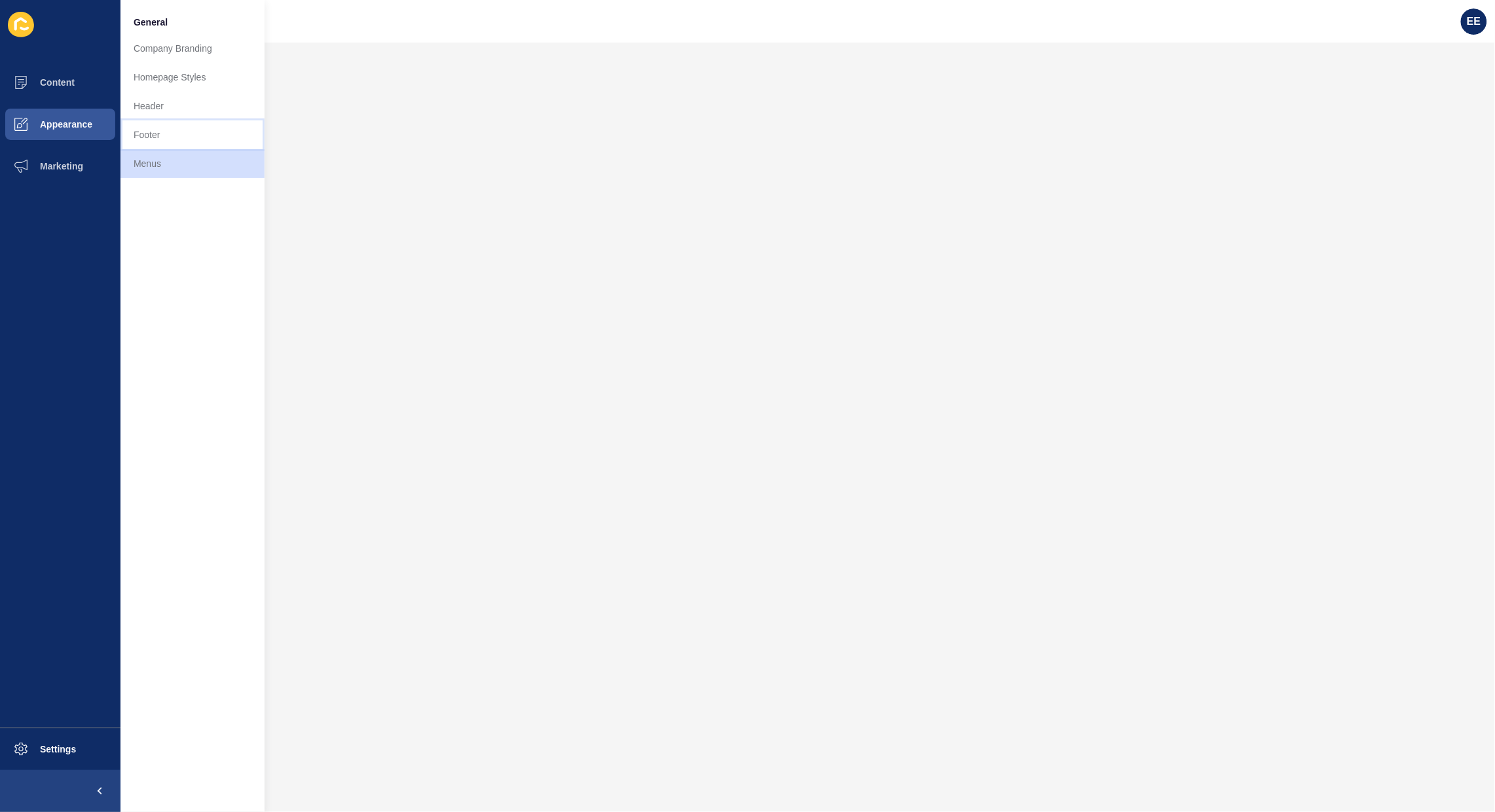
drag, startPoint x: 144, startPoint y: 139, endPoint x: 178, endPoint y: 139, distance: 34.0
click at [145, 139] on link "Footer" at bounding box center [193, 135] width 144 height 29
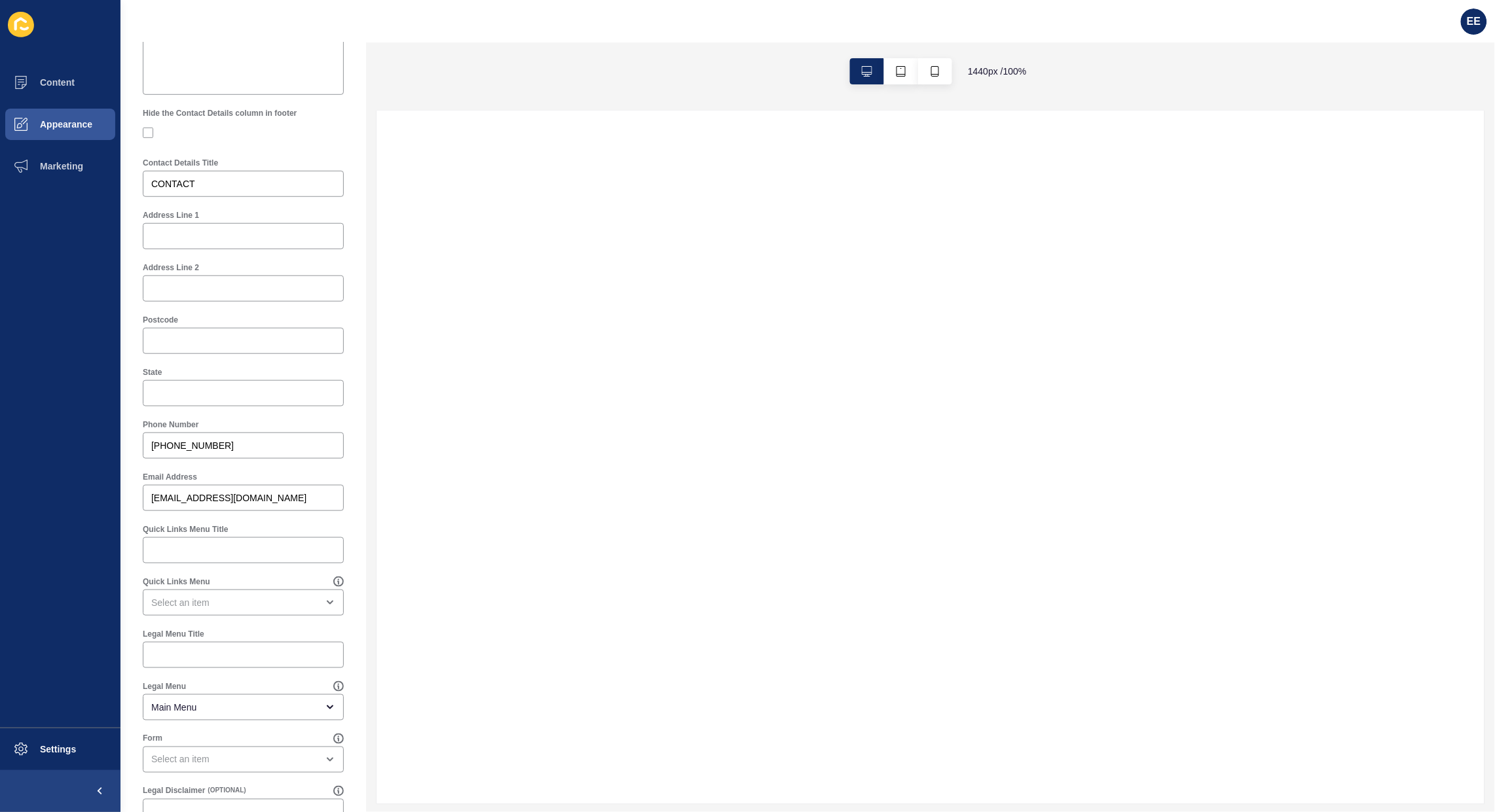
scroll to position [393, 0]
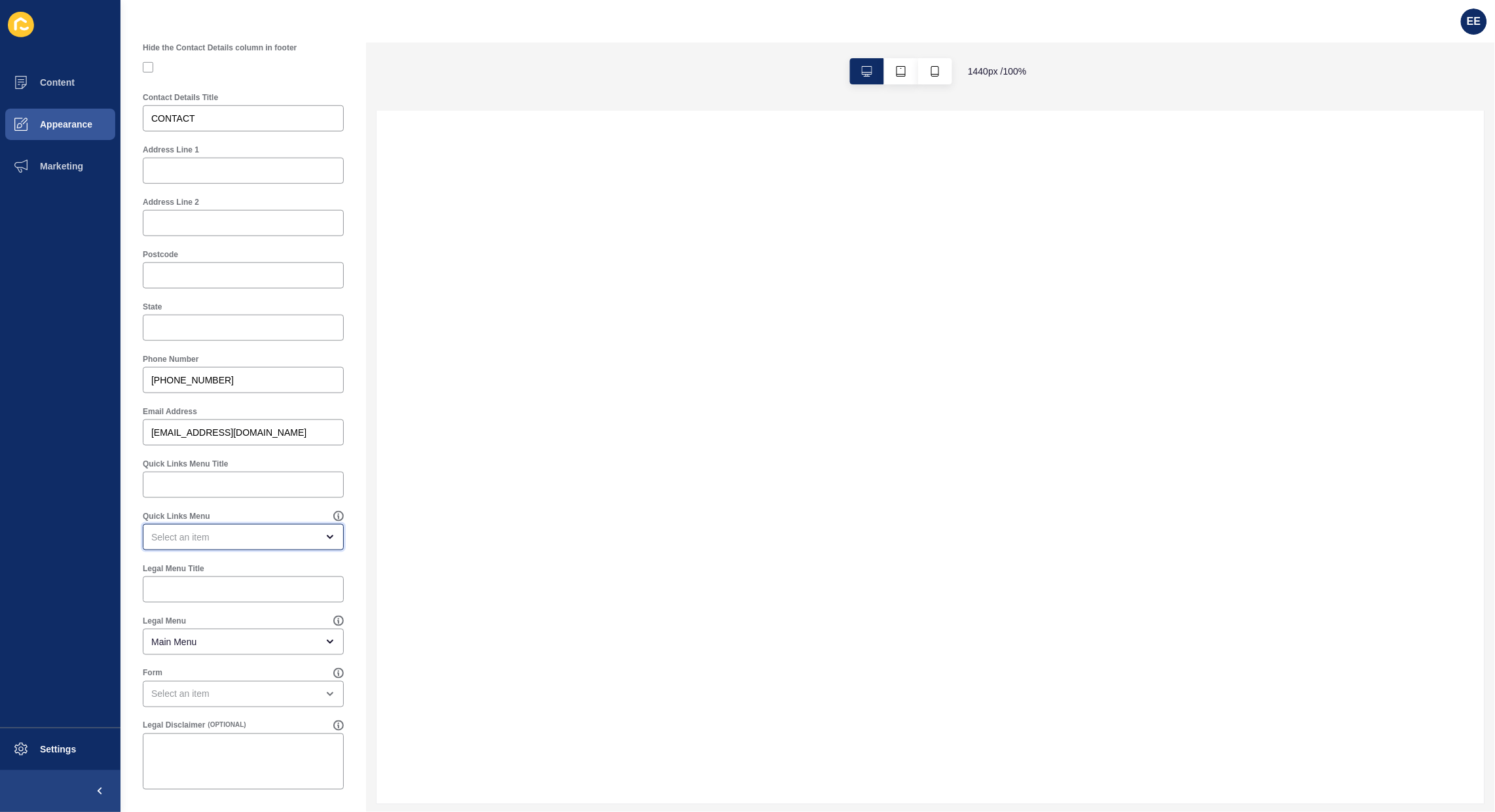
click at [279, 536] on div "open menu" at bounding box center [234, 536] width 165 height 13
click at [239, 742] on span "AGENCIES" at bounding box center [237, 742] width 168 height 13
type input "AGENCIES"
click at [203, 488] on input "Quick Links Menu Title" at bounding box center [244, 484] width 184 height 13
click at [240, 642] on div "Main Menu" at bounding box center [234, 642] width 165 height 13
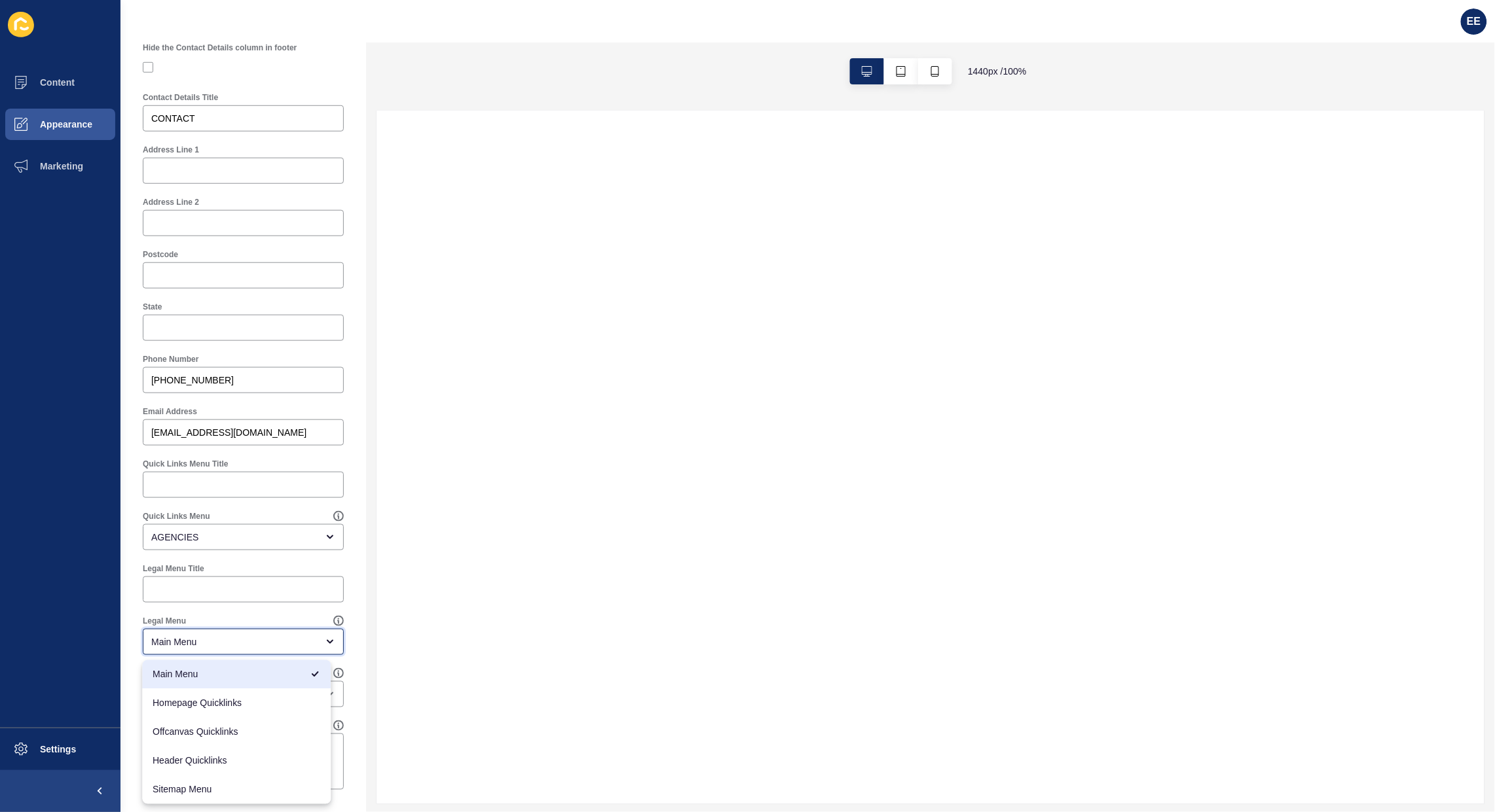
click at [250, 684] on div "Main Menu" at bounding box center [237, 675] width 189 height 29
click at [190, 479] on input "Quick Links Menu Title" at bounding box center [244, 484] width 184 height 13
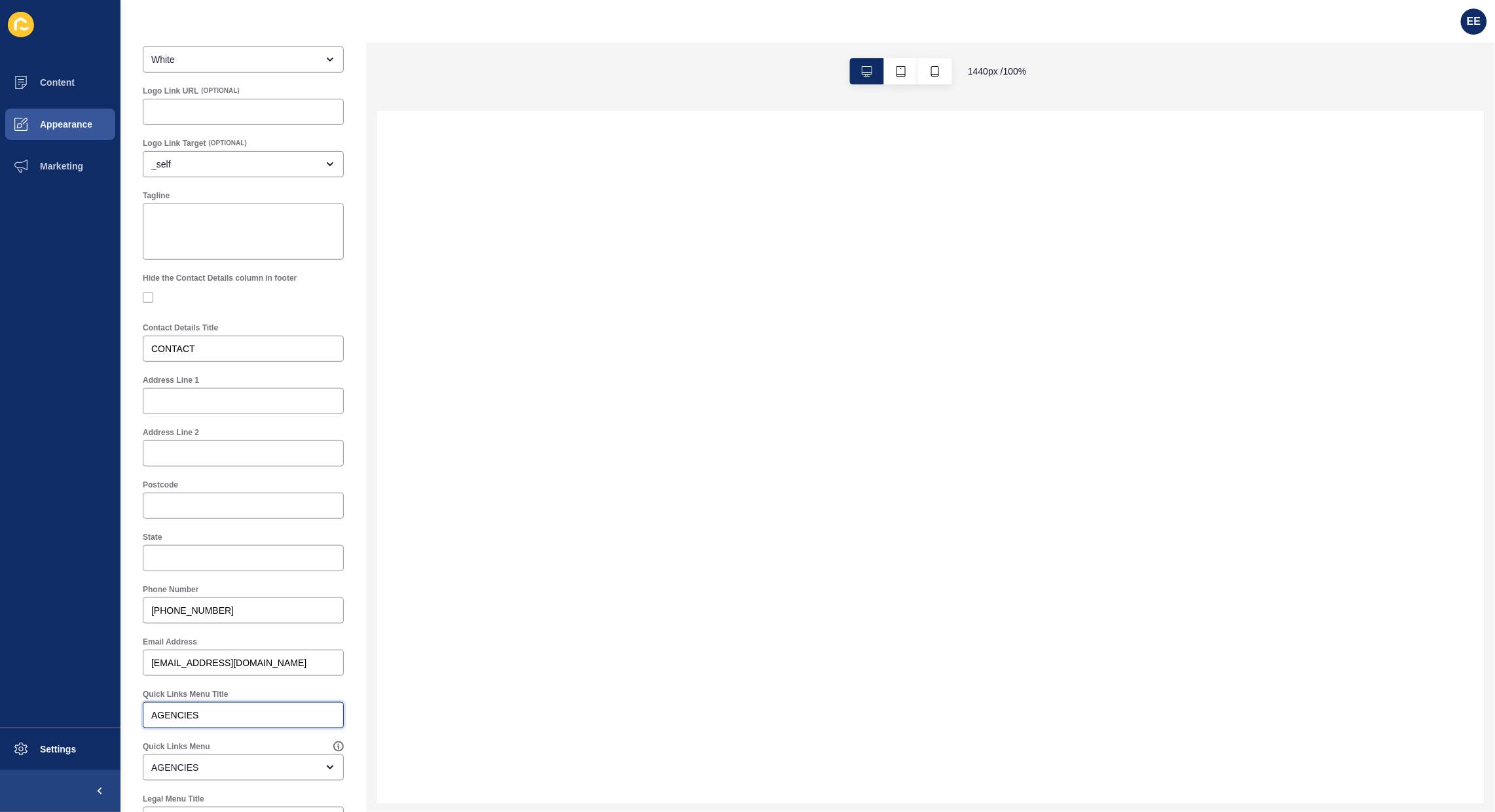
scroll to position [0, 0]
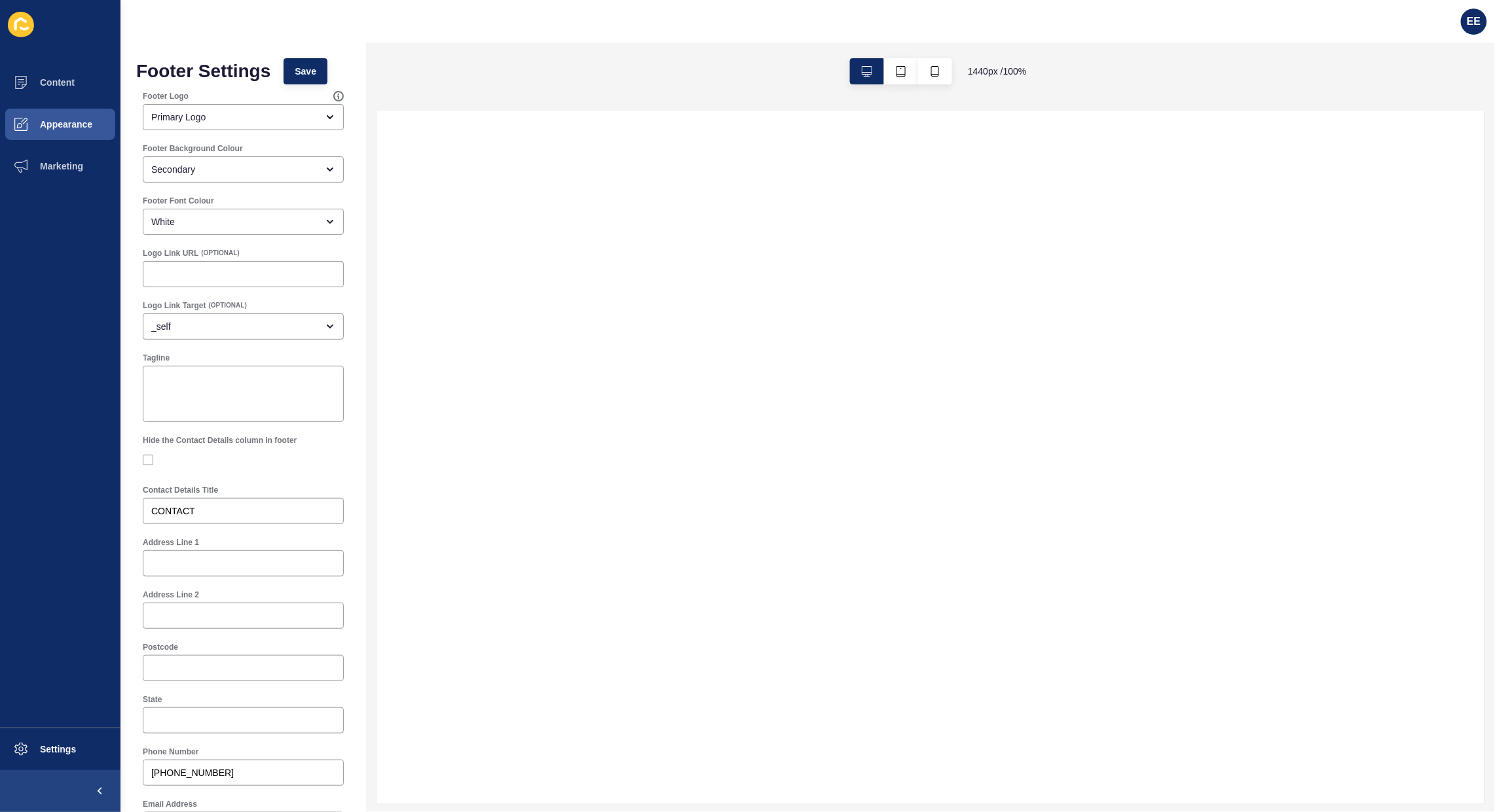
type input "AGENCIES"
click at [317, 67] on span "Save" at bounding box center [305, 71] width 22 height 13
click at [70, 89] on button "Content" at bounding box center [60, 83] width 121 height 42
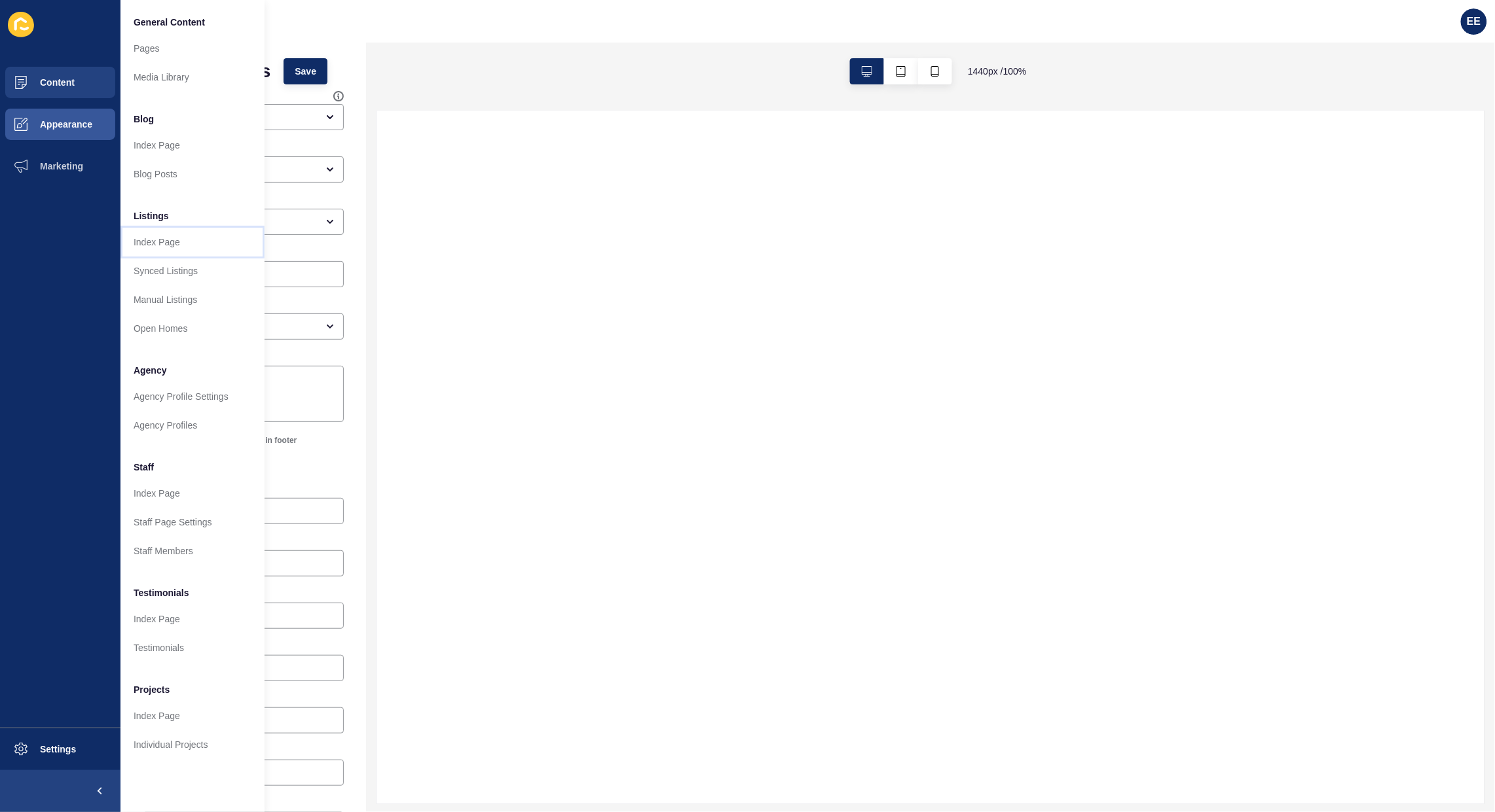
click at [170, 243] on link "Index Page" at bounding box center [193, 242] width 144 height 29
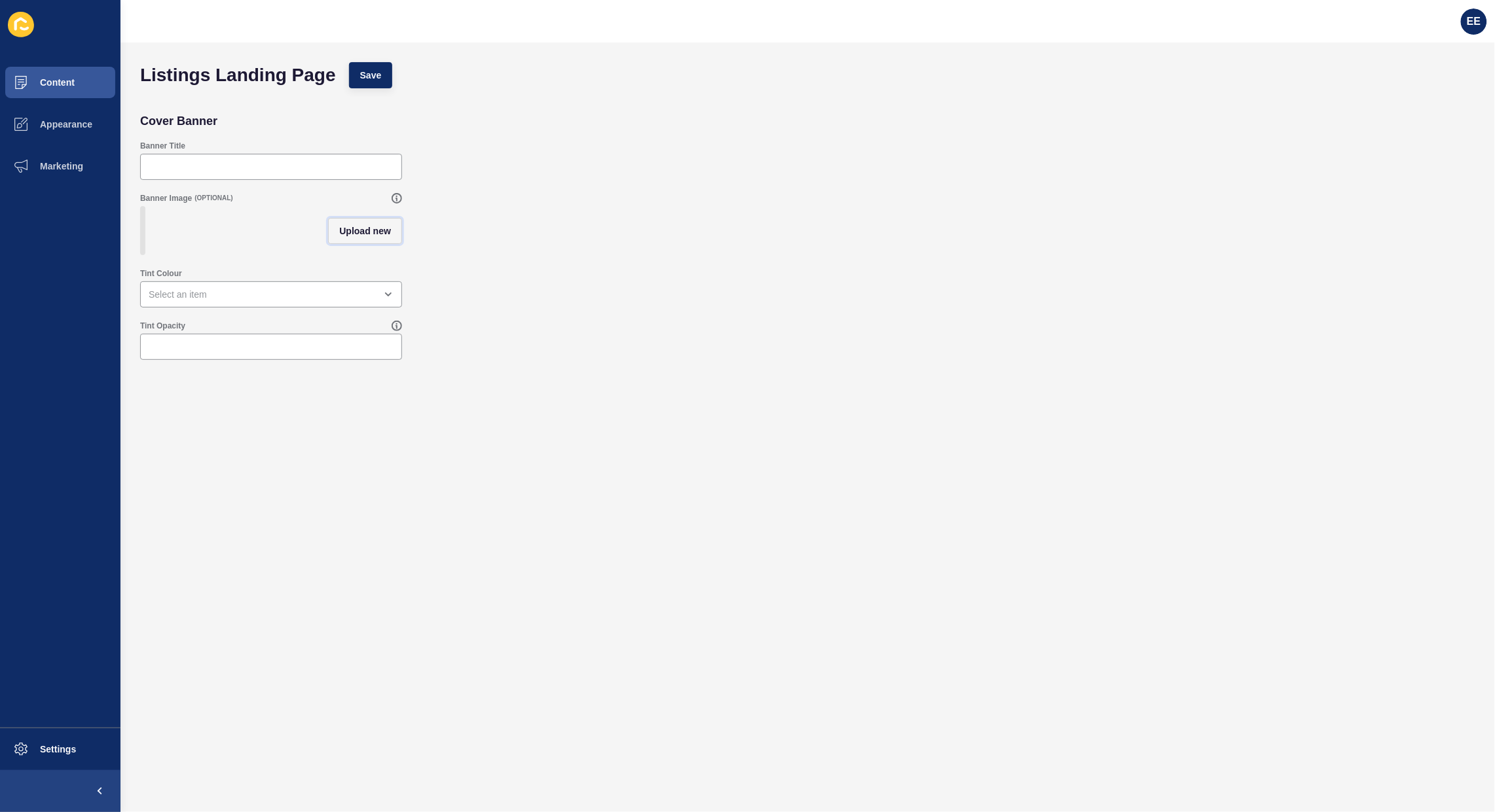
click at [364, 234] on span "Upload new" at bounding box center [364, 230] width 51 height 13
click at [250, 236] on span at bounding box center [271, 233] width 259 height 51
click at [142, 208] on input "Drag or click to upload" at bounding box center [142, 208] width 0 height 0
type input "C:\fakepath\SC-PHOTO.jpg"
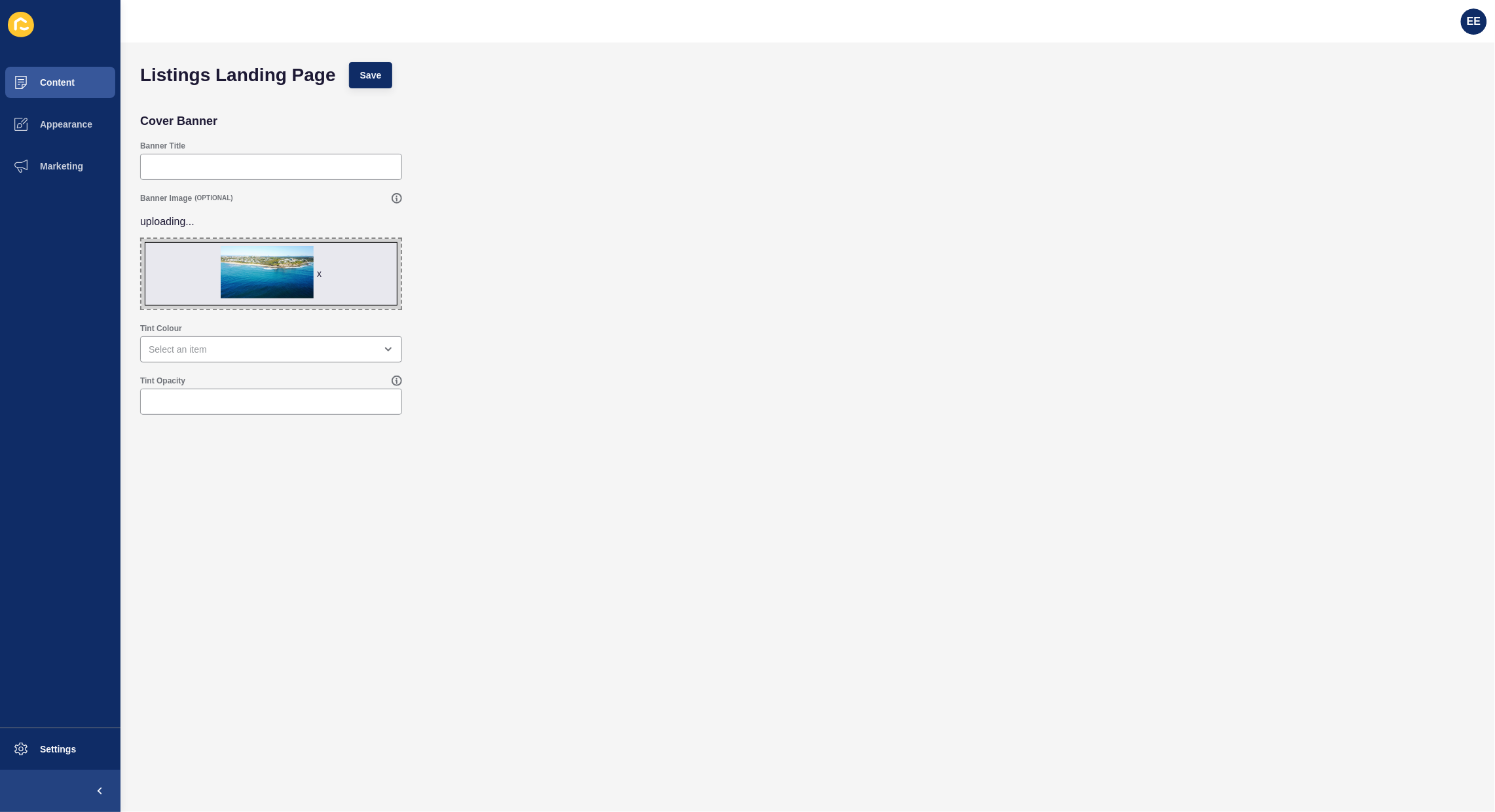
click at [271, 317] on div "Tint Colour" at bounding box center [808, 343] width 1348 height 52
click at [244, 345] on div "open menu" at bounding box center [262, 349] width 226 height 13
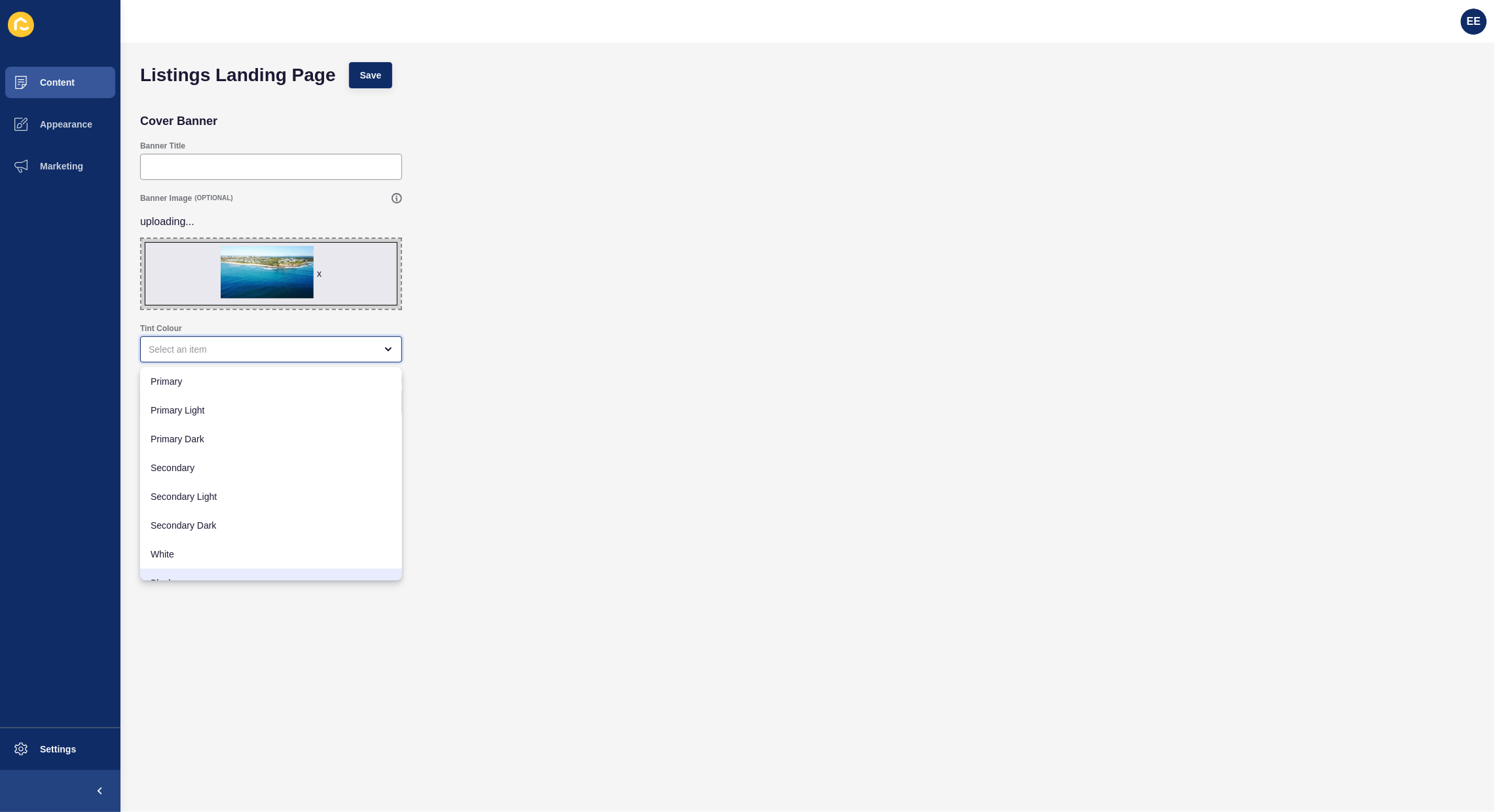
drag, startPoint x: 195, startPoint y: 576, endPoint x: 243, endPoint y: 491, distance: 97.6
click at [195, 576] on span "Black" at bounding box center [270, 582] width 241 height 13
type input "Black"
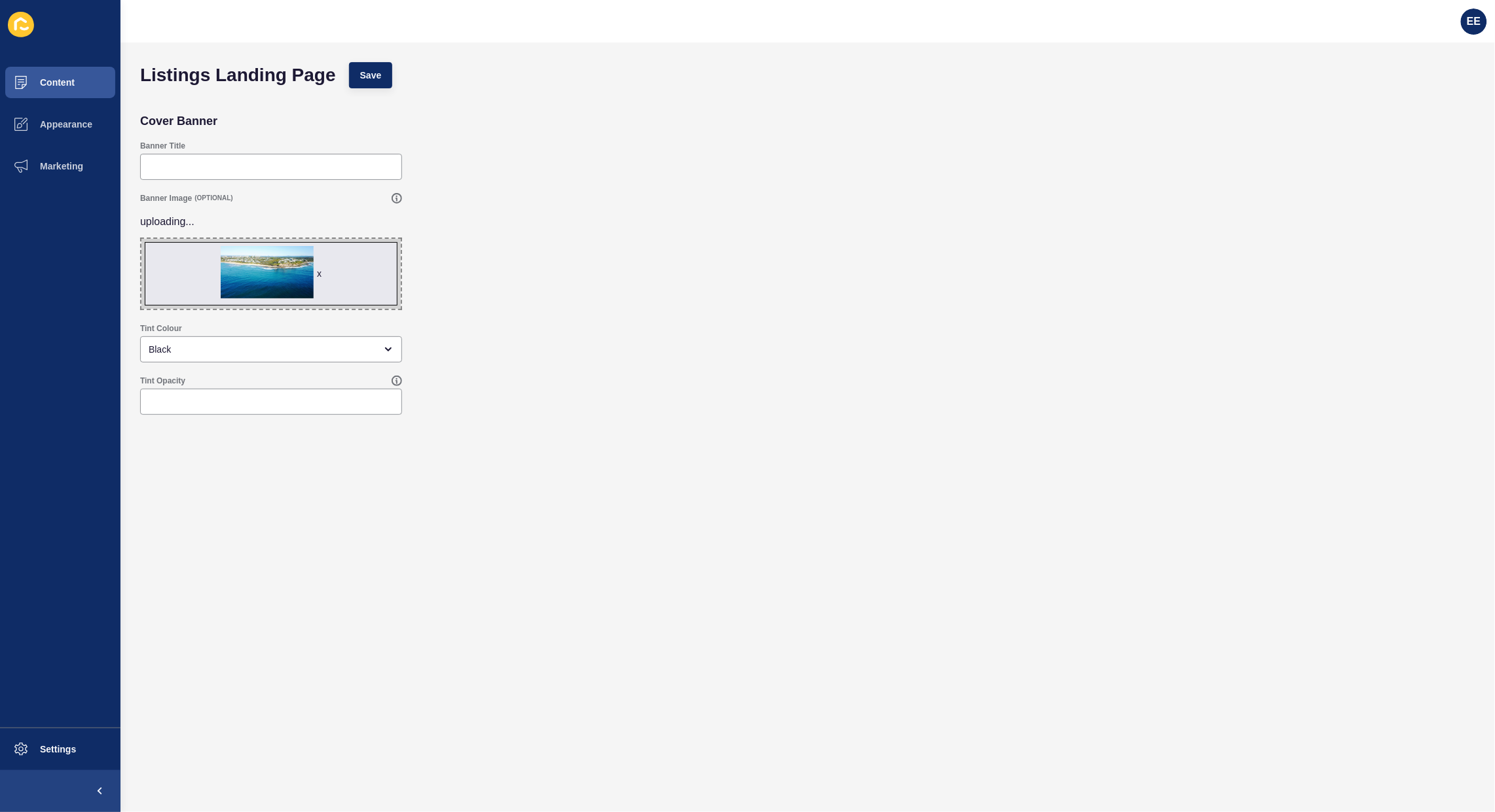
click at [226, 423] on form "Listings Landing Page Save Cover Banner Banner Title Banner Image (OPTIONAL) up…" at bounding box center [808, 401] width 1348 height 691
click at [234, 409] on div at bounding box center [270, 402] width 262 height 26
type input ".30"
click at [370, 64] on button "Save" at bounding box center [370, 76] width 43 height 26
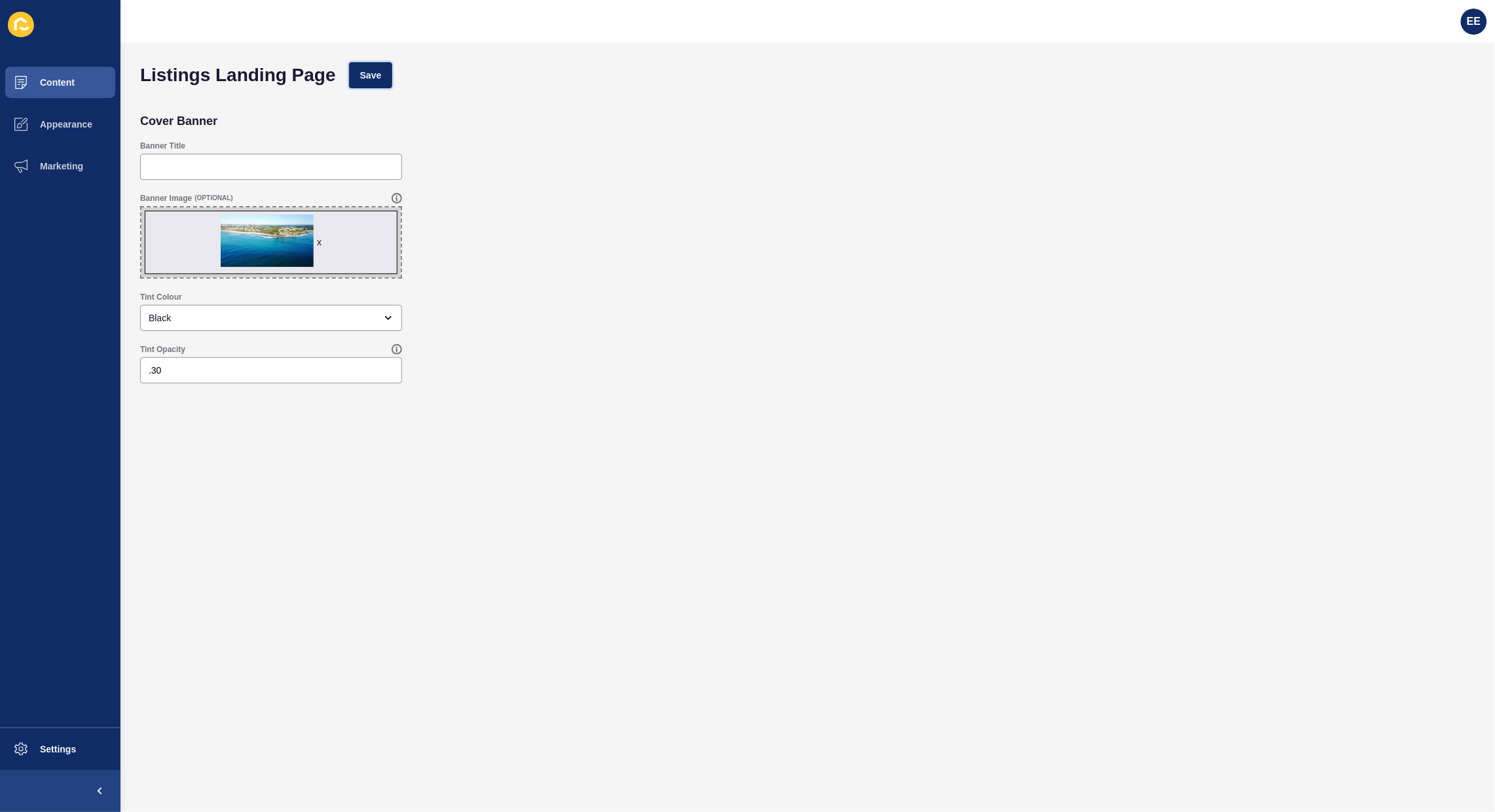
click at [358, 73] on button "Save" at bounding box center [370, 76] width 43 height 26
drag, startPoint x: 64, startPoint y: 78, endPoint x: 115, endPoint y: 83, distance: 51.2
click at [67, 78] on span "Content" at bounding box center [37, 83] width 77 height 10
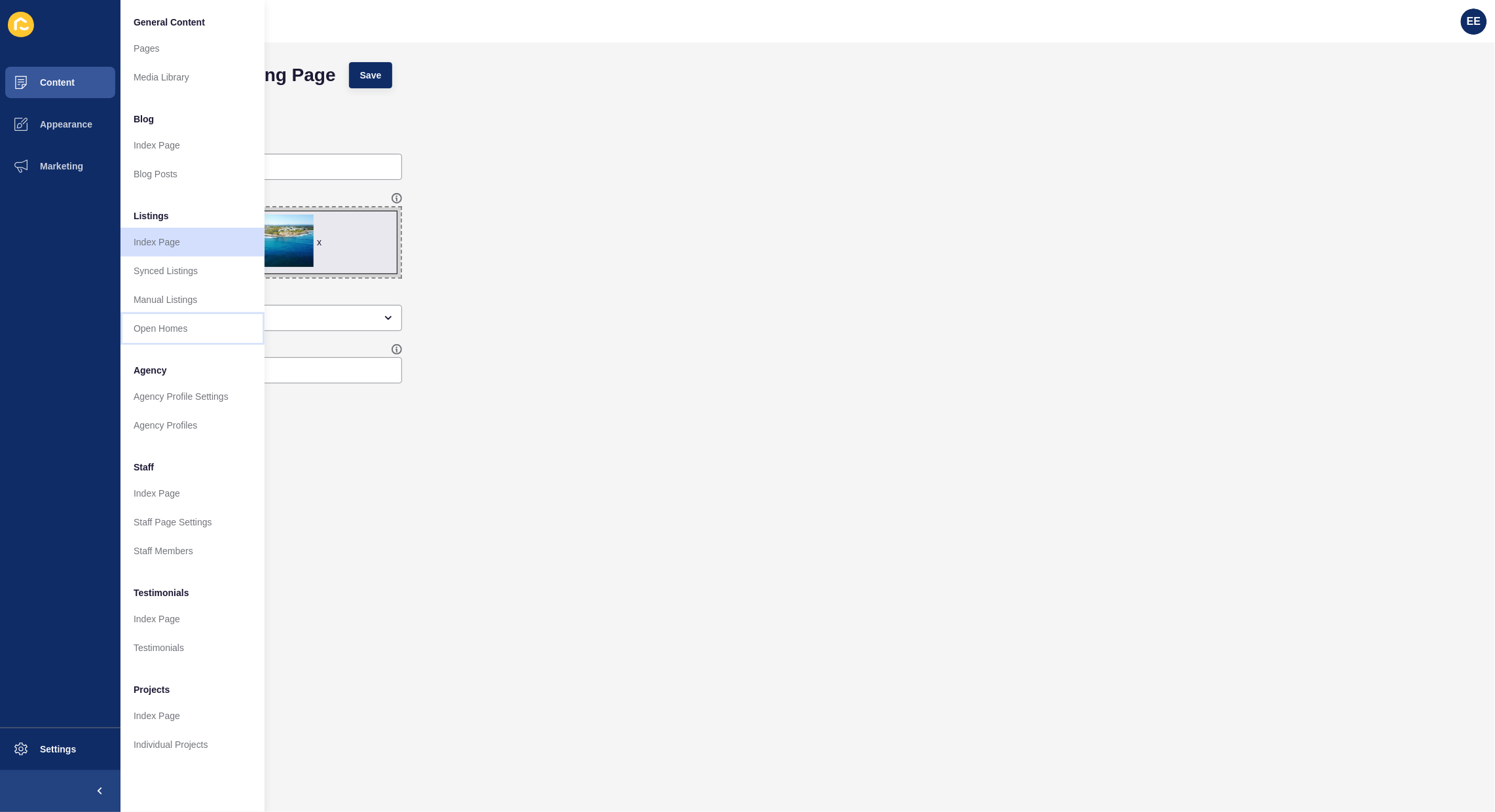
click at [163, 322] on link "Open Homes" at bounding box center [193, 328] width 144 height 29
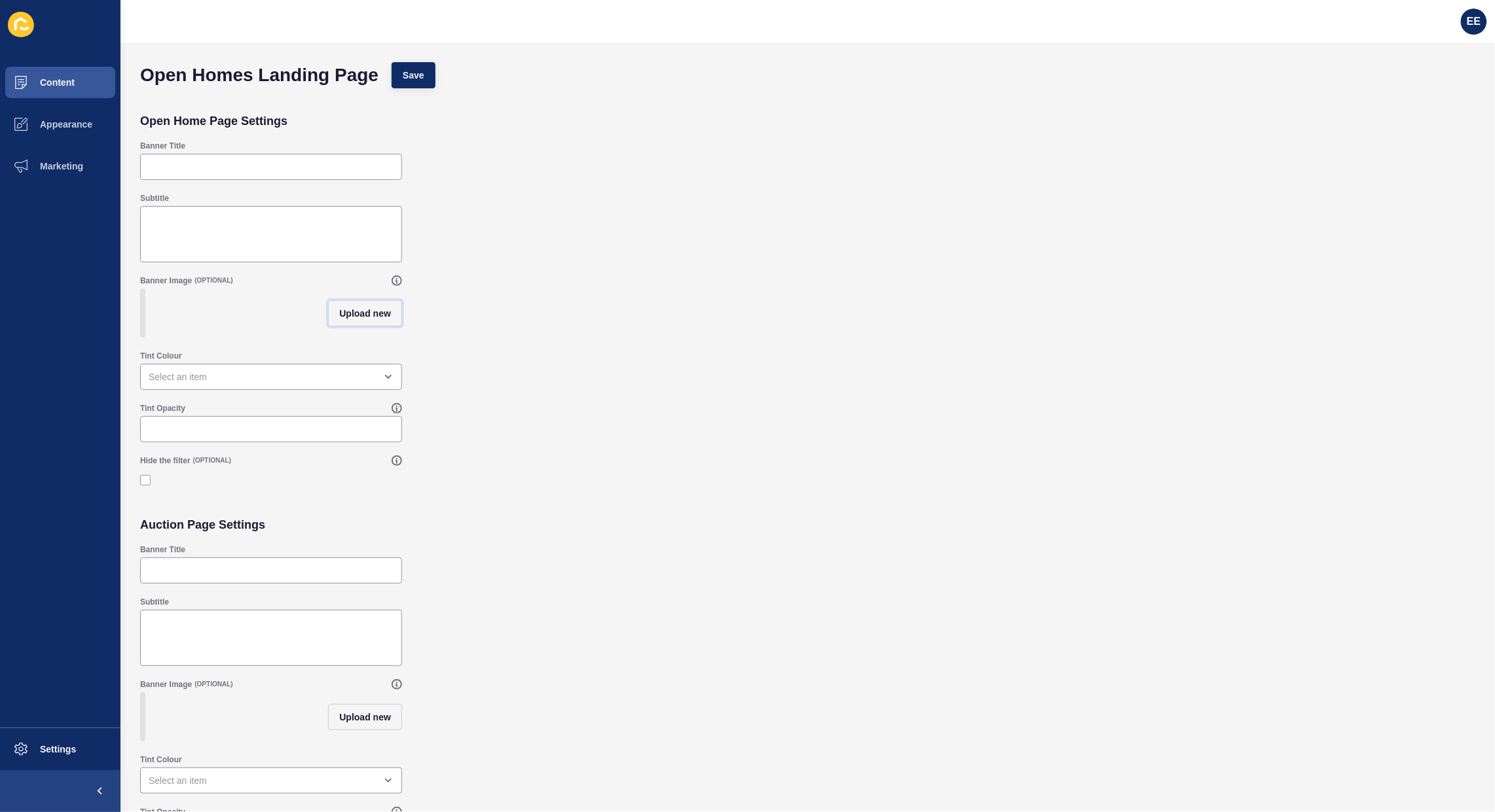
click at [370, 320] on span "Upload new" at bounding box center [364, 313] width 51 height 13
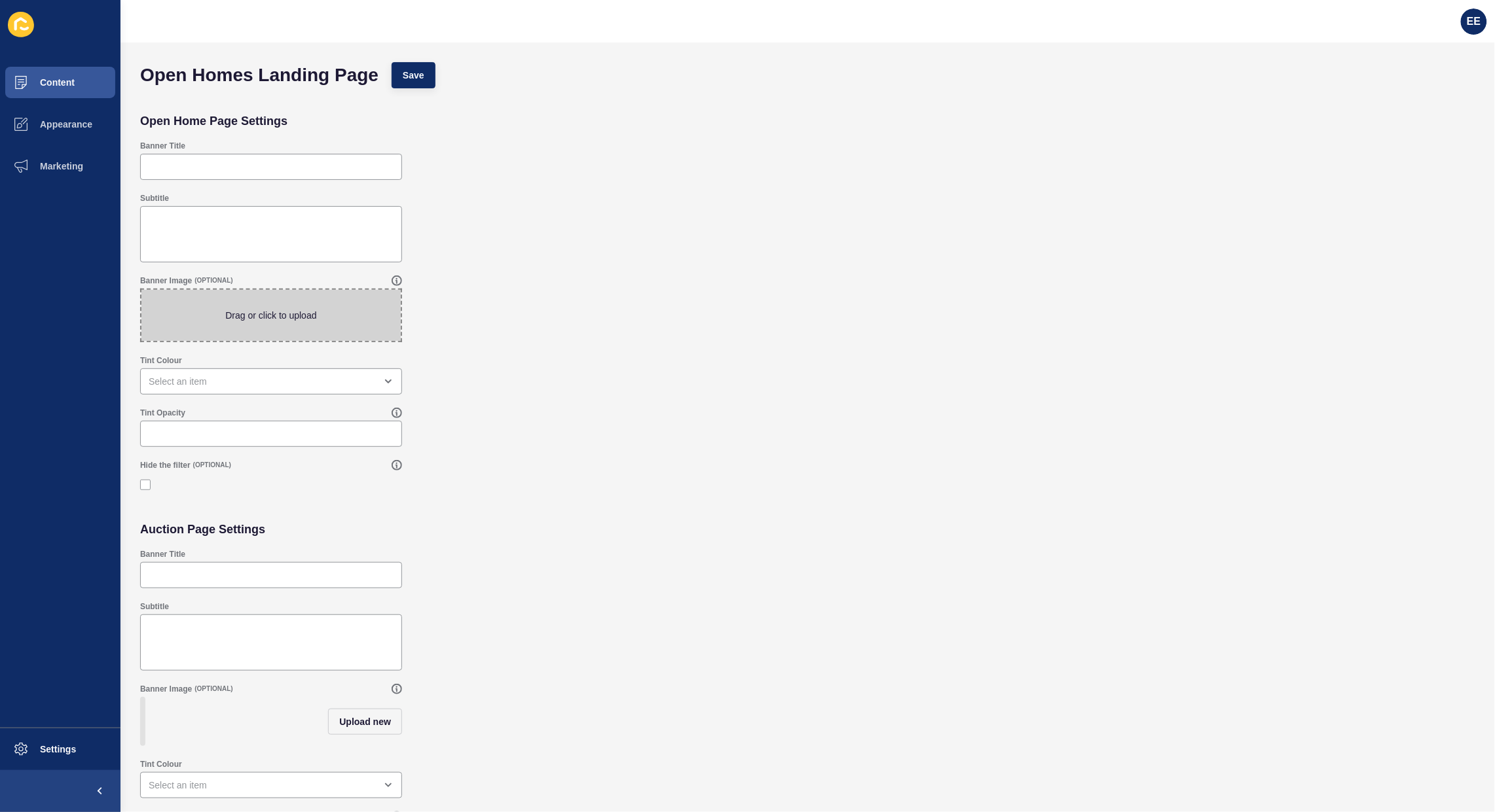
click at [312, 321] on span at bounding box center [271, 315] width 259 height 51
click at [142, 290] on input "Drag or click to upload" at bounding box center [142, 290] width 0 height 0
type input "C:\fakepath\SC-PHOTO.jpg"
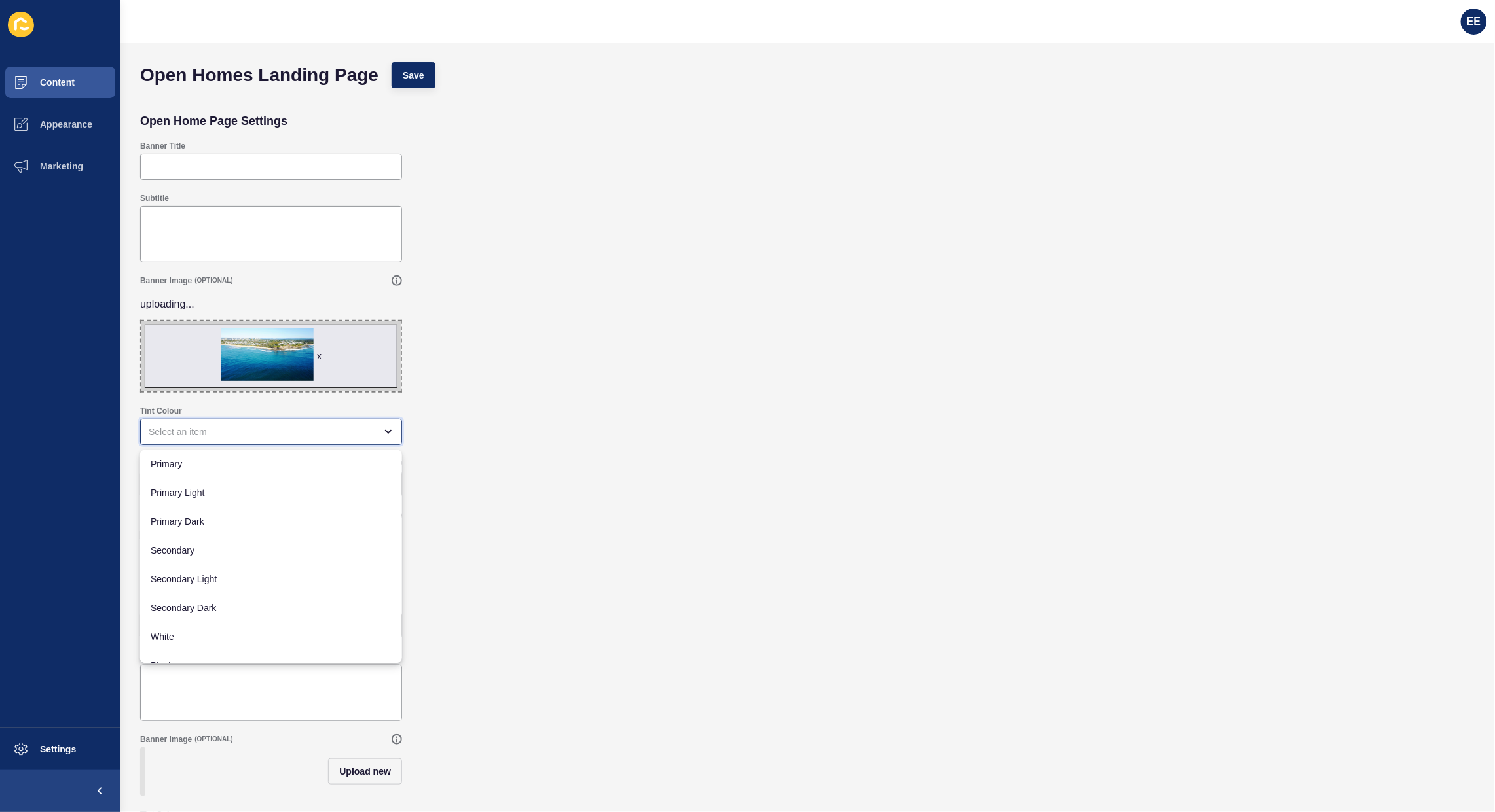
click at [377, 436] on div "close menu" at bounding box center [384, 432] width 18 height 10
click at [191, 640] on div "Black" at bounding box center [270, 649] width 262 height 29
type input "Black"
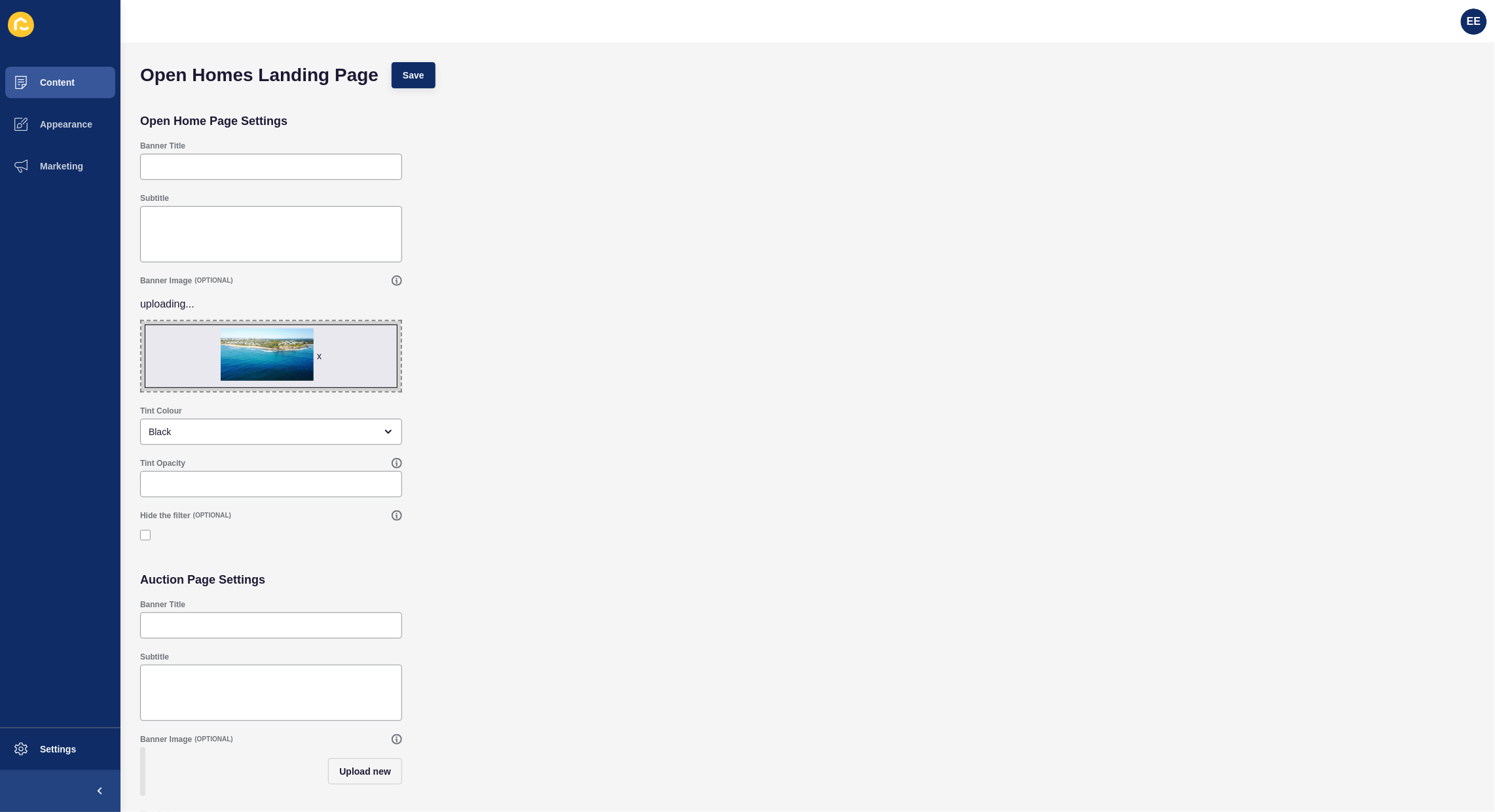
click at [282, 496] on div at bounding box center [270, 484] width 262 height 26
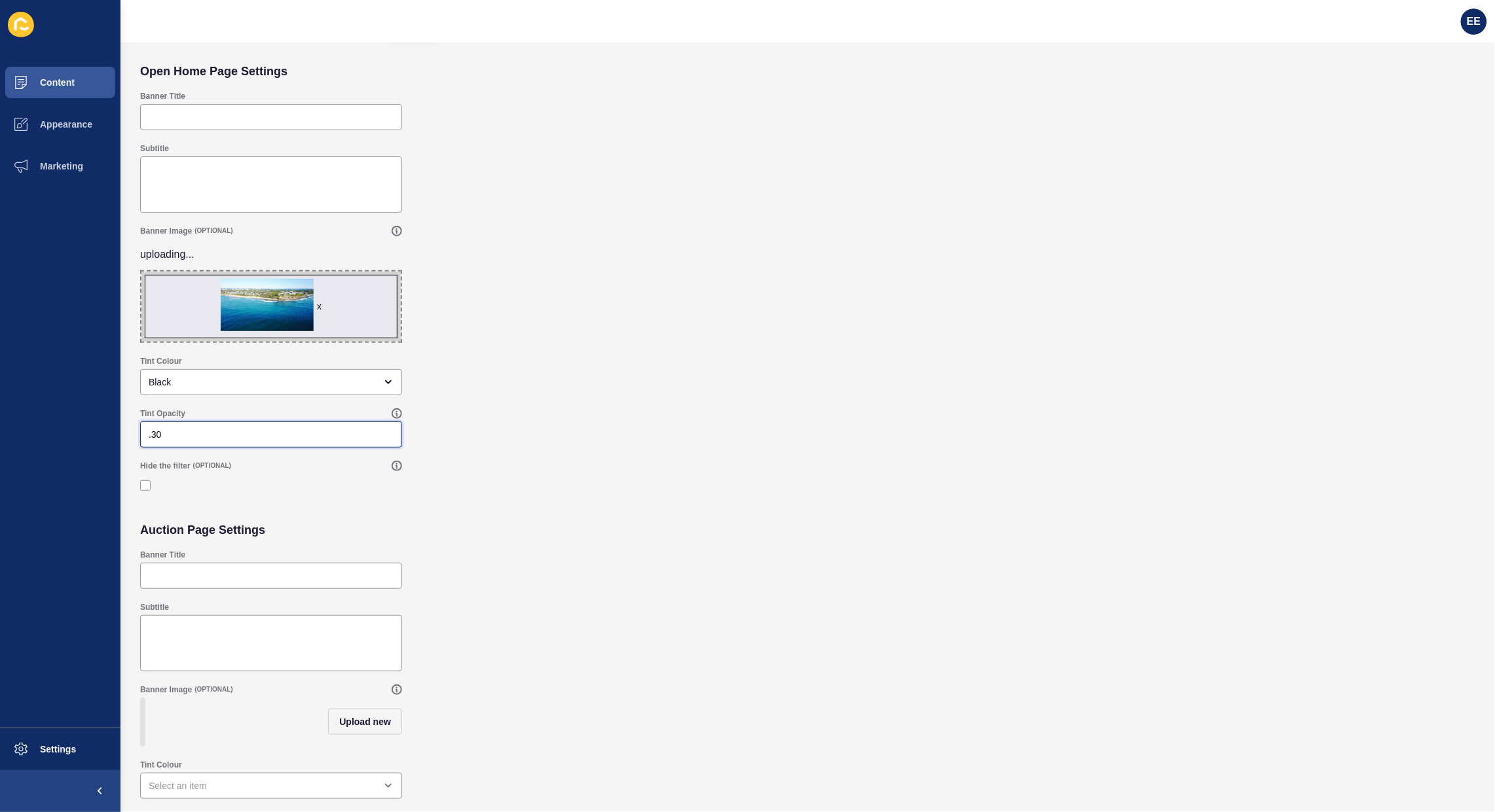
scroll to position [107, 0]
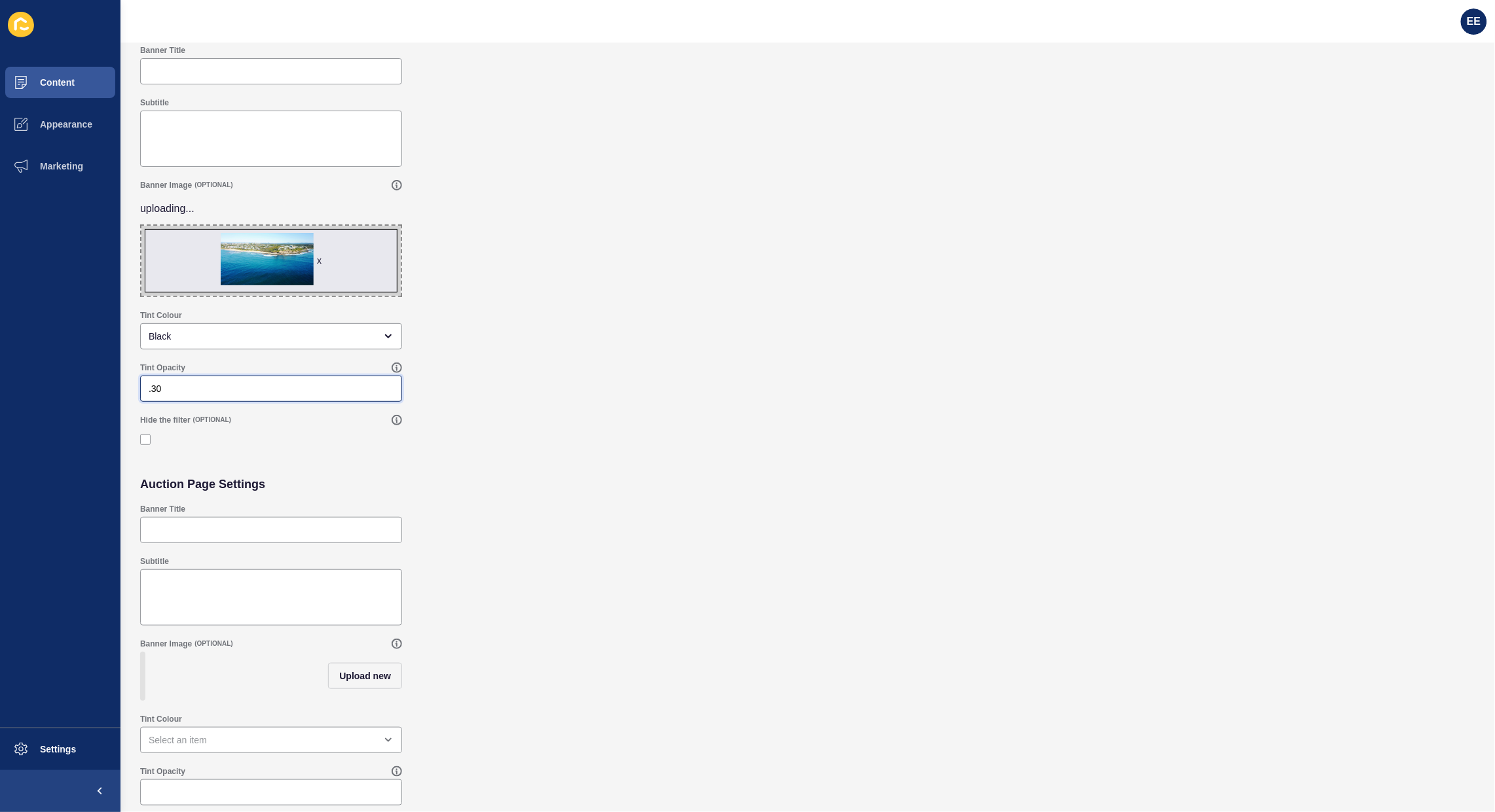
type input ".30"
click at [372, 674] on span "Upload new" at bounding box center [364, 676] width 51 height 13
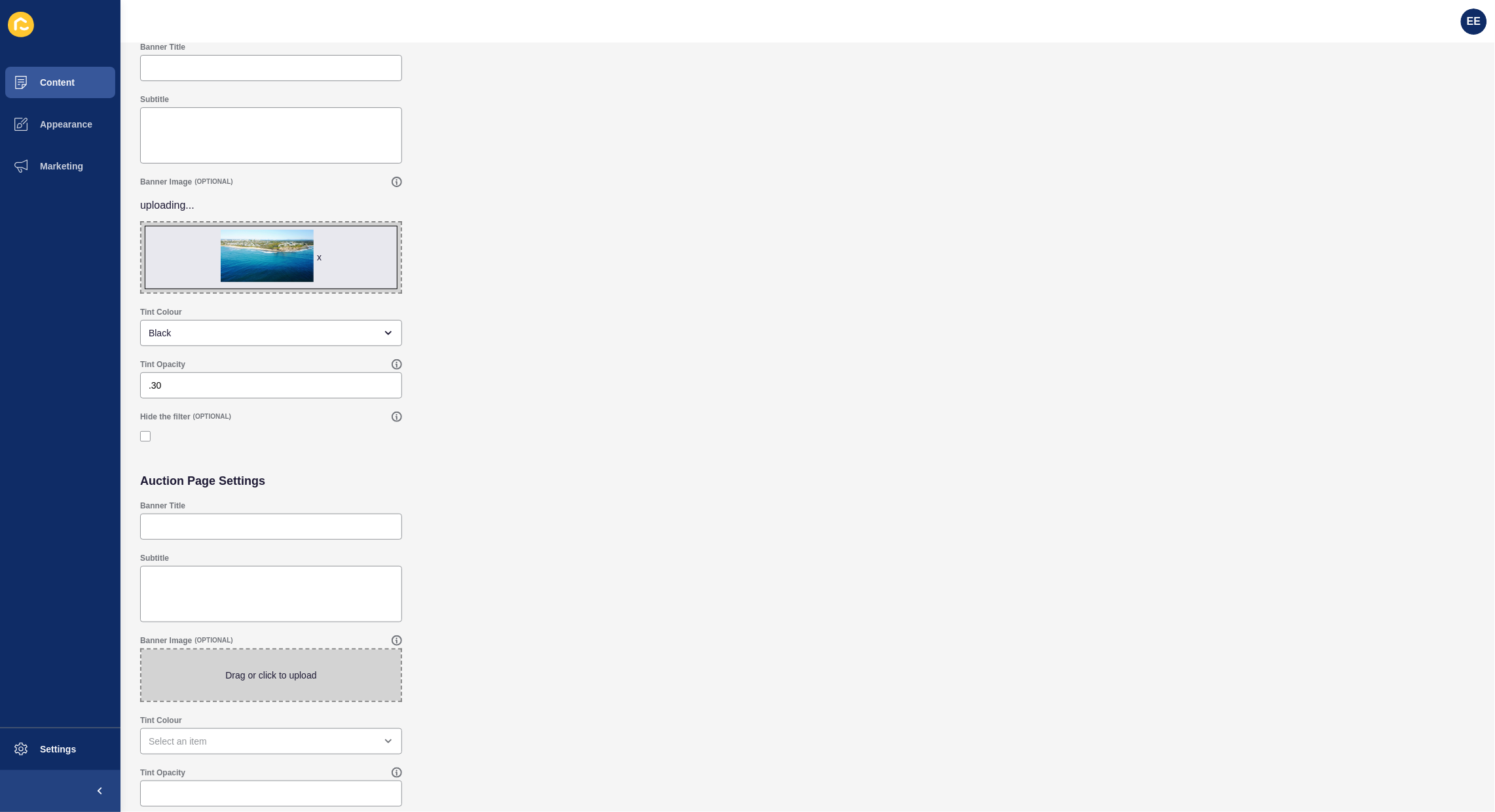
click at [216, 672] on span at bounding box center [271, 675] width 259 height 51
click at [142, 649] on input "Drag or click to upload" at bounding box center [142, 649] width 0 height 0
type input "C:\fakepath\SC-PHOTO.jpg"
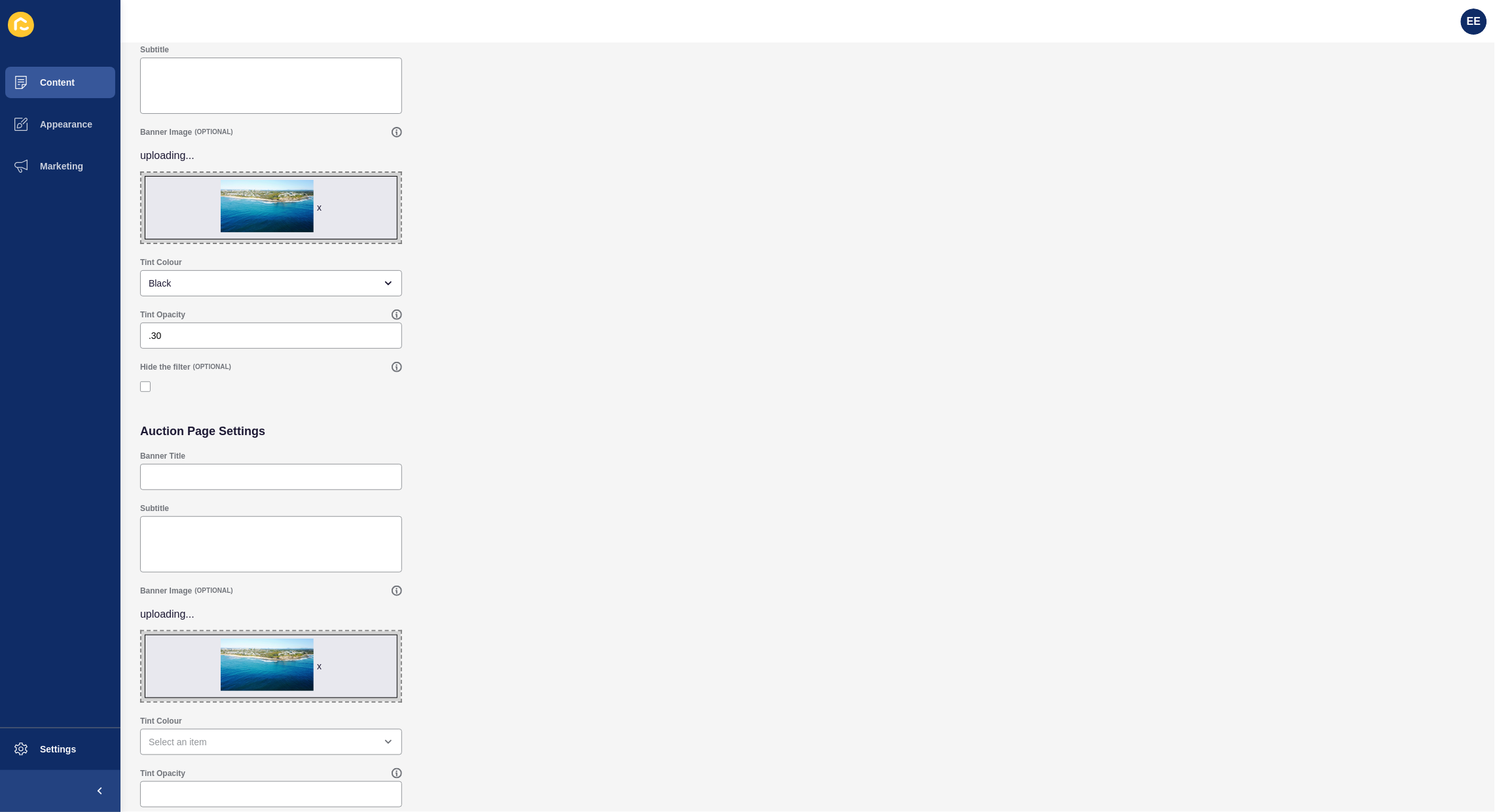
scroll to position [150, 0]
click at [223, 738] on div "open menu" at bounding box center [262, 741] width 226 height 13
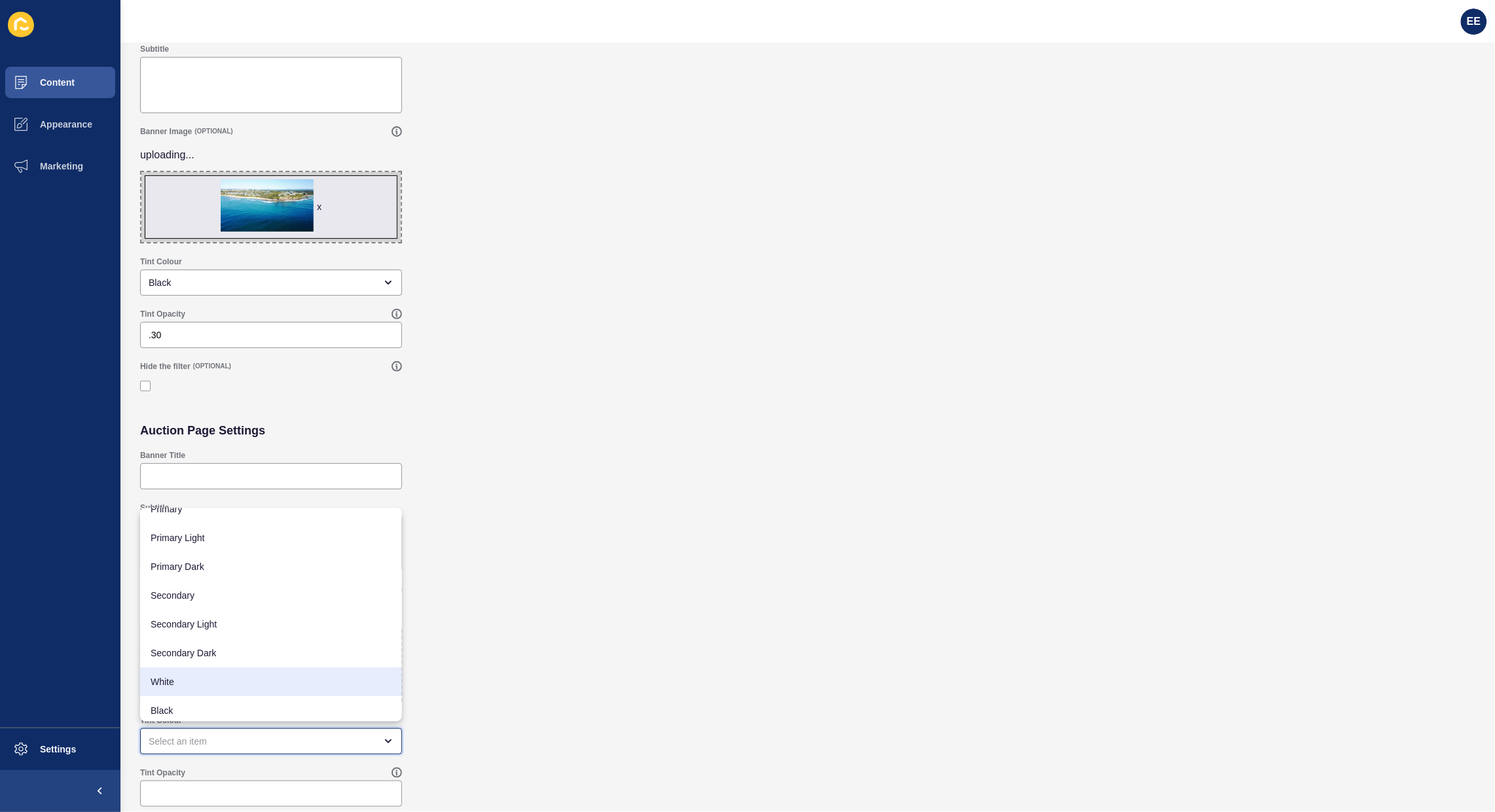
scroll to position [17, 0]
click at [200, 711] on span "Black" at bounding box center [270, 707] width 241 height 13
type input "Black"
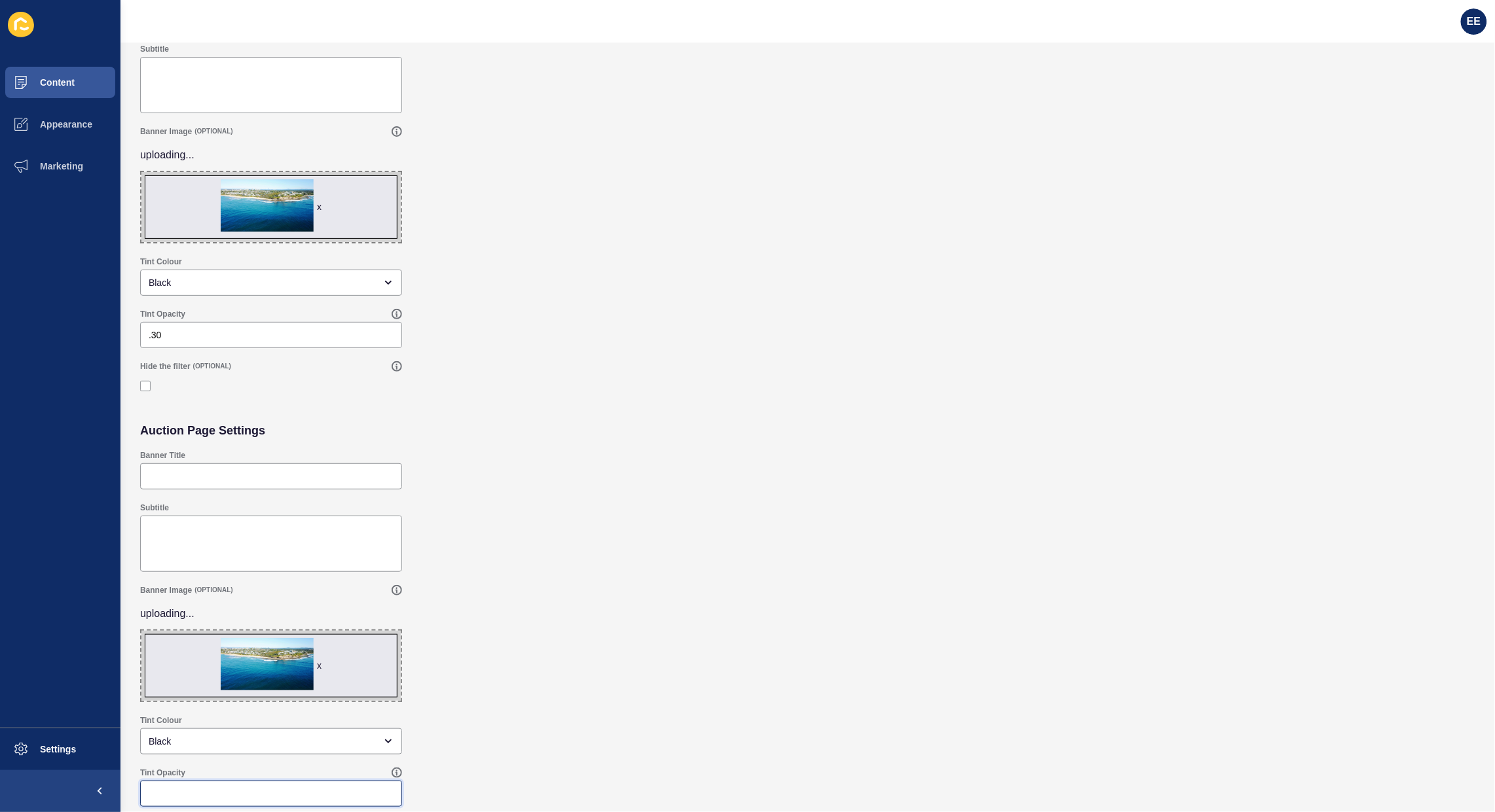
click at [221, 790] on input "Tint Opacity" at bounding box center [271, 794] width 245 height 13
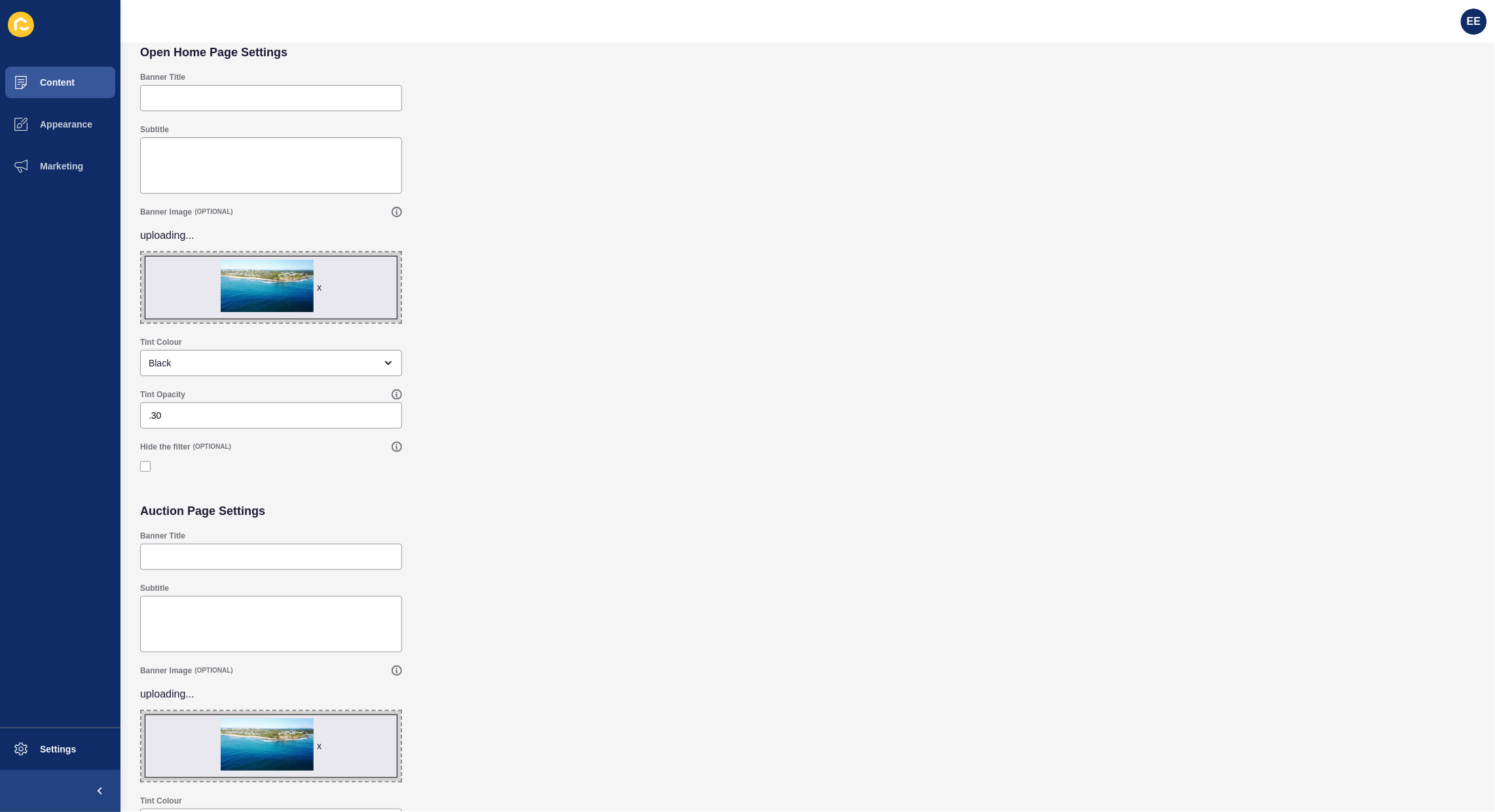
scroll to position [0, 0]
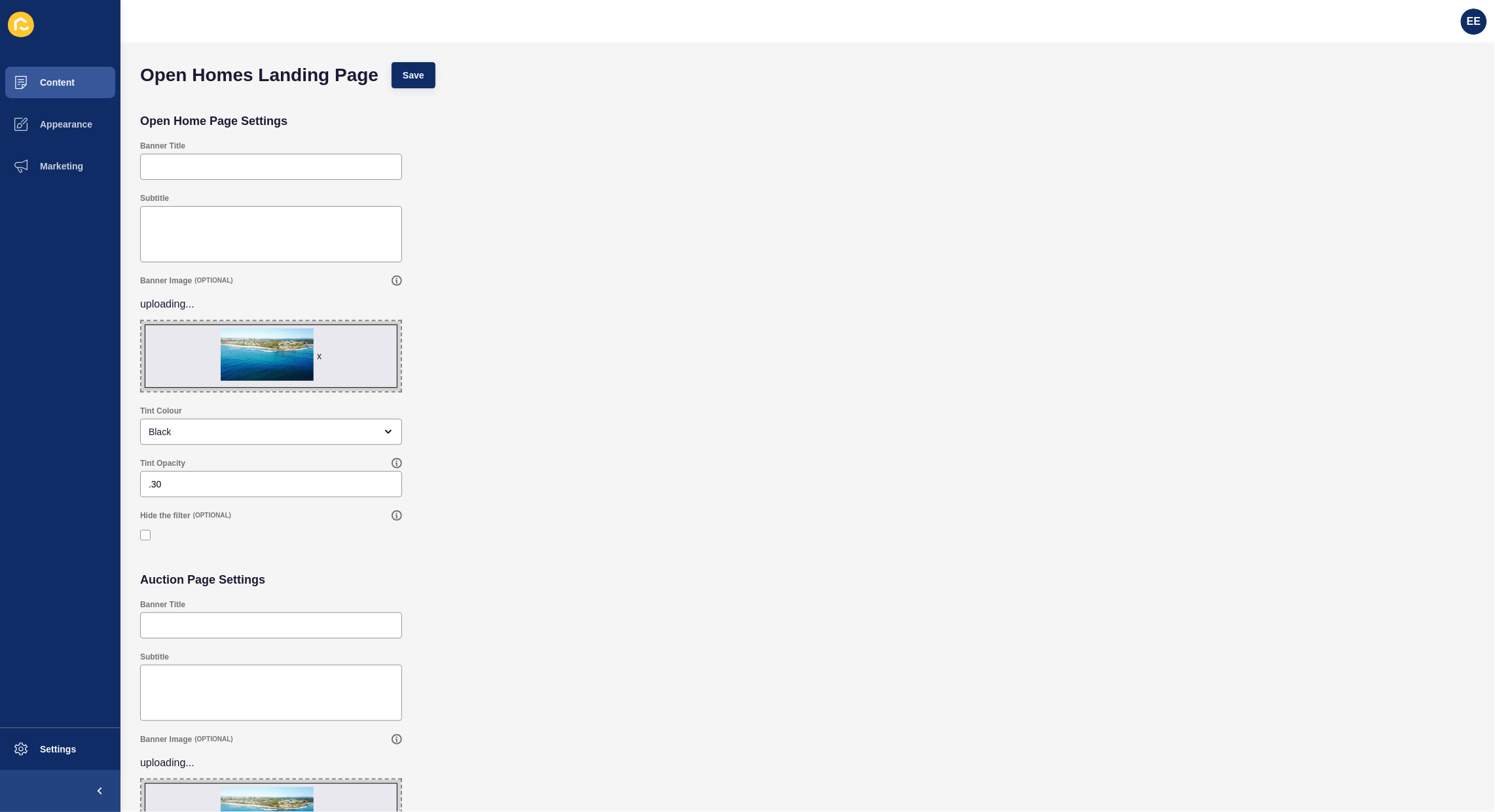
type input ".30"
click at [424, 74] on span "Save" at bounding box center [413, 75] width 22 height 13
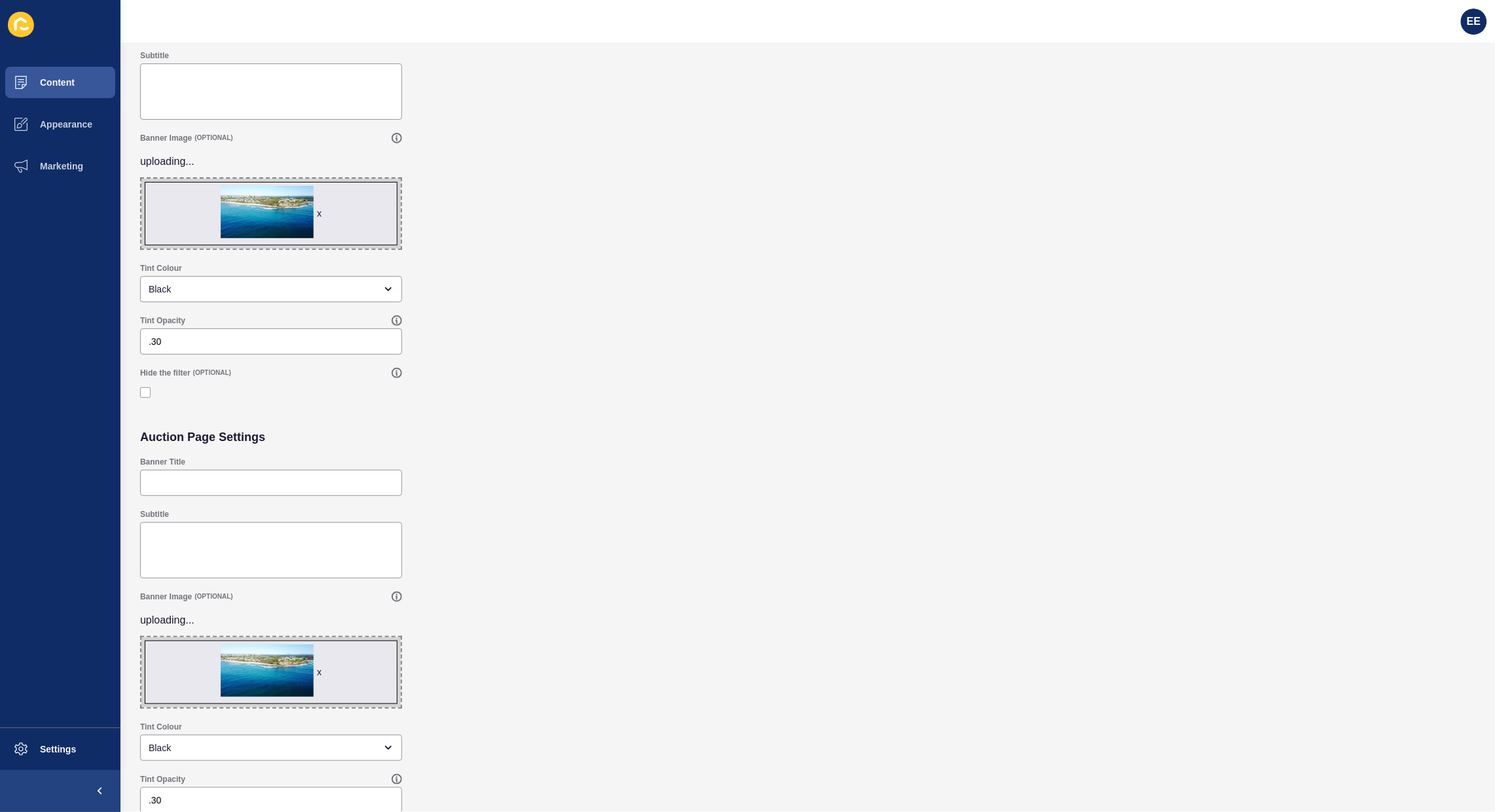
scroll to position [150, 0]
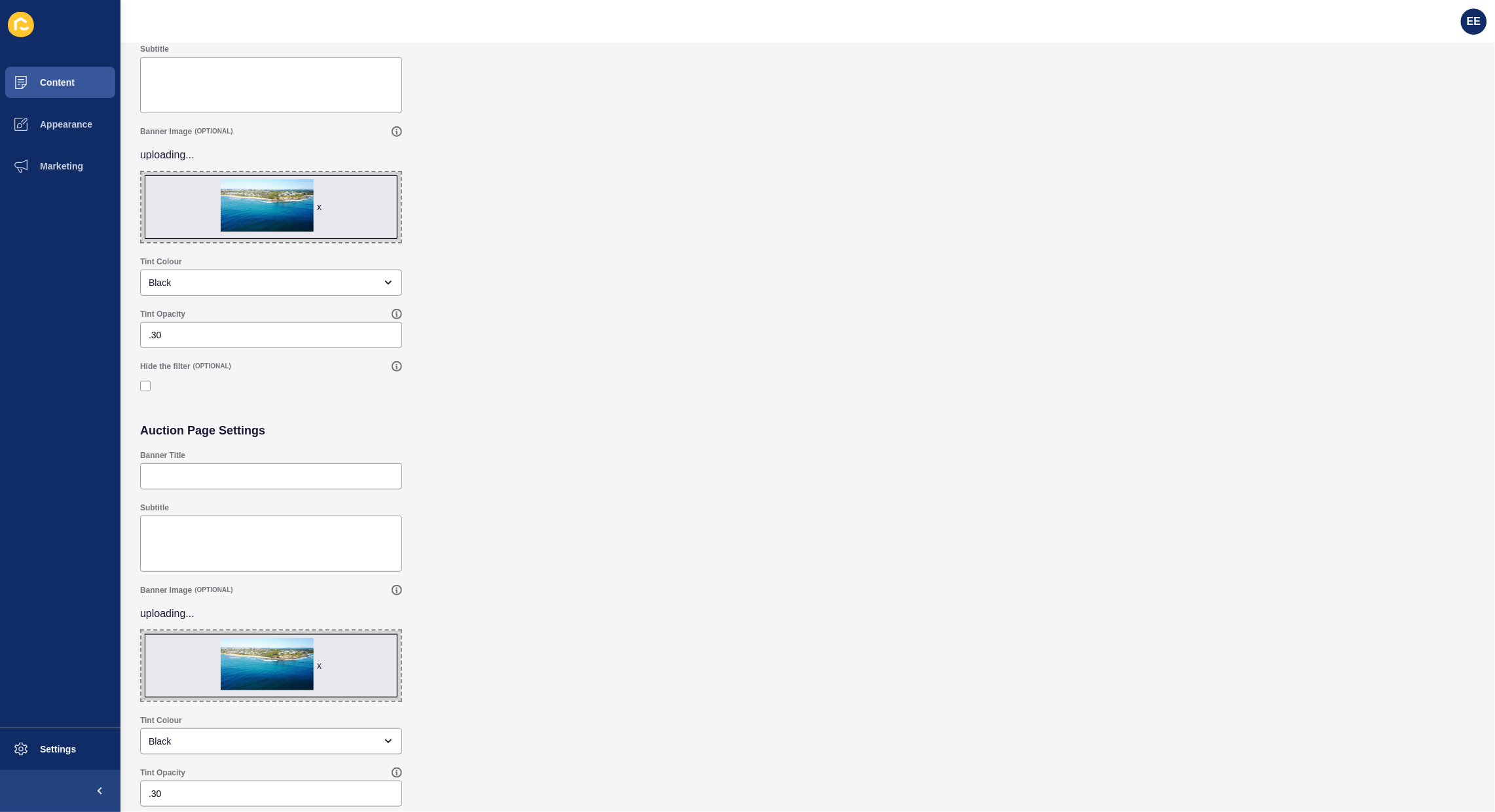
click at [708, 498] on div "Subtitle" at bounding box center [808, 537] width 1348 height 83
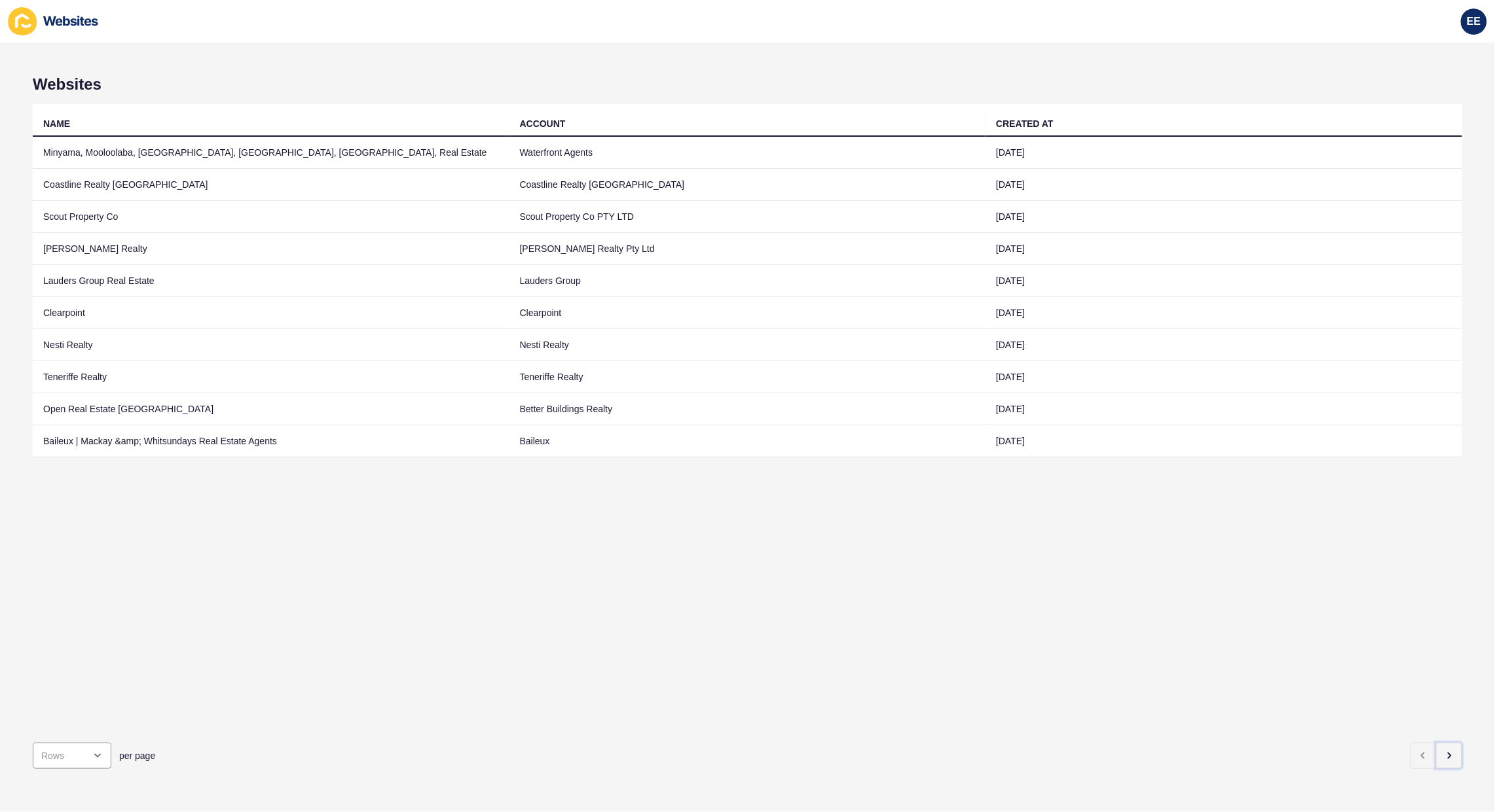
click at [1444, 750] on icon "button" at bounding box center [1449, 755] width 10 height 10
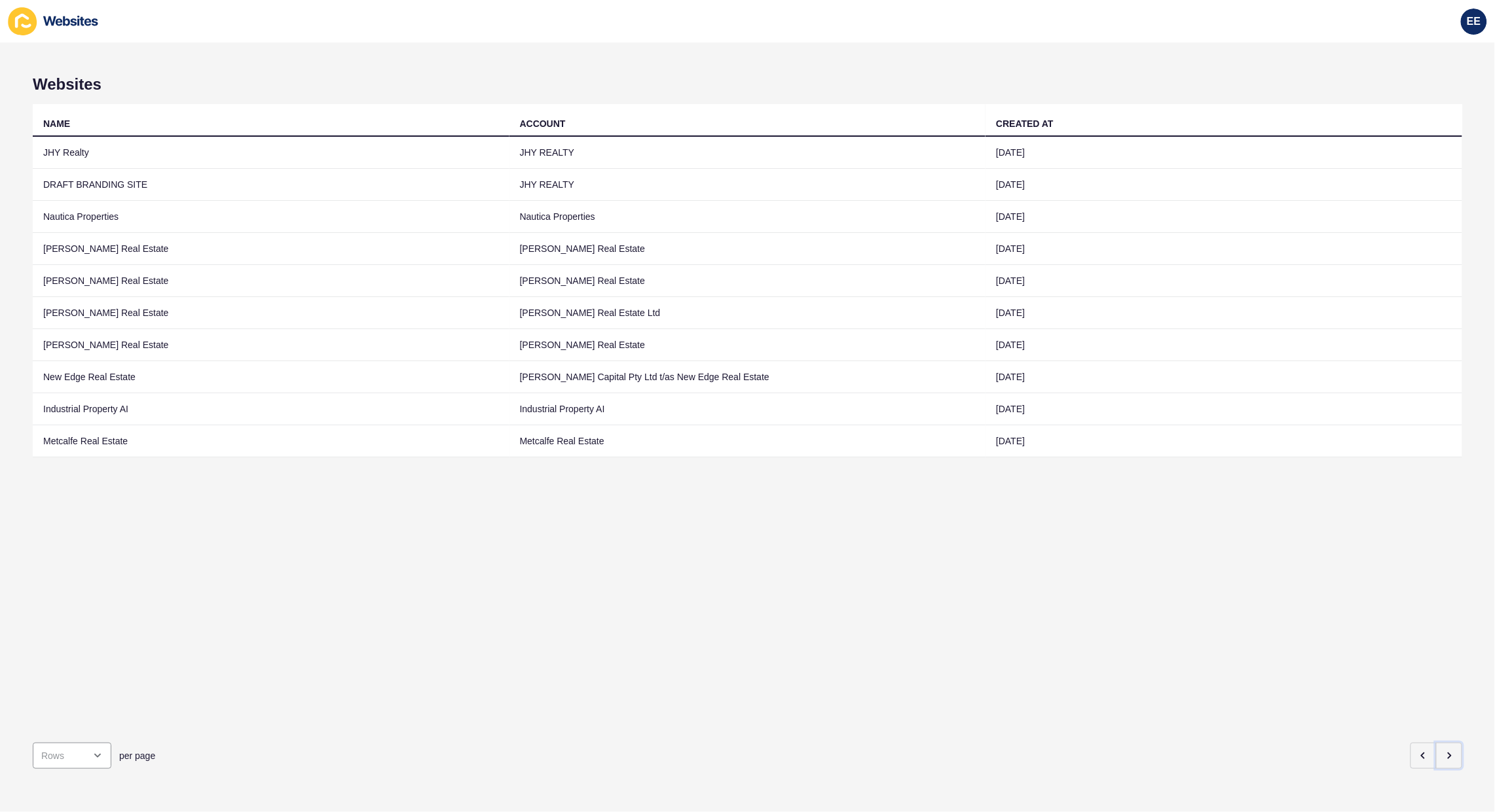
click at [1444, 750] on icon "button" at bounding box center [1449, 755] width 10 height 10
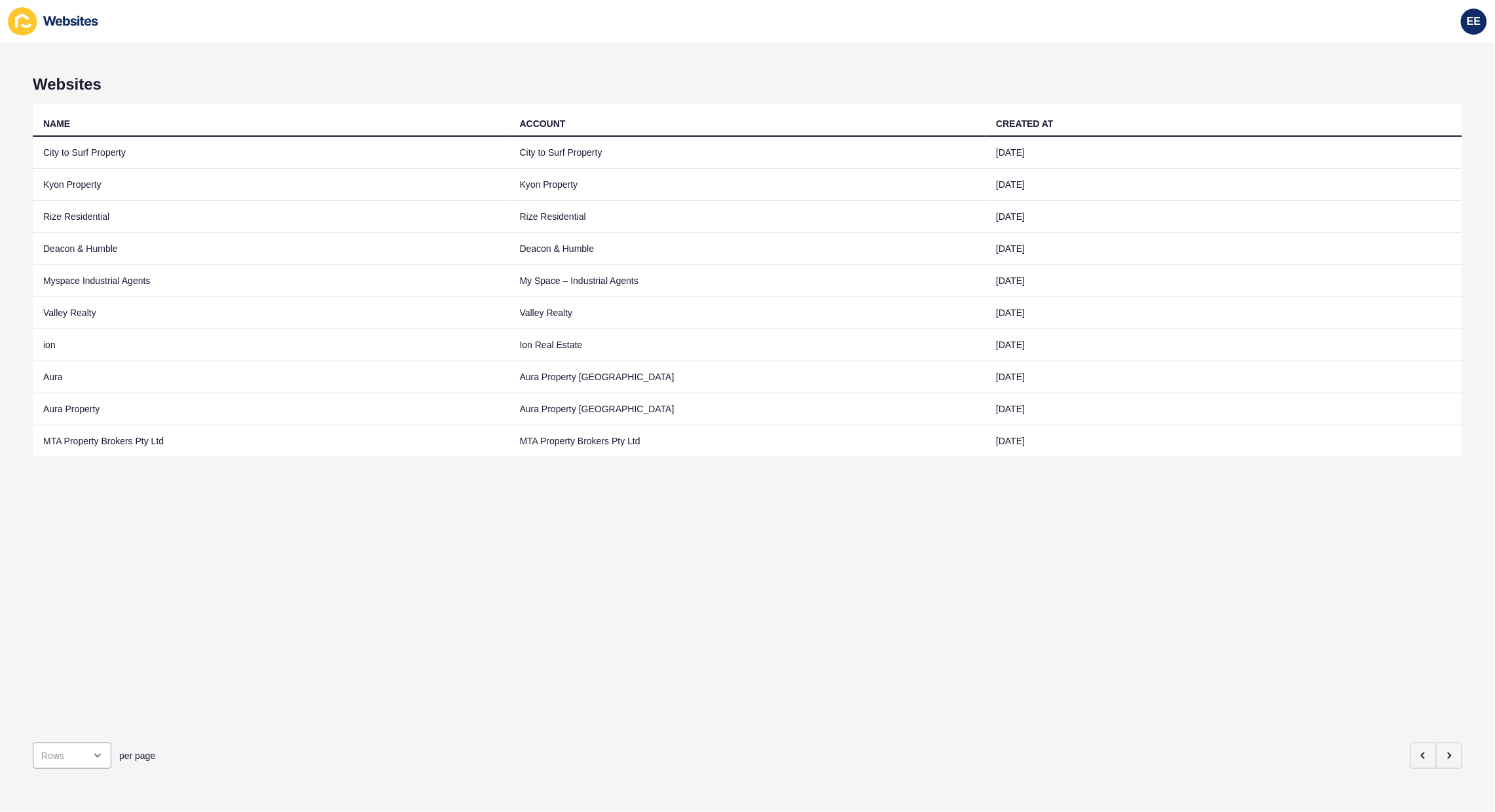
click at [63, 406] on td "Aura Property" at bounding box center [271, 409] width 477 height 32
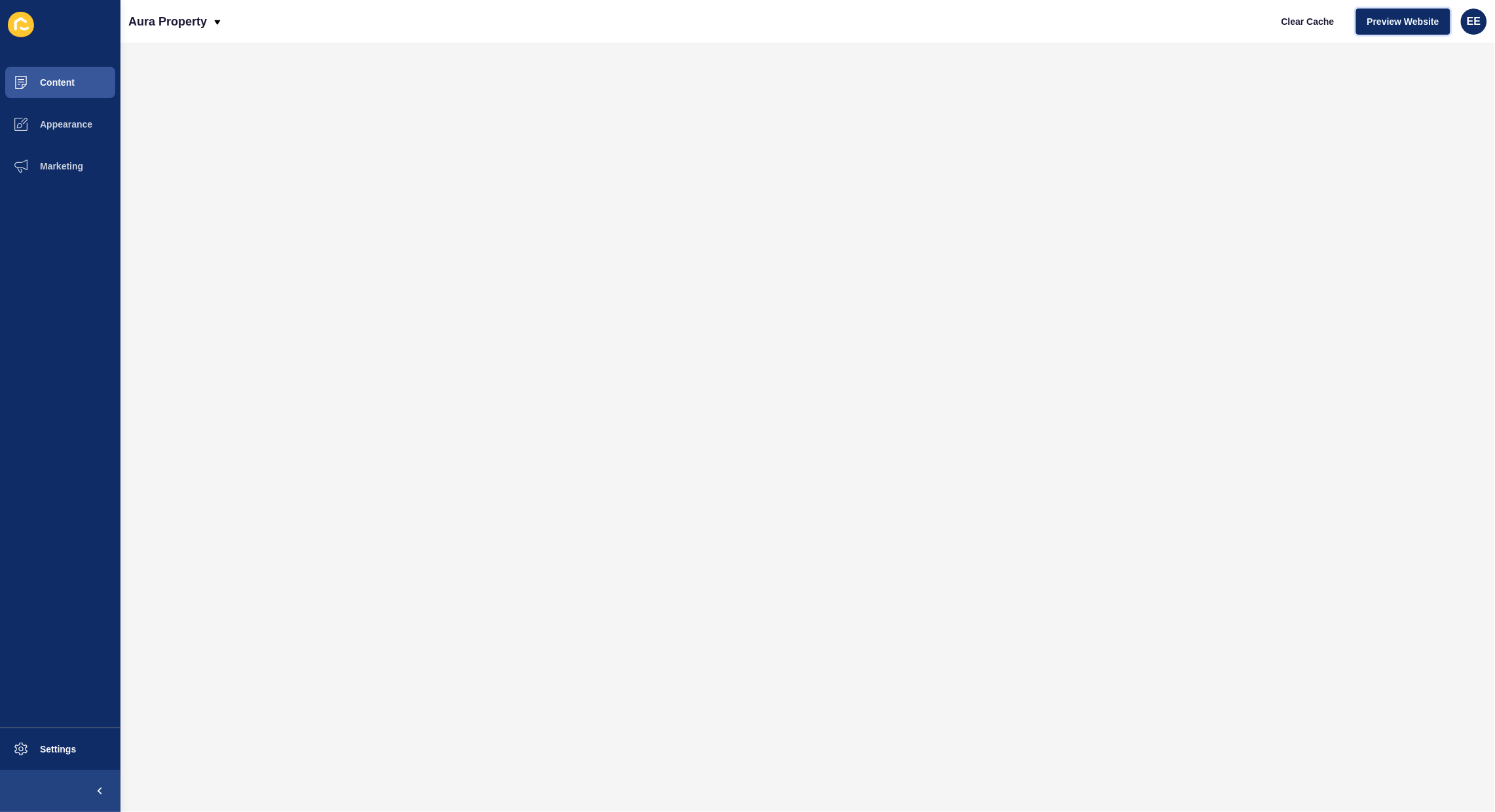
click at [1406, 18] on span "Preview Website" at bounding box center [1403, 21] width 72 height 13
click at [59, 131] on button "Appearance" at bounding box center [60, 124] width 121 height 42
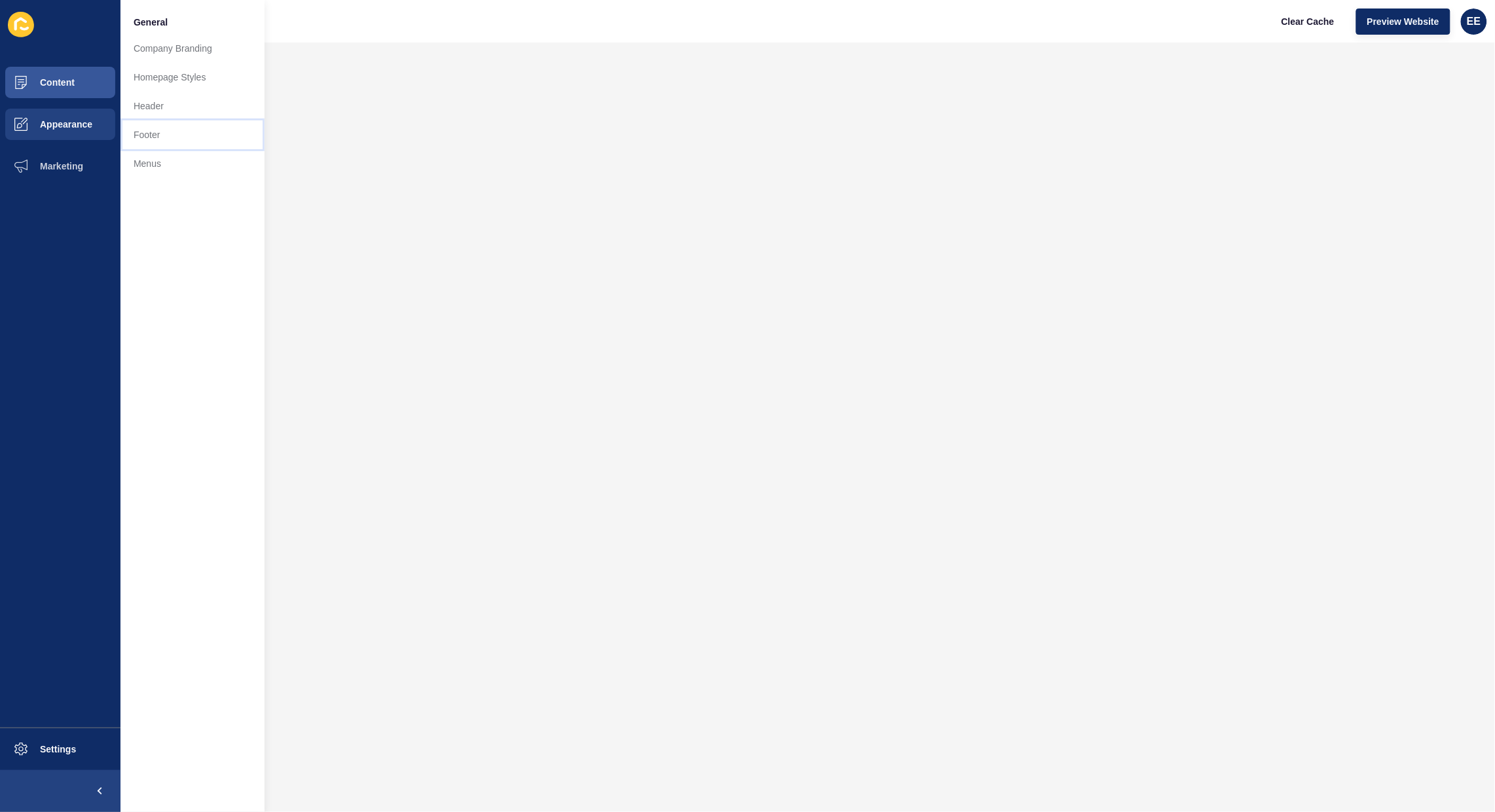
click at [170, 129] on link "Footer" at bounding box center [193, 135] width 144 height 29
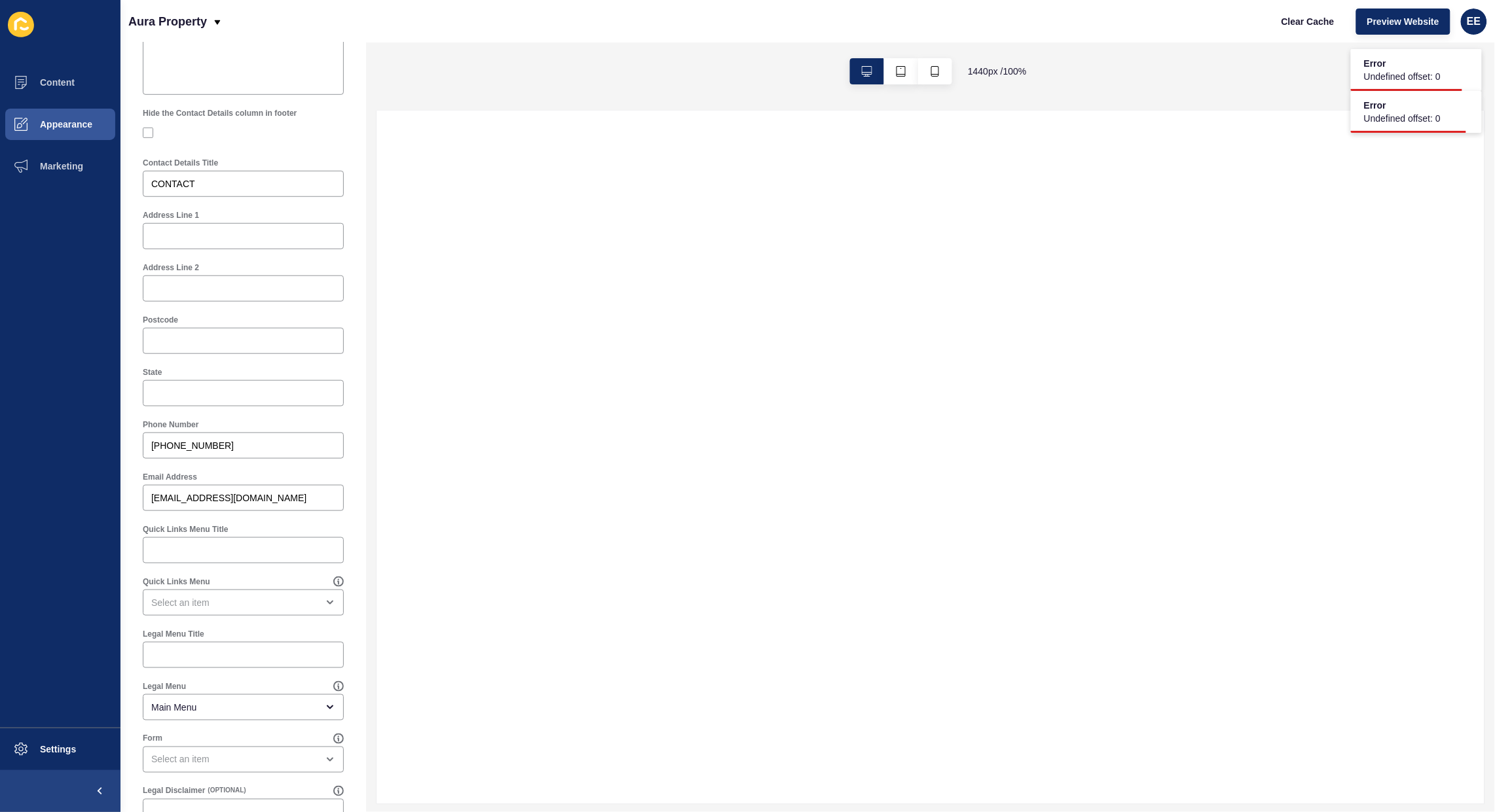
scroll to position [393, 0]
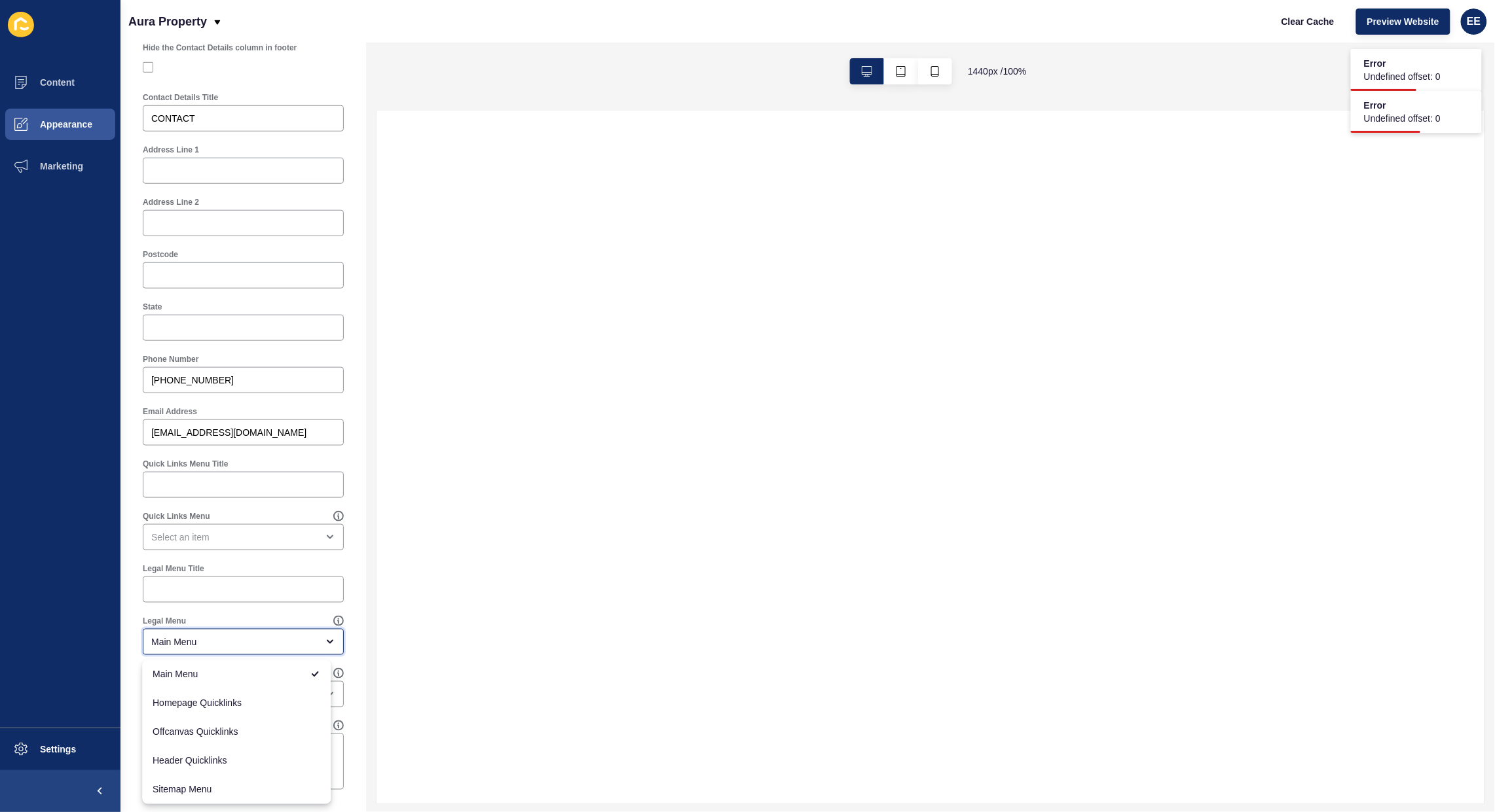
click at [288, 642] on div "Main Menu" at bounding box center [234, 642] width 165 height 13
click at [337, 600] on div "Footer Settings Save Footer Logo Primary Logo Footer Background Colour Secondar…" at bounding box center [244, 230] width 245 height 1162
